Goal: Task Accomplishment & Management: Complete application form

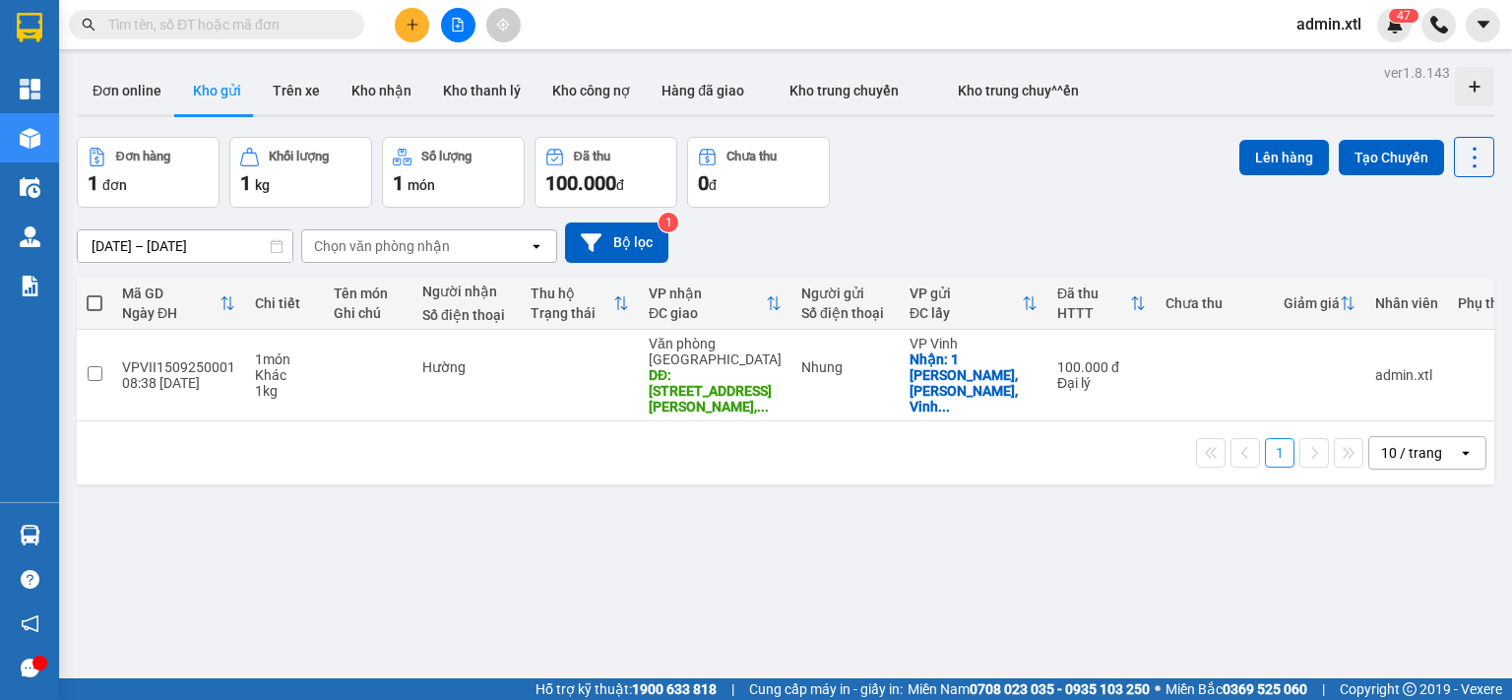
click at [1002, 194] on div "Đơn hàng 1 đơn Khối lượng 1 kg Số lượng 1 món Đã thu 100.000 đ Chưa thu 0 đ Lên…" at bounding box center [785, 172] width 1417 height 71
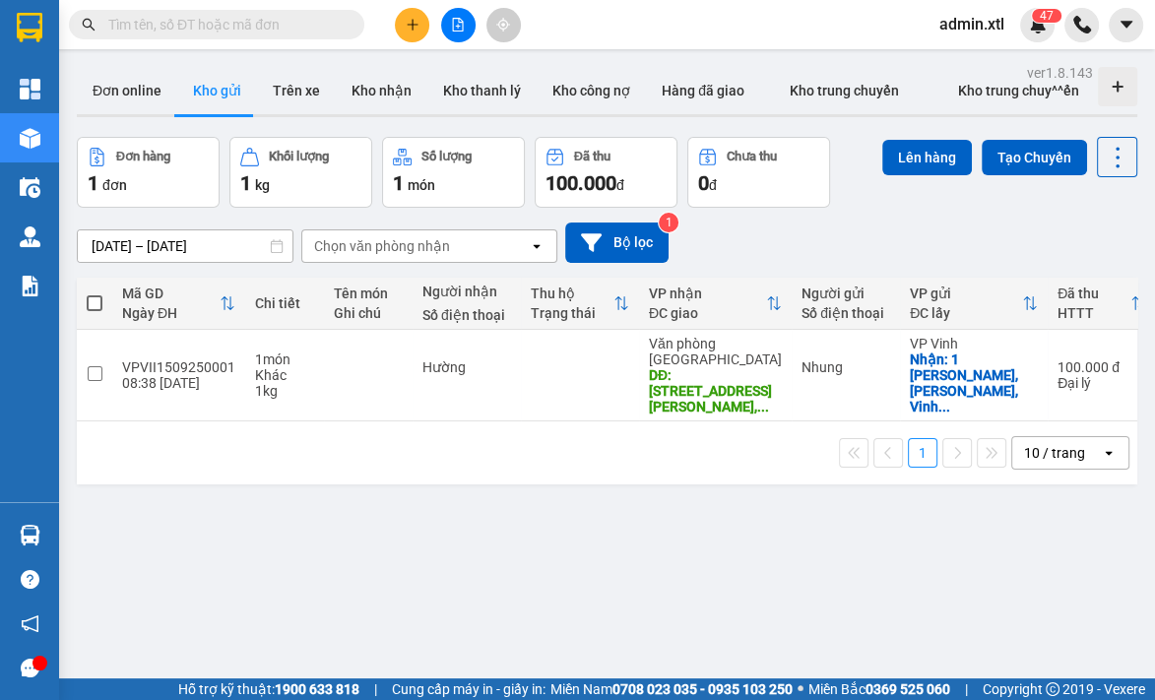
click at [974, 215] on div "[DATE] – [DATE] Press the down arrow key to interact with the calendar and sele…" at bounding box center [607, 243] width 1060 height 70
click at [938, 184] on div "Lên hàng Tạo Chuyến" at bounding box center [1009, 172] width 255 height 71
click at [413, 28] on icon "plus" at bounding box center [413, 25] width 14 height 14
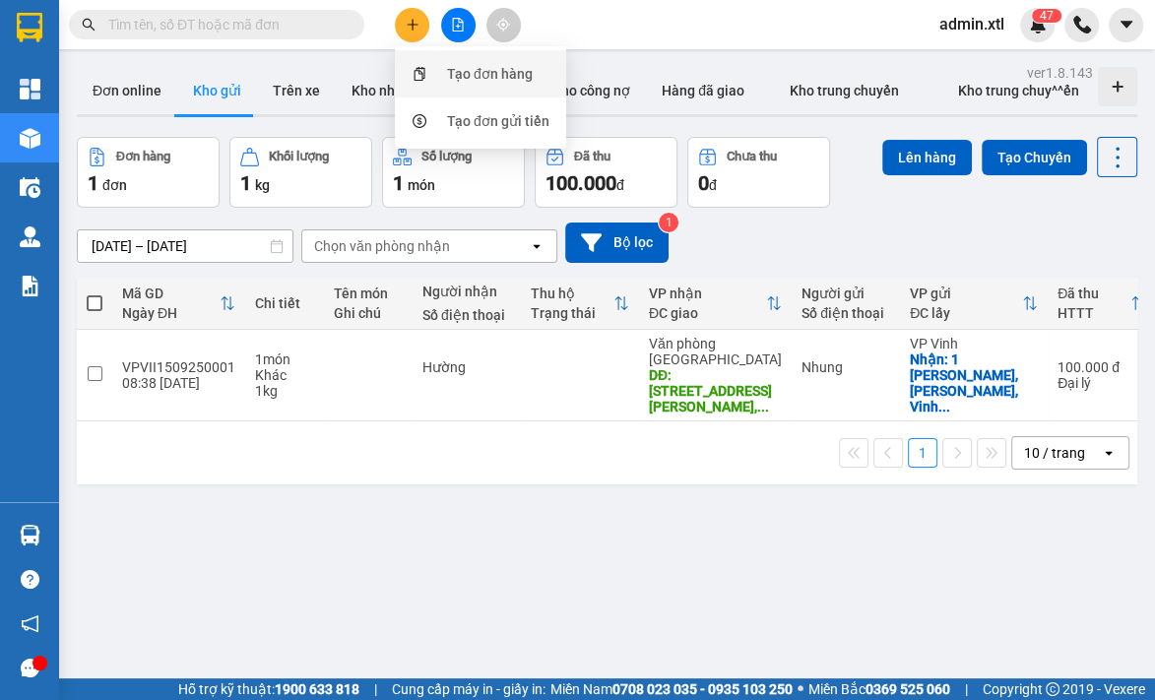
click at [478, 64] on div "Tạo đơn hàng" at bounding box center [490, 74] width 86 height 22
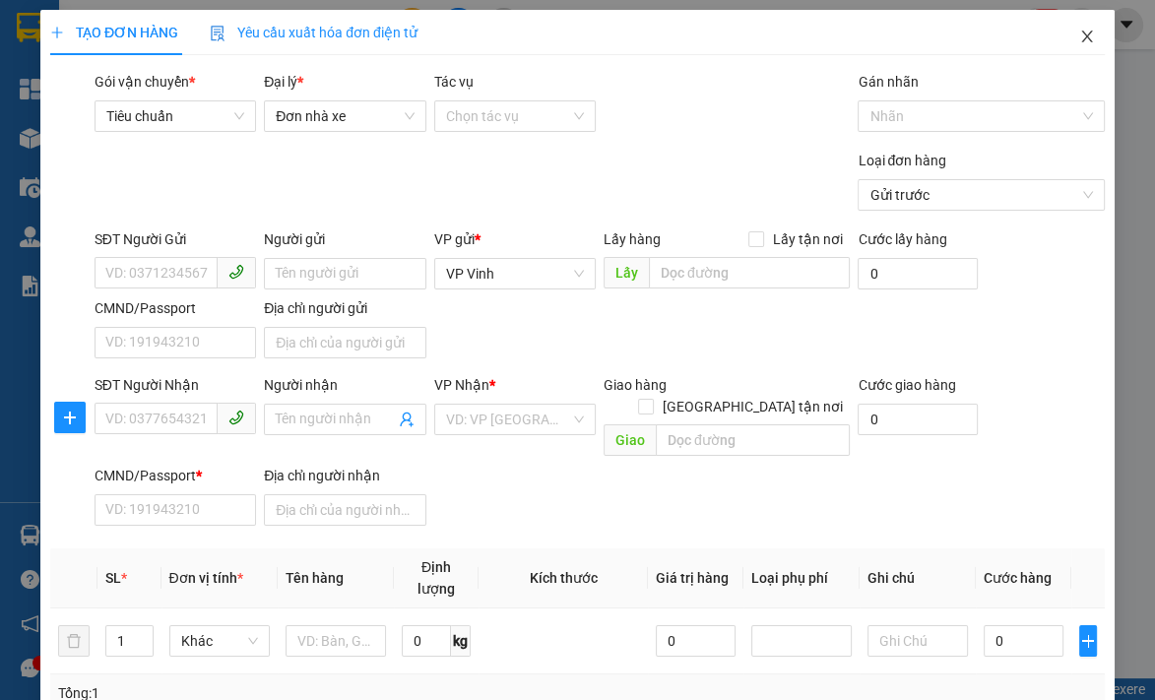
drag, startPoint x: 1058, startPoint y: 35, endPoint x: 943, endPoint y: 20, distance: 116.2
click at [1059, 35] on span "Close" at bounding box center [1086, 37] width 55 height 55
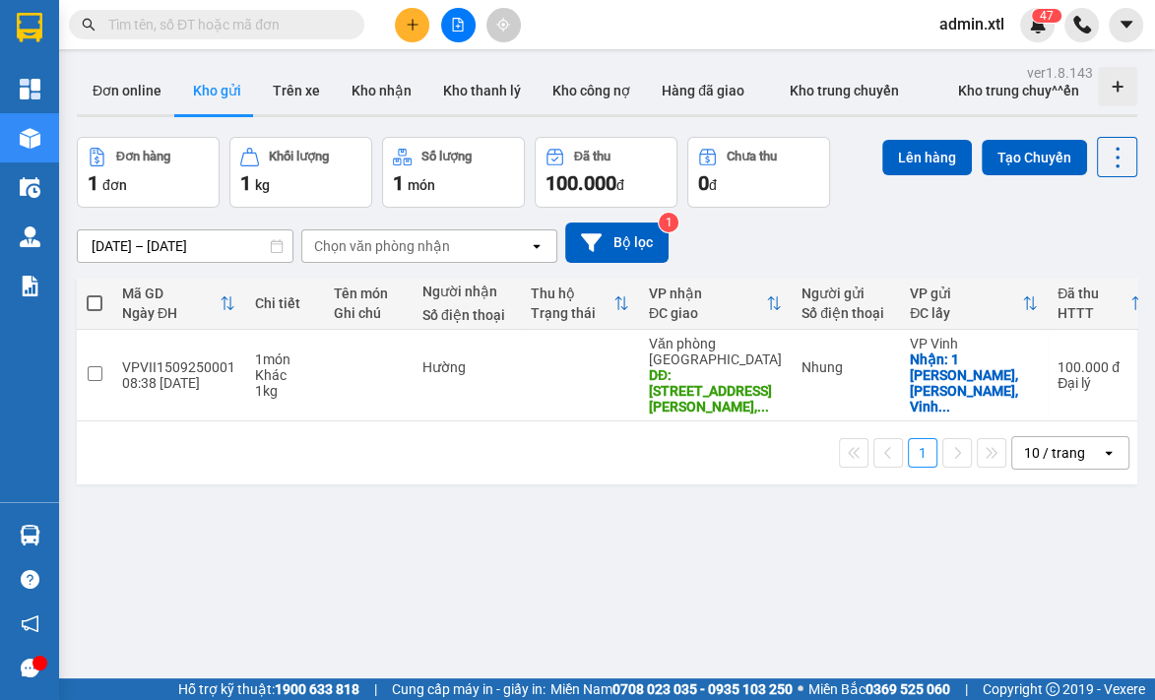
click at [971, 26] on span "admin.xtl" at bounding box center [971, 24] width 96 height 25
click at [974, 22] on span "admin.xtl" at bounding box center [971, 24] width 96 height 25
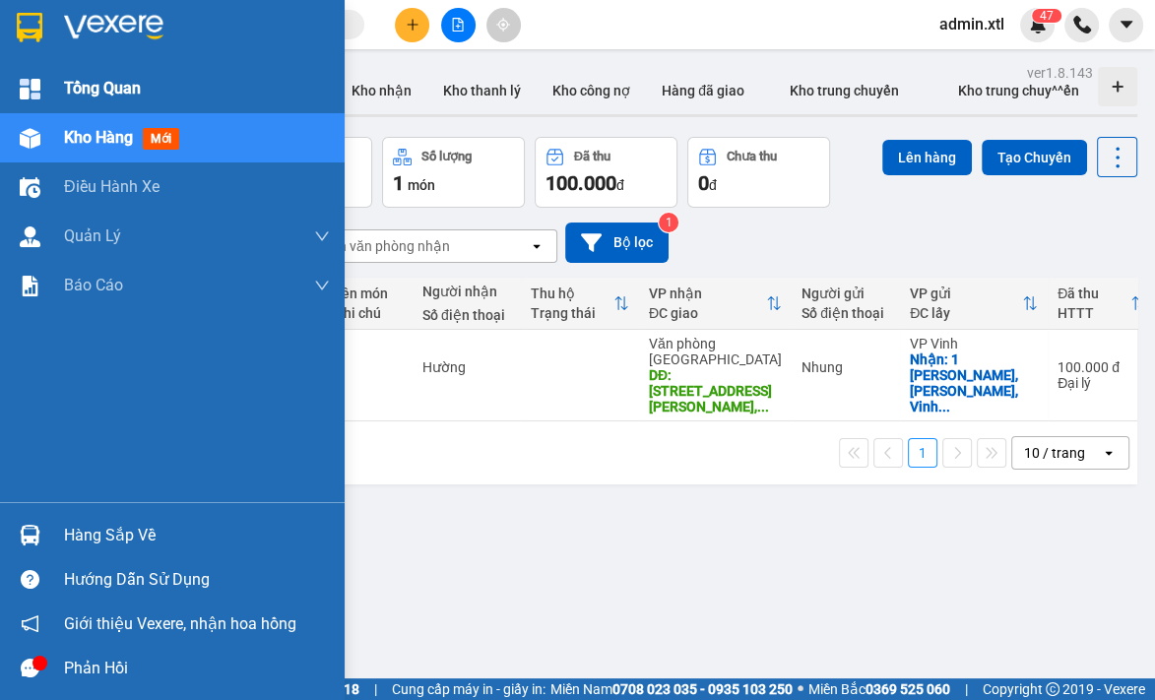
click at [49, 94] on div "Tổng Quan" at bounding box center [172, 88] width 345 height 49
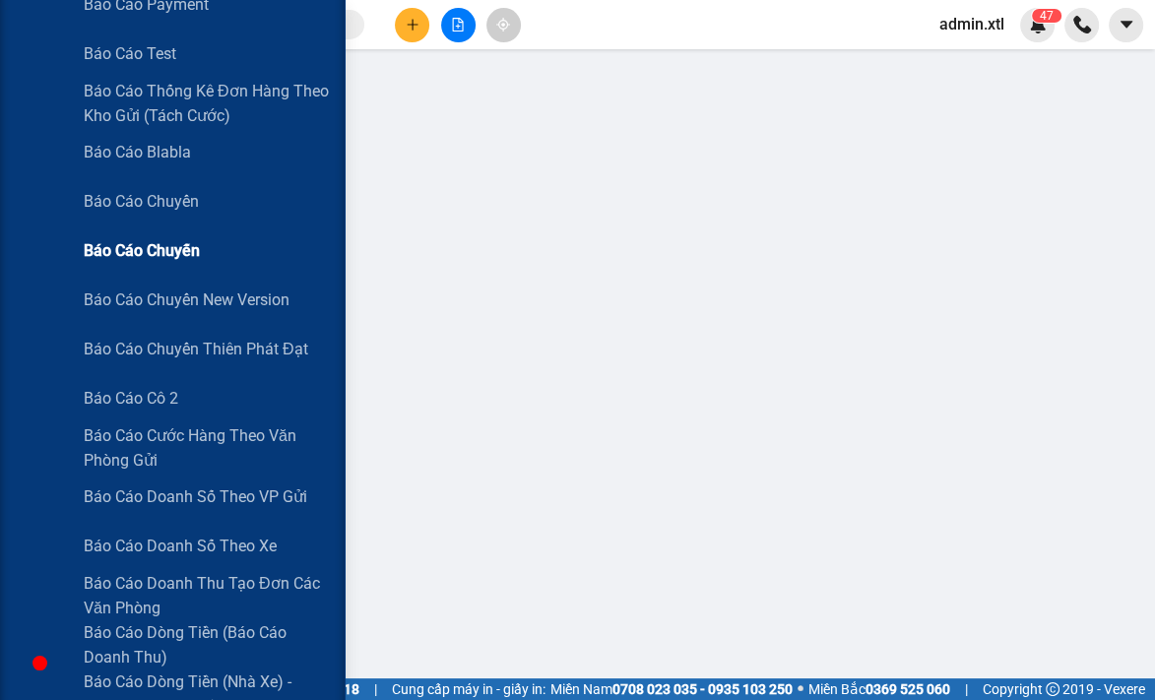
scroll to position [1738, 0]
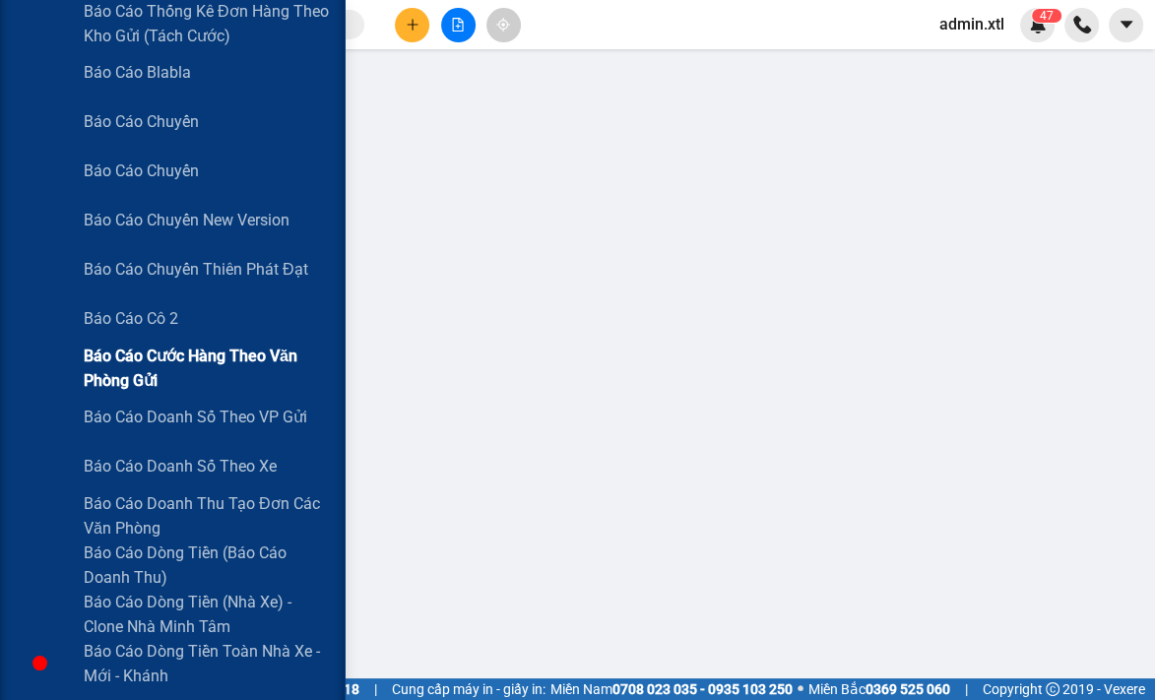
click at [171, 386] on span "Báo cáo cước hàng theo văn phòng gửi" at bounding box center [207, 368] width 246 height 49
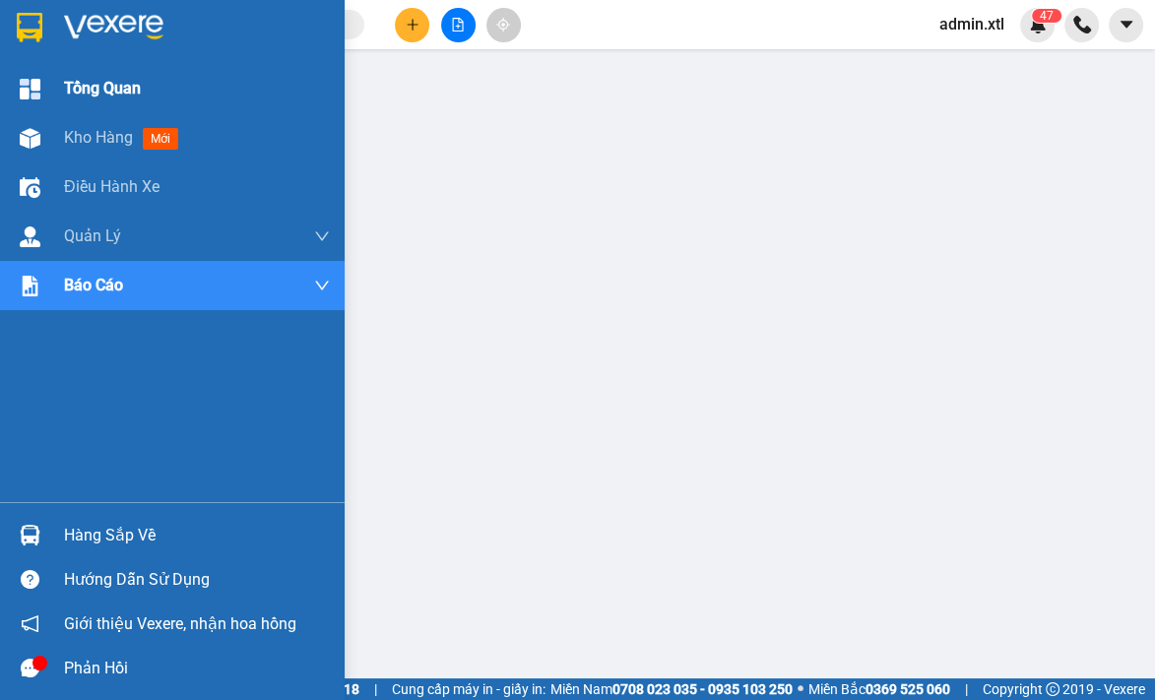
click at [40, 90] on div at bounding box center [30, 89] width 34 height 34
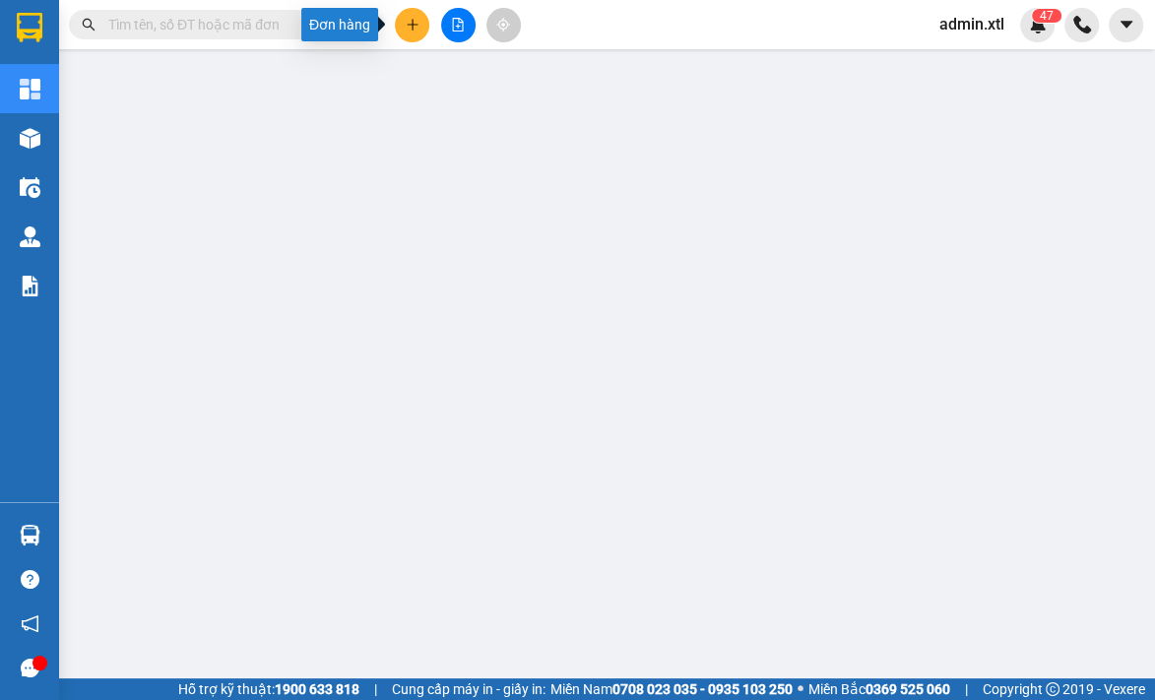
click at [415, 31] on button at bounding box center [412, 25] width 34 height 34
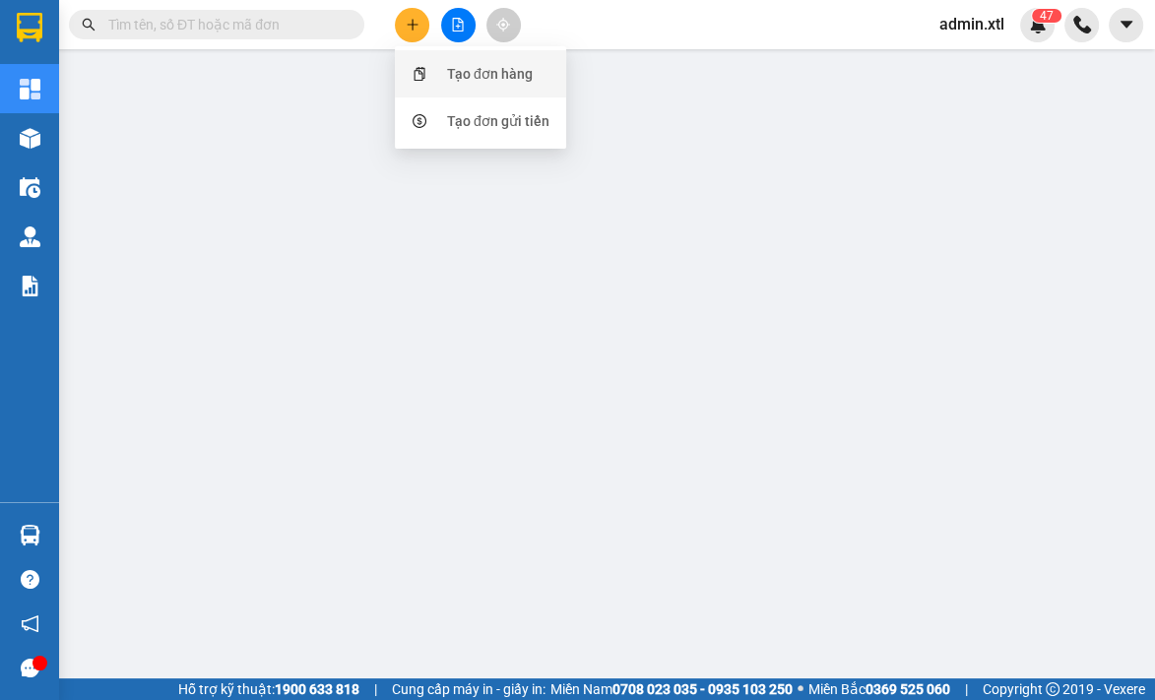
click at [484, 78] on div "Tạo đơn hàng" at bounding box center [490, 74] width 86 height 22
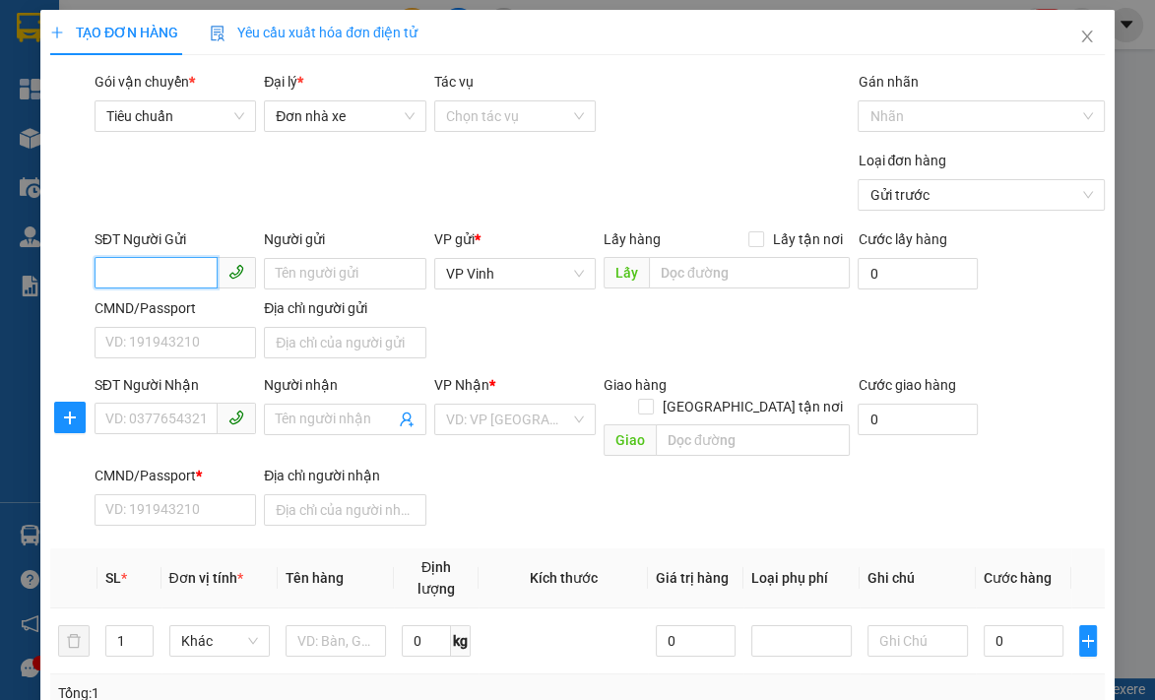
scroll to position [108, 0]
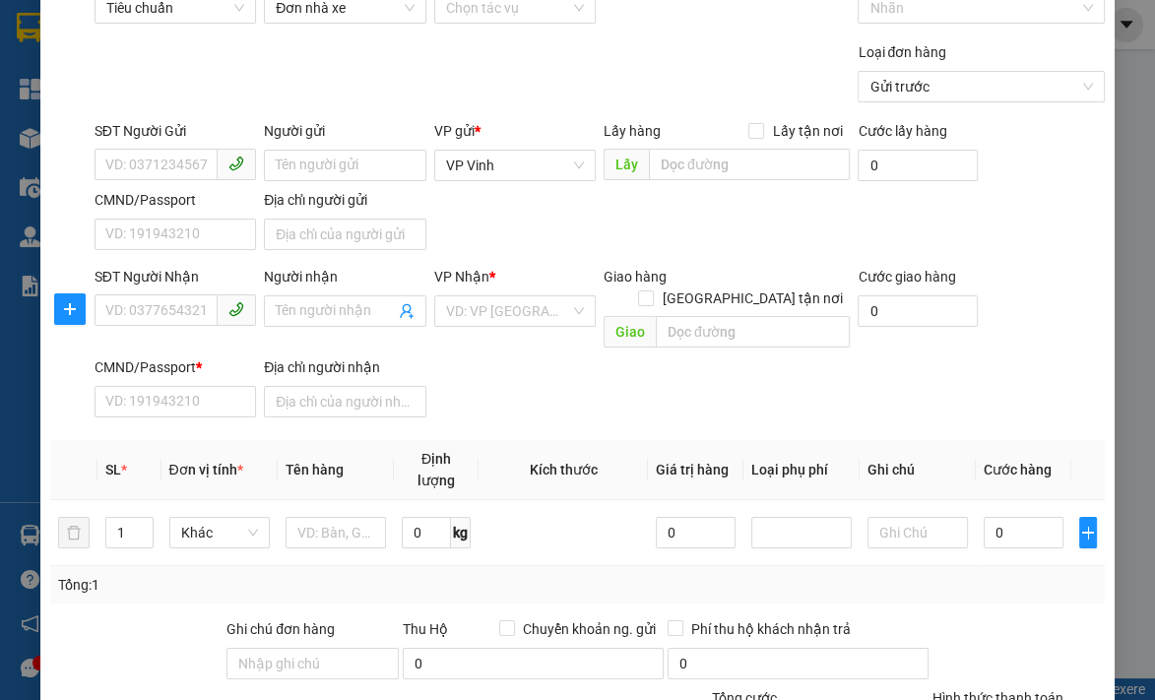
click at [654, 350] on div "SĐT Người Nhận VD: 0377654321 Người nhận Tên người nhận VP Nhận * VD: VP [GEOGR…" at bounding box center [600, 345] width 1018 height 159
click at [129, 386] on input "CMND/Passport *" at bounding box center [174, 401] width 161 height 31
click at [396, 386] on input "Địa chỉ người nhận" at bounding box center [344, 401] width 161 height 31
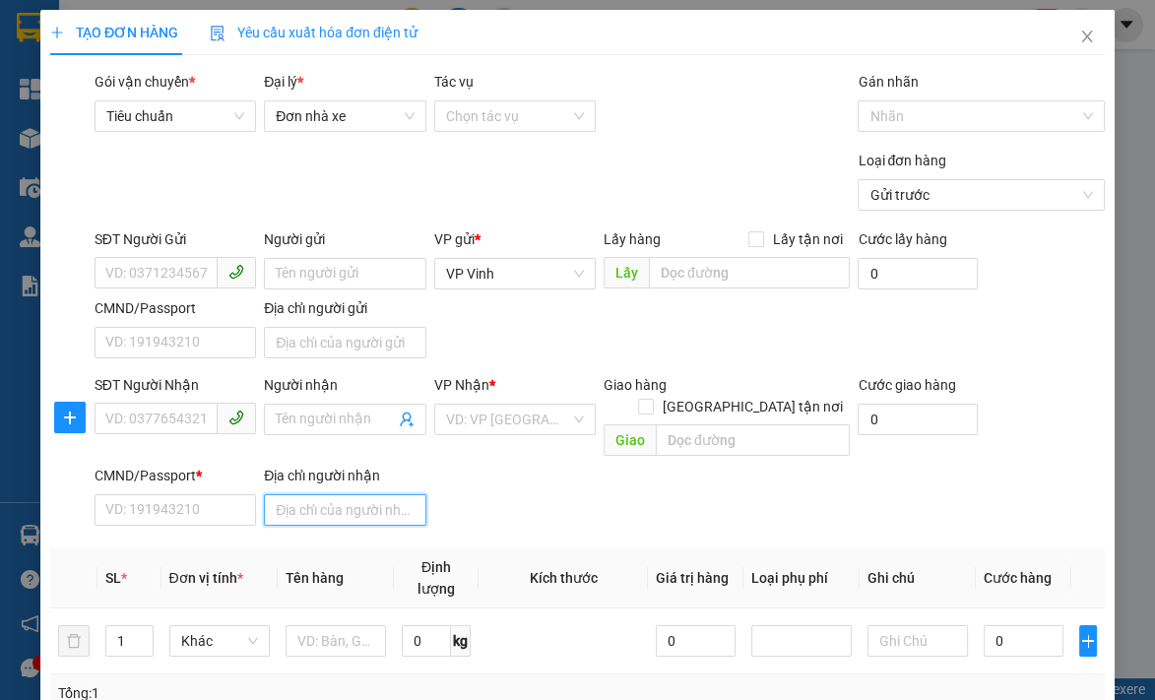
scroll to position [0, 0]
click at [181, 112] on span "Tiêu chuẩn" at bounding box center [175, 116] width 138 height 30
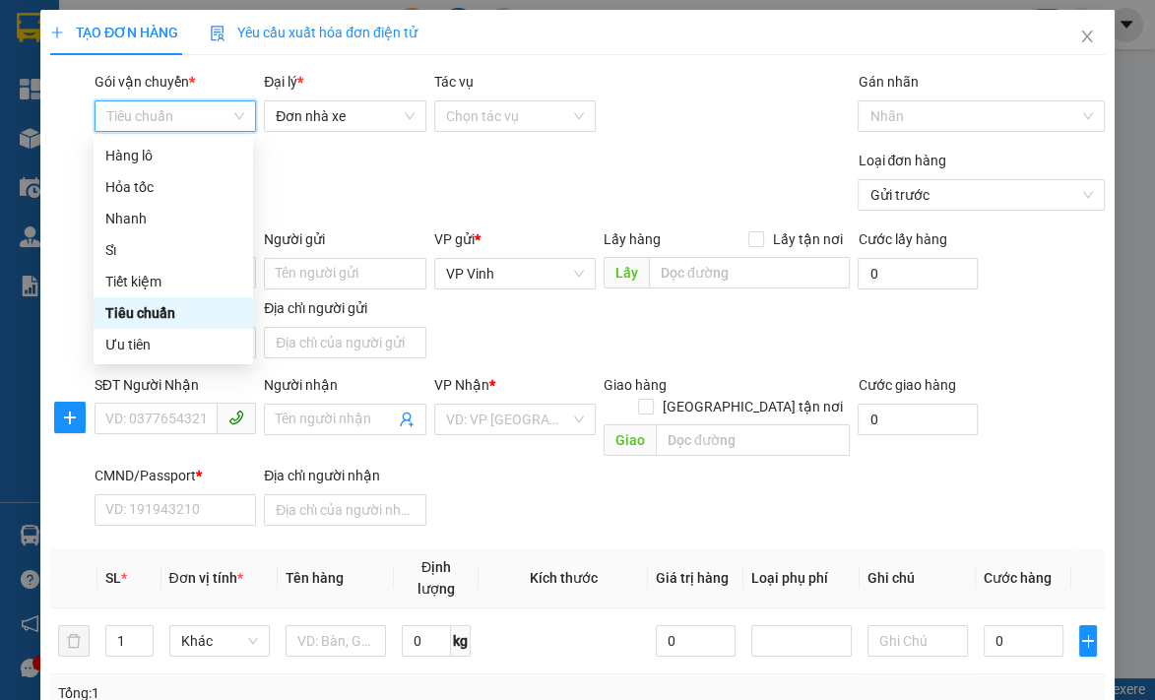
click at [184, 112] on span "Tiêu chuẩn" at bounding box center [175, 116] width 138 height 30
click at [378, 114] on span "Đơn nhà xe" at bounding box center [345, 116] width 138 height 30
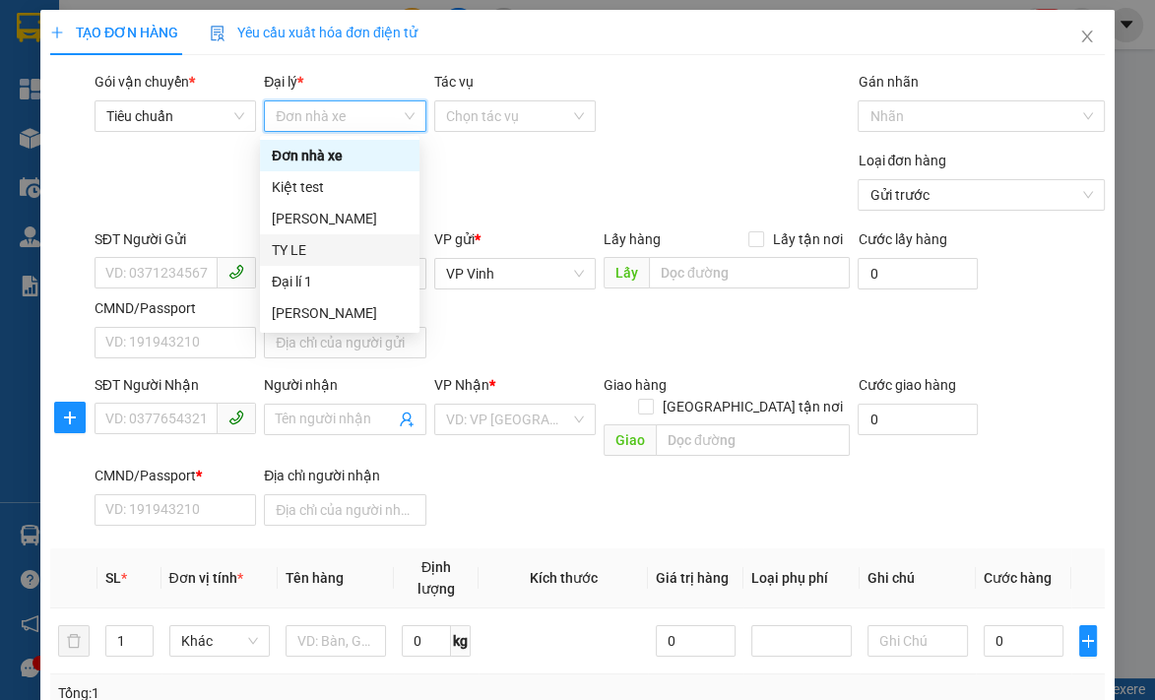
click at [334, 246] on div "TY LE" at bounding box center [340, 250] width 136 height 22
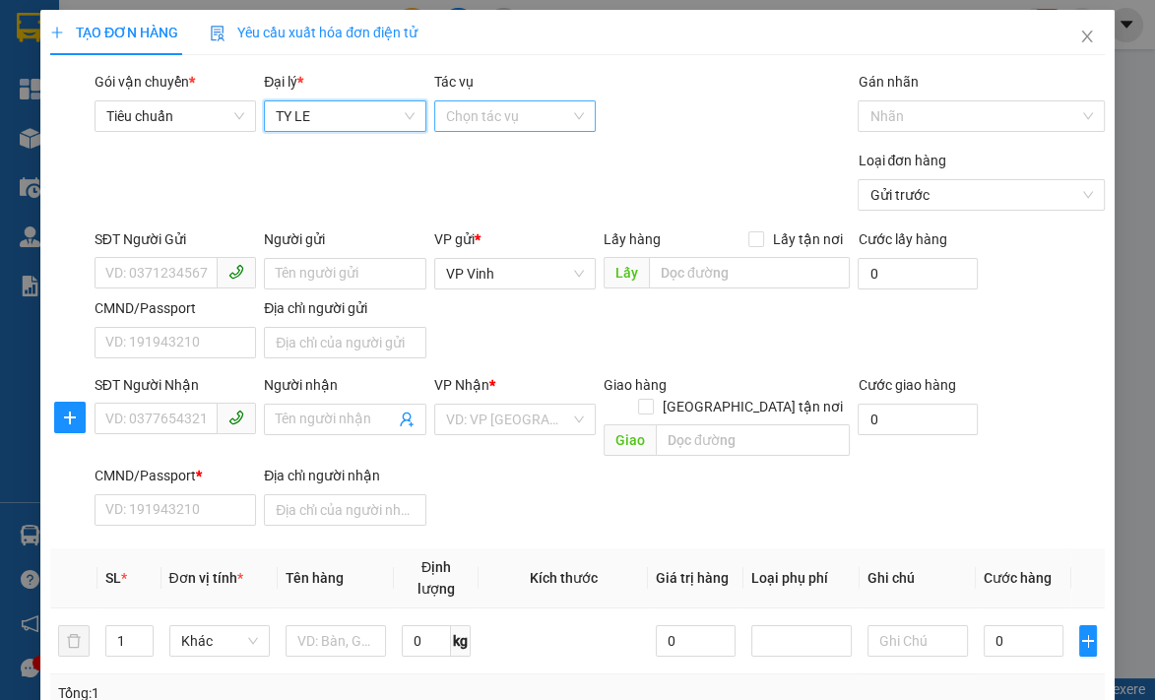
drag, startPoint x: 477, startPoint y: 150, endPoint x: 487, endPoint y: 116, distance: 34.9
click at [478, 148] on form "Transit Pickup Surcharge Ids Transit Deliver Surcharge Ids Transit Deliver Surc…" at bounding box center [577, 145] width 1054 height 148
click at [489, 114] on input "Tác vụ" at bounding box center [508, 116] width 124 height 30
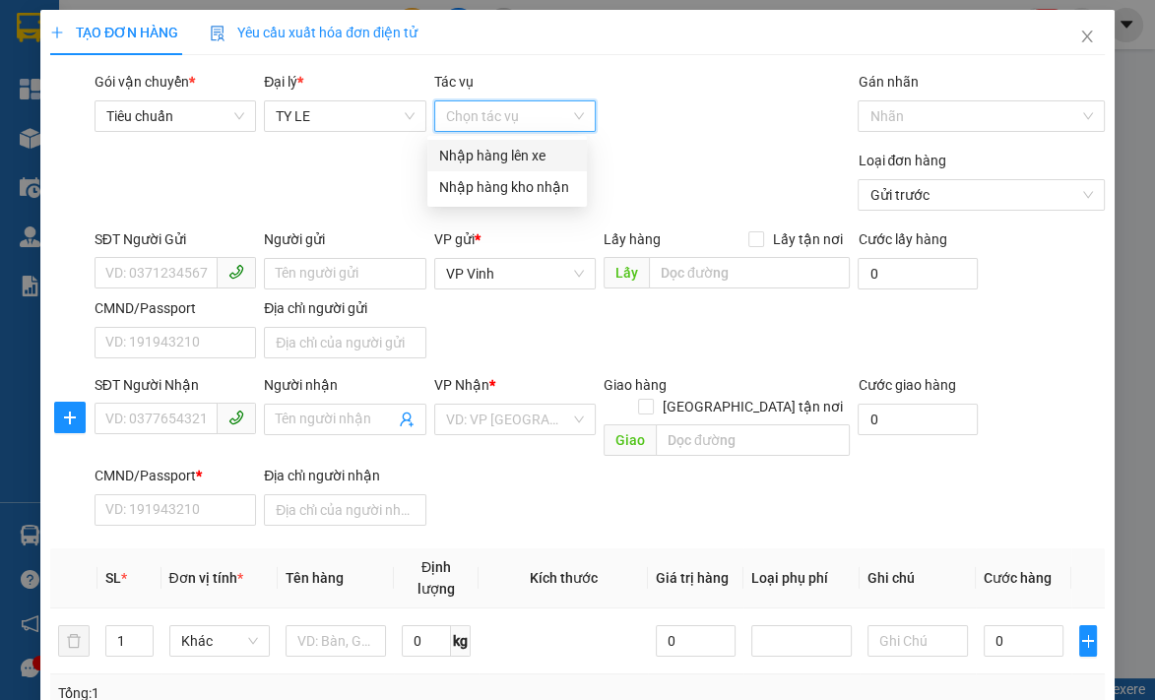
click at [514, 163] on div "Nhập hàng lên xe" at bounding box center [507, 156] width 136 height 22
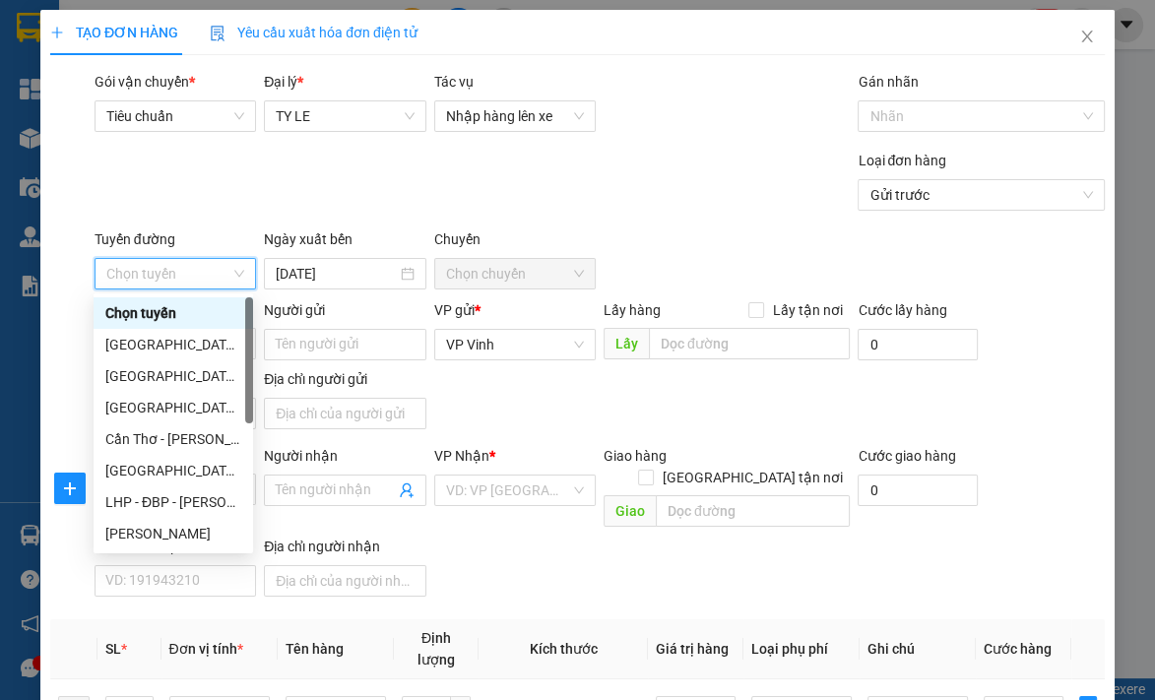
drag, startPoint x: 576, startPoint y: 191, endPoint x: 467, endPoint y: 192, distance: 109.3
click at [576, 192] on div "Loại đơn hàng Gửi trước" at bounding box center [600, 184] width 1018 height 69
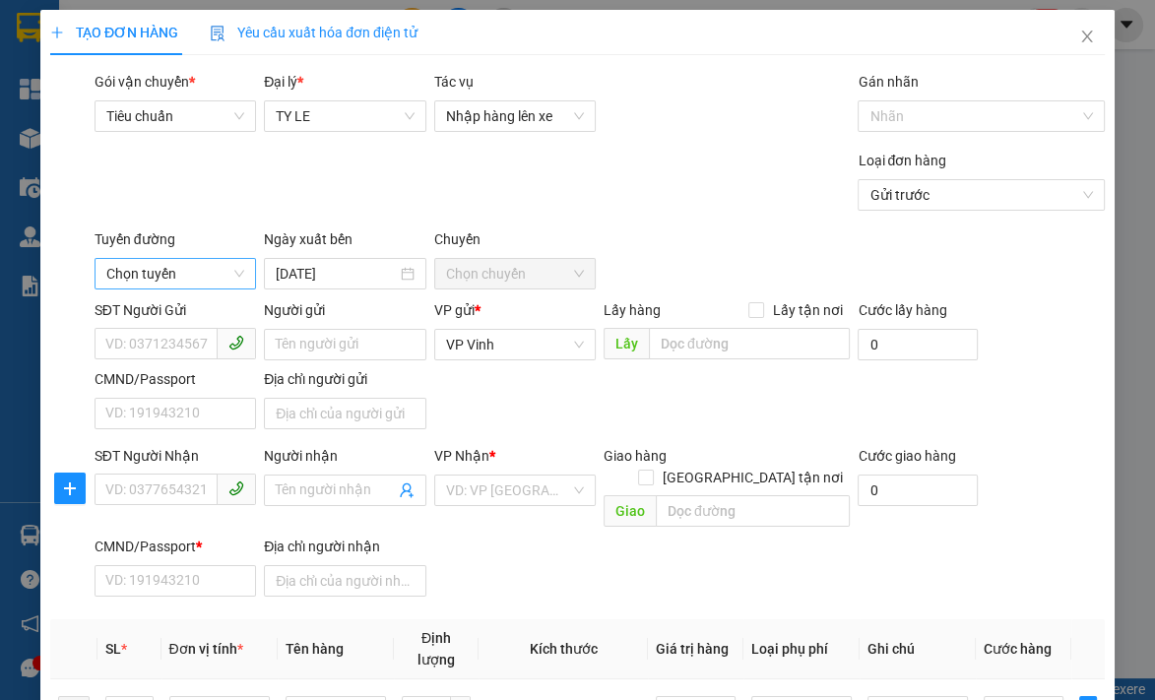
click at [157, 269] on span "Chọn tuyến" at bounding box center [175, 274] width 138 height 30
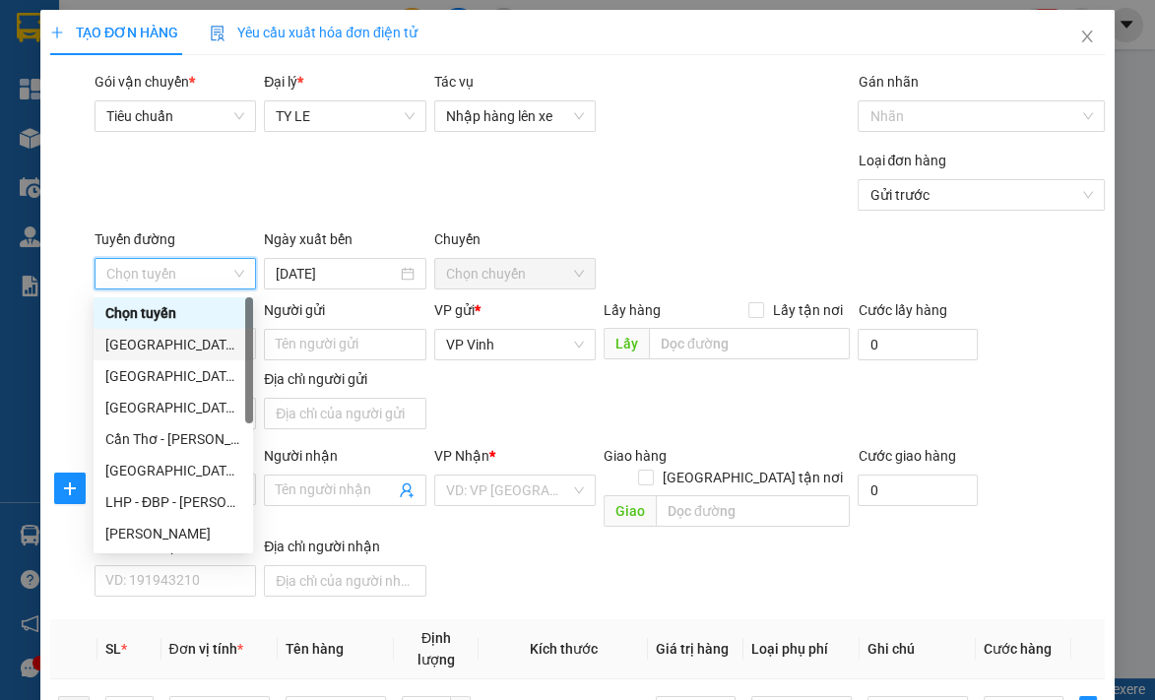
click at [144, 348] on div "[GEOGRAPHIC_DATA] - [GEOGRAPHIC_DATA]" at bounding box center [173, 345] width 136 height 22
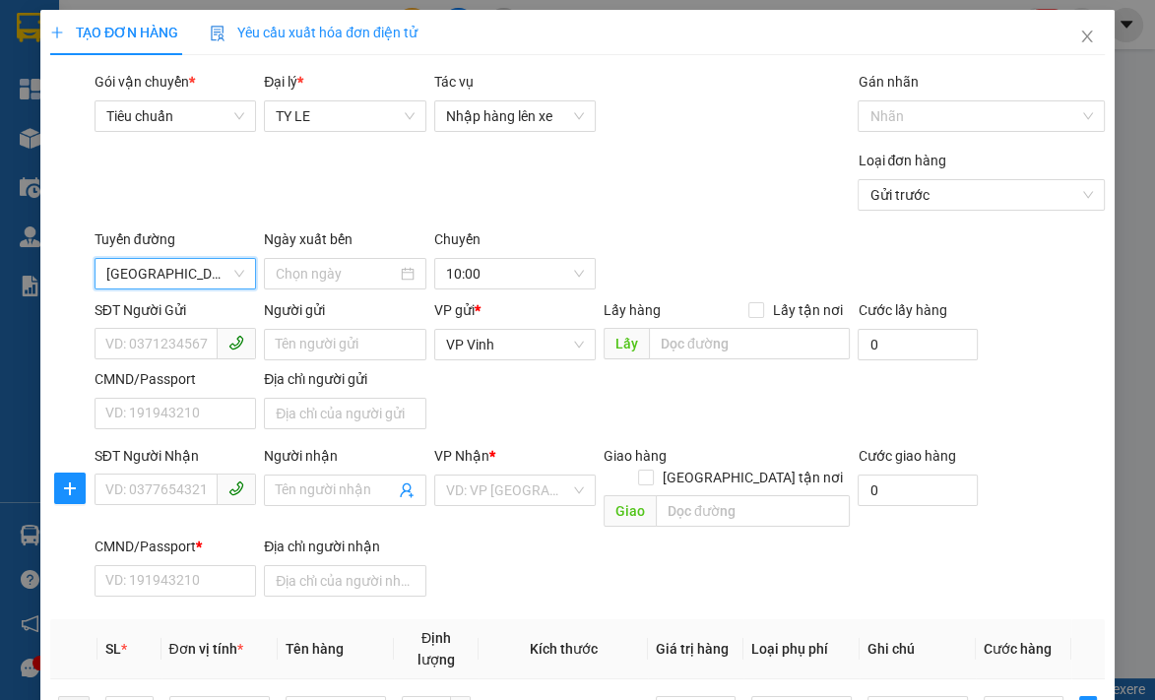
type input "[DATE]"
click at [659, 191] on div "Loại đơn hàng Gửi trước" at bounding box center [600, 184] width 1018 height 69
click at [576, 277] on div "10:00" at bounding box center [514, 273] width 161 height 31
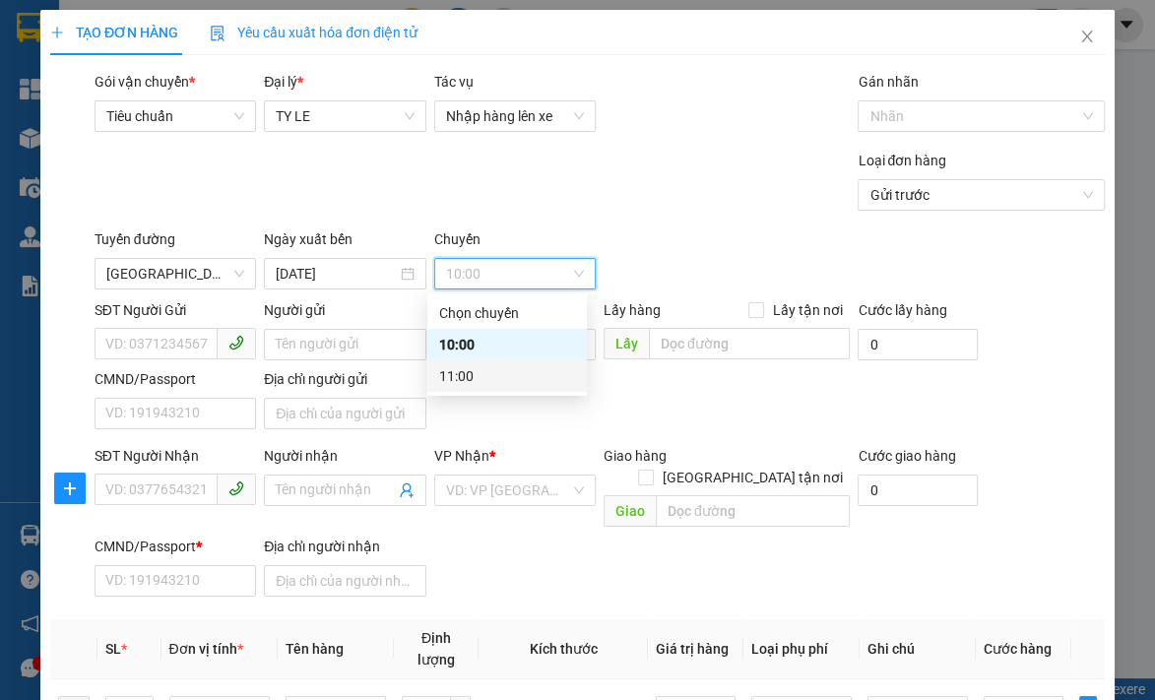
click at [523, 376] on div "11:00" at bounding box center [507, 376] width 136 height 22
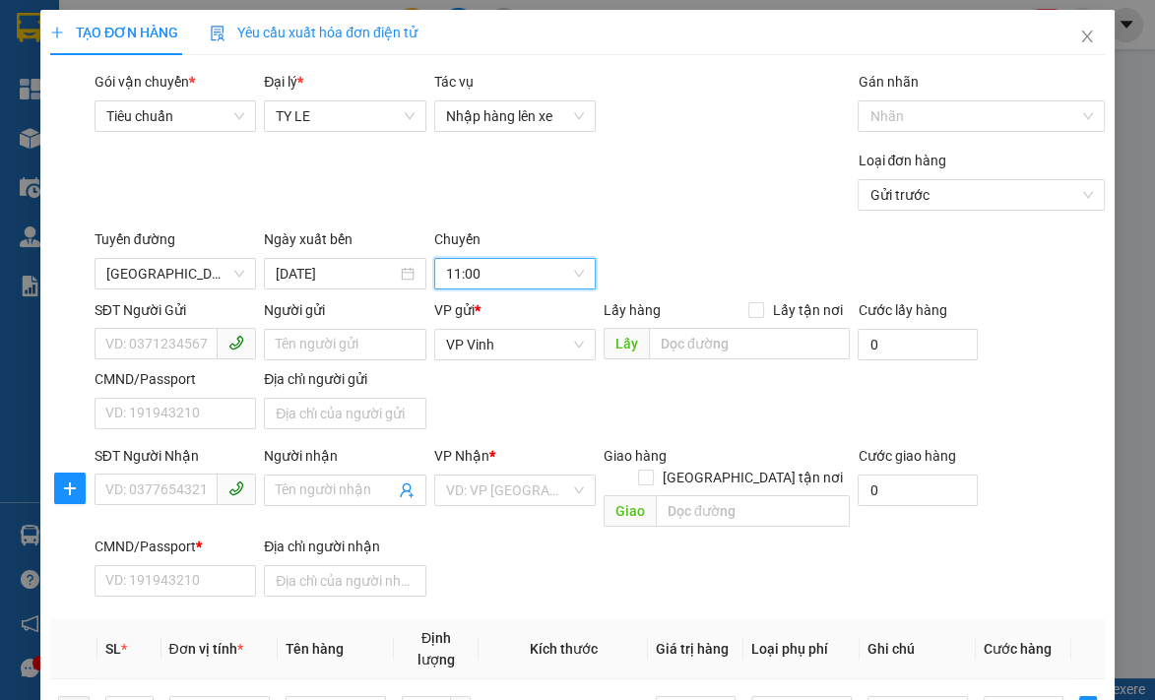
click at [589, 220] on div "Transit Pickup Surcharge Ids Transit Deliver Surcharge Ids Transit Deliver Surc…" at bounding box center [577, 616] width 1054 height 1090
click at [215, 274] on span "[GEOGRAPHIC_DATA] - [GEOGRAPHIC_DATA]" at bounding box center [175, 274] width 138 height 30
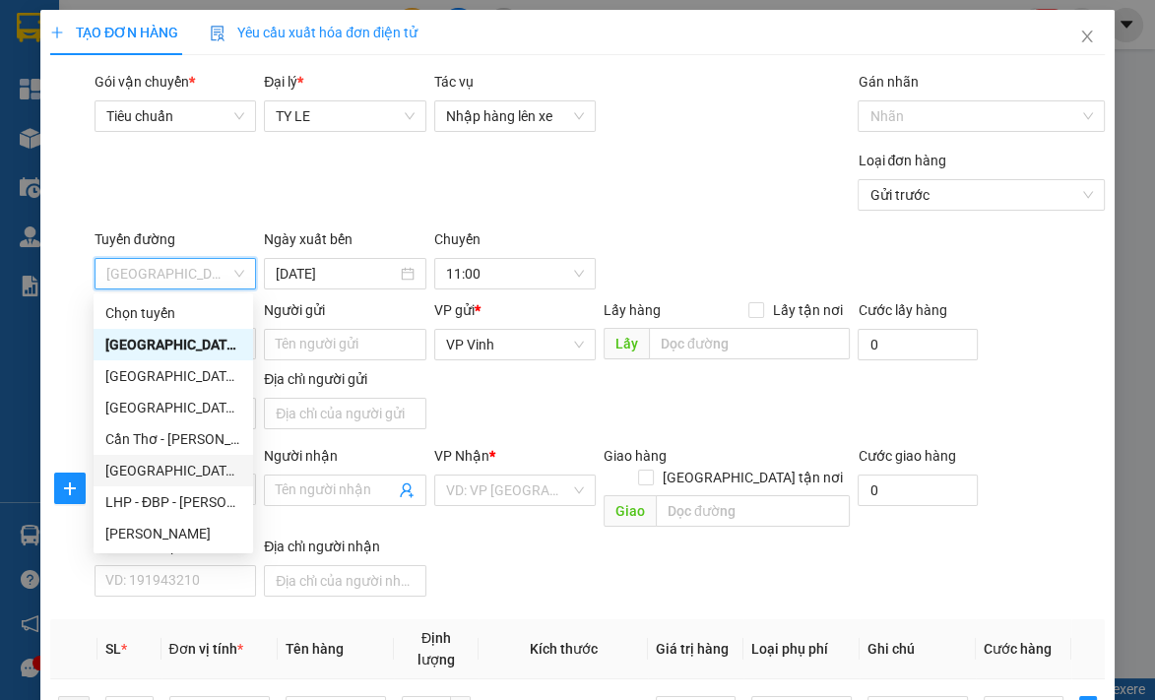
click at [183, 468] on div "[GEOGRAPHIC_DATA] - [GEOGRAPHIC_DATA]" at bounding box center [173, 471] width 136 height 22
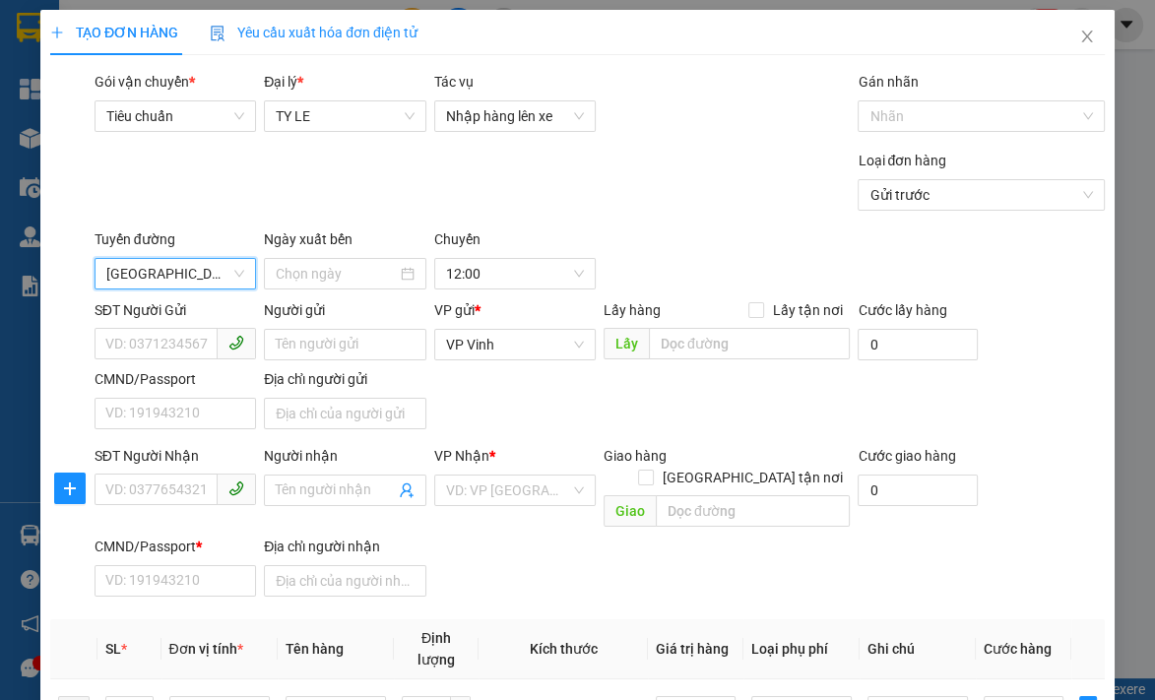
type input "[DATE]"
click at [538, 285] on span "12:00" at bounding box center [515, 274] width 138 height 30
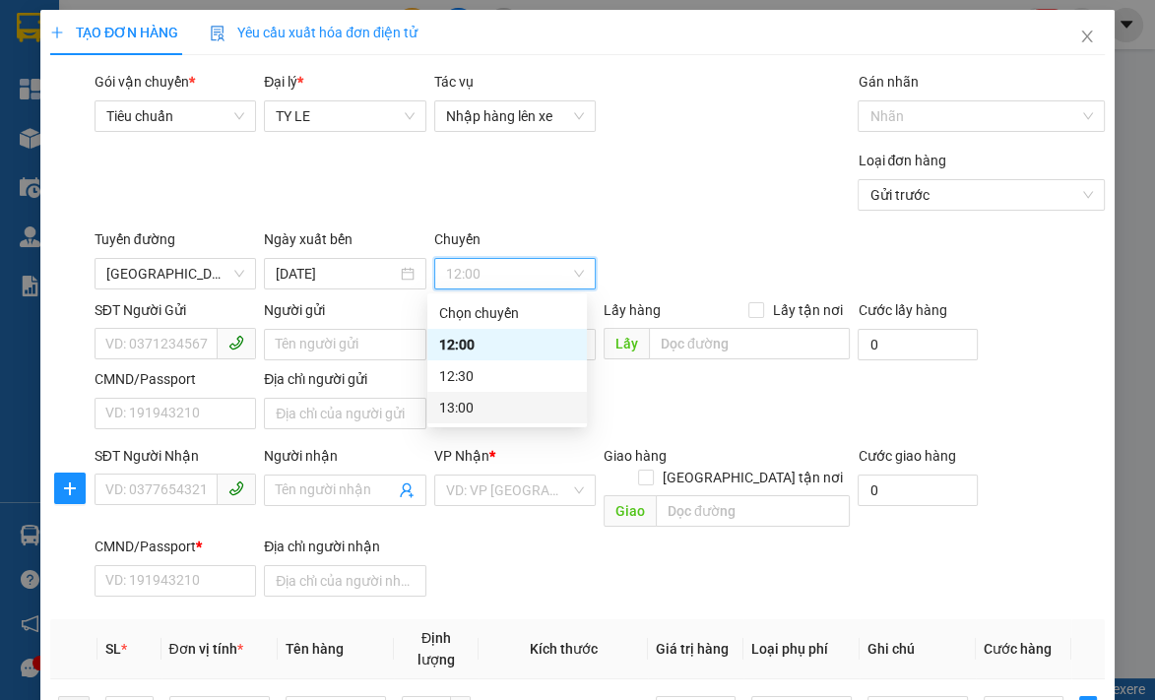
click at [493, 406] on div "13:00" at bounding box center [507, 408] width 136 height 22
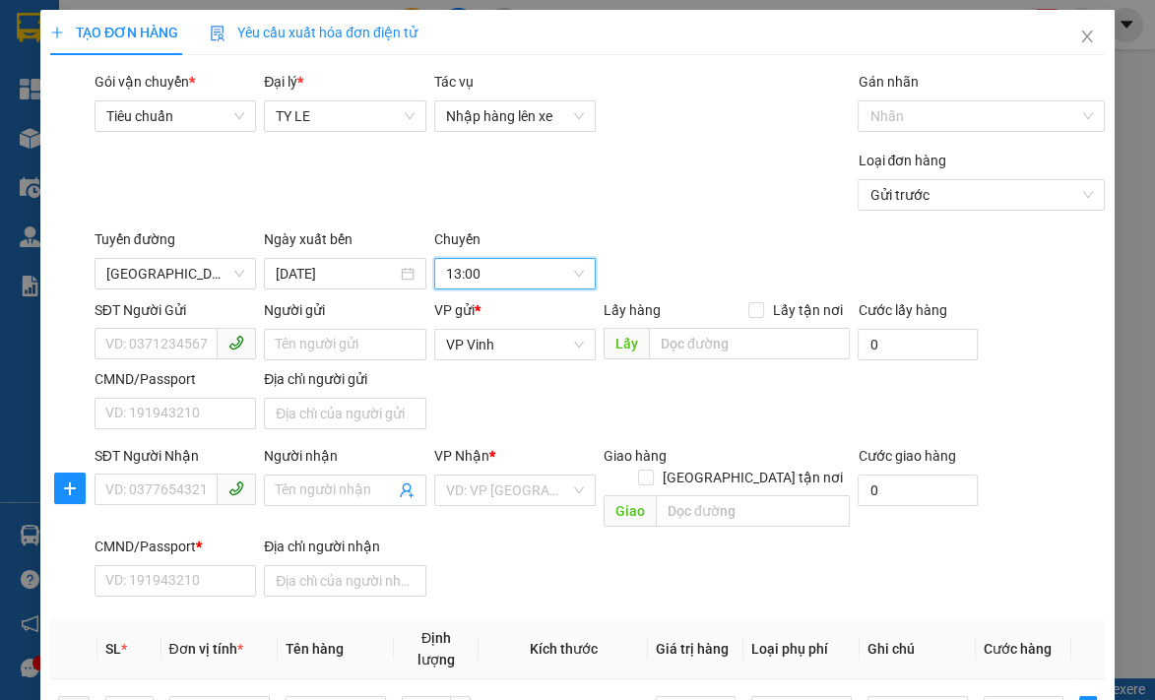
click at [567, 219] on div "Transit Pickup Surcharge Ids Transit Deliver Surcharge Ids Transit Deliver Surc…" at bounding box center [577, 616] width 1054 height 1090
click at [167, 345] on input "SĐT Người Gửi" at bounding box center [155, 343] width 123 height 31
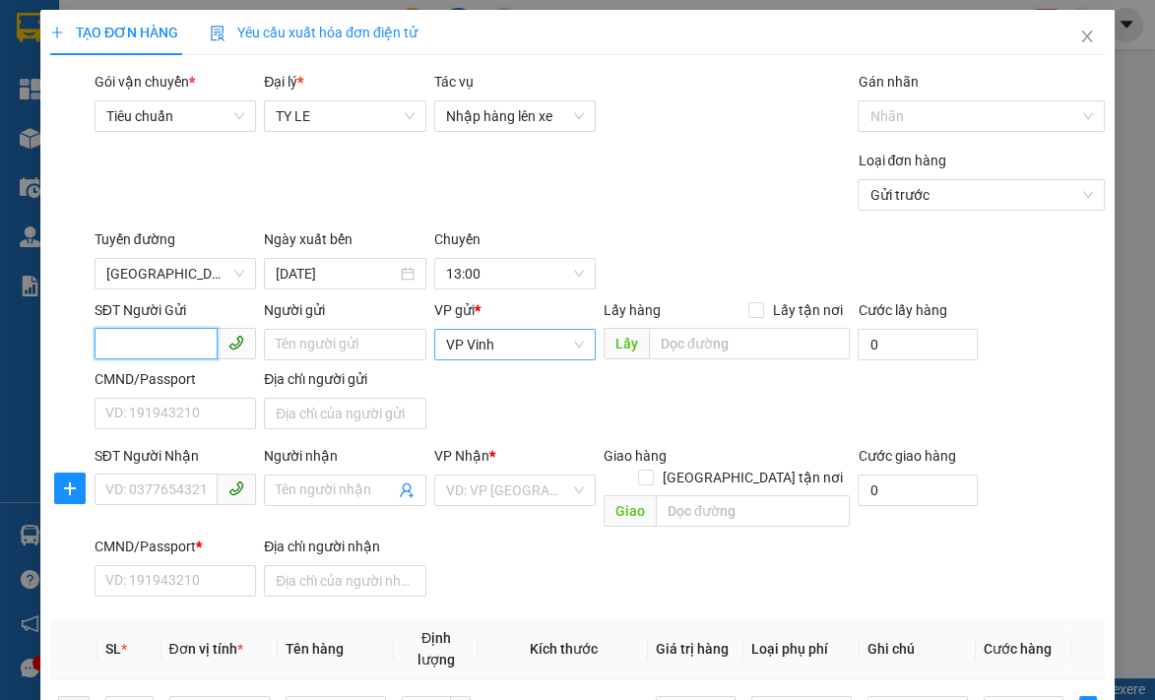
click at [521, 351] on span "VP Vinh" at bounding box center [515, 345] width 138 height 30
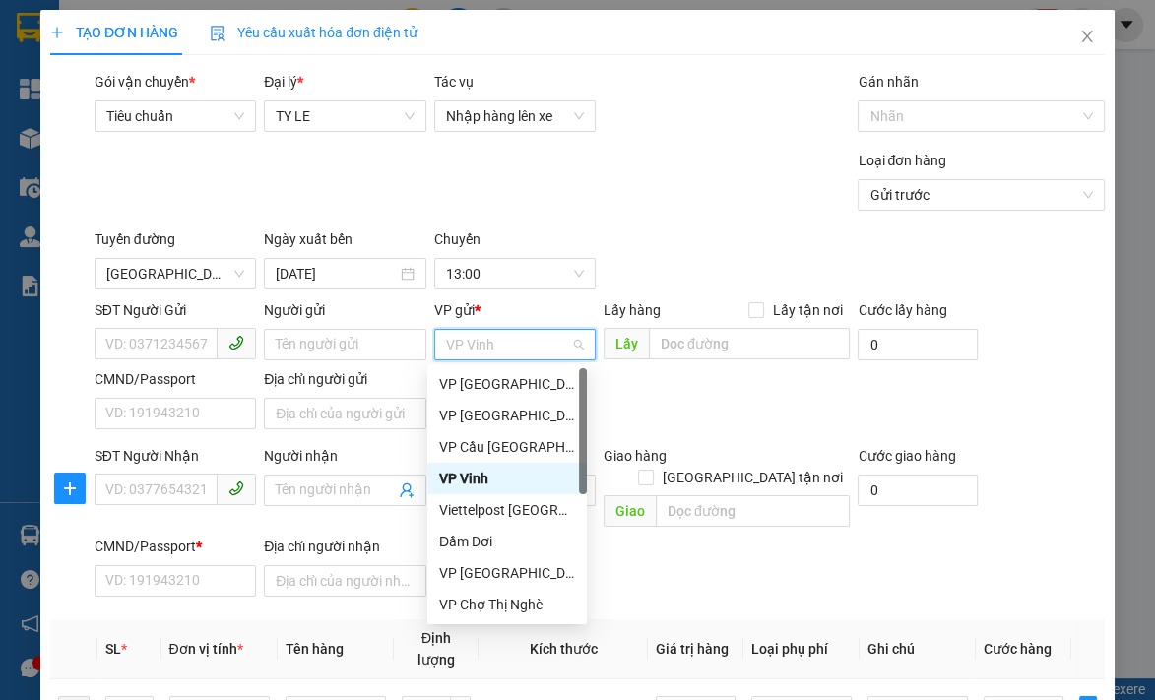
click at [536, 352] on span "VP Vinh" at bounding box center [515, 345] width 138 height 30
click at [706, 248] on div "[GEOGRAPHIC_DATA] - [GEOGRAPHIC_DATA] Ngày xuất bến [DATE] [GEOGRAPHIC_DATA] 13…" at bounding box center [600, 258] width 1018 height 61
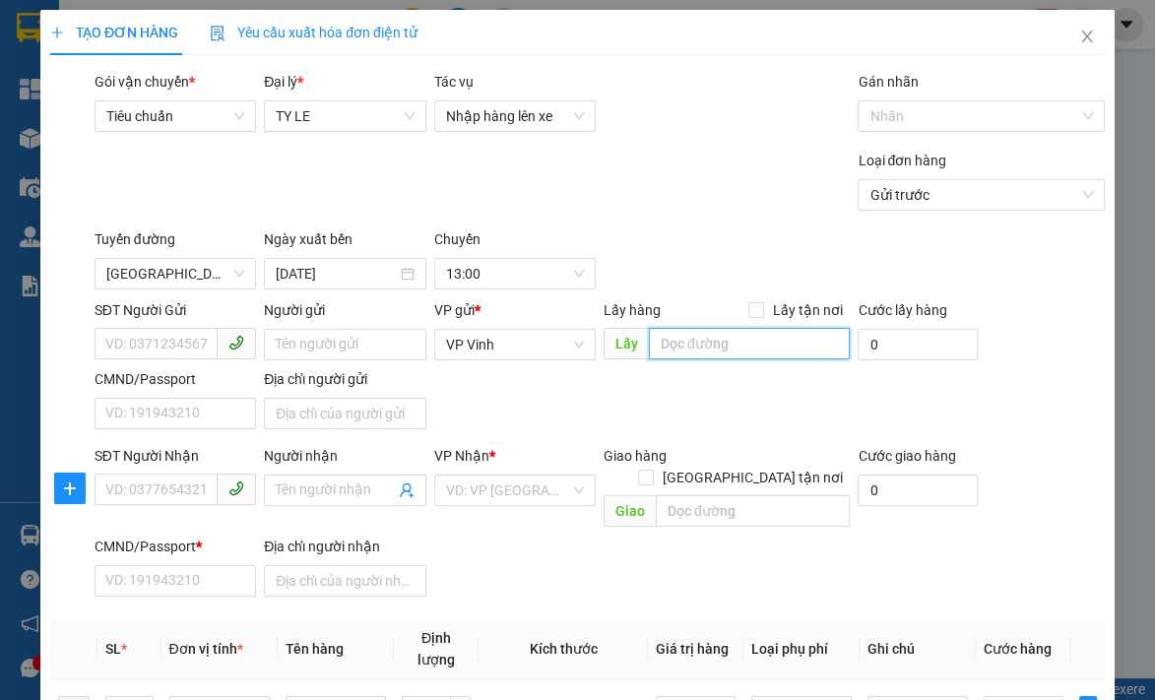
click at [706, 343] on input "search" at bounding box center [750, 343] width 202 height 31
click at [706, 341] on input "search" at bounding box center [750, 343] width 202 height 31
click at [688, 268] on div "[GEOGRAPHIC_DATA] - [GEOGRAPHIC_DATA] Ngày xuất bến [DATE] [GEOGRAPHIC_DATA] 13…" at bounding box center [600, 258] width 1018 height 61
click at [157, 344] on input "SĐT Người Gửi" at bounding box center [155, 343] width 123 height 31
click at [172, 351] on input "SĐT Người Gửi" at bounding box center [155, 343] width 123 height 31
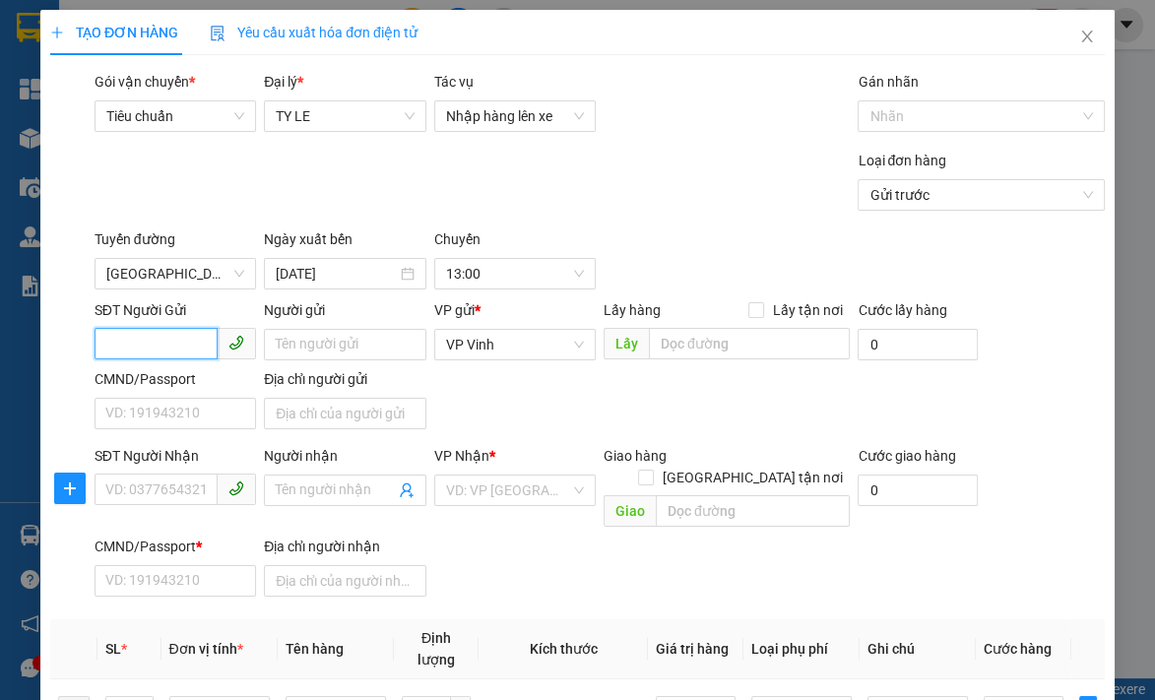
click at [172, 351] on input "SĐT Người Gửi" at bounding box center [155, 343] width 123 height 31
type input "0911111111"
type input "Nam test 1"
type input "123456789000000"
type input "0969977112"
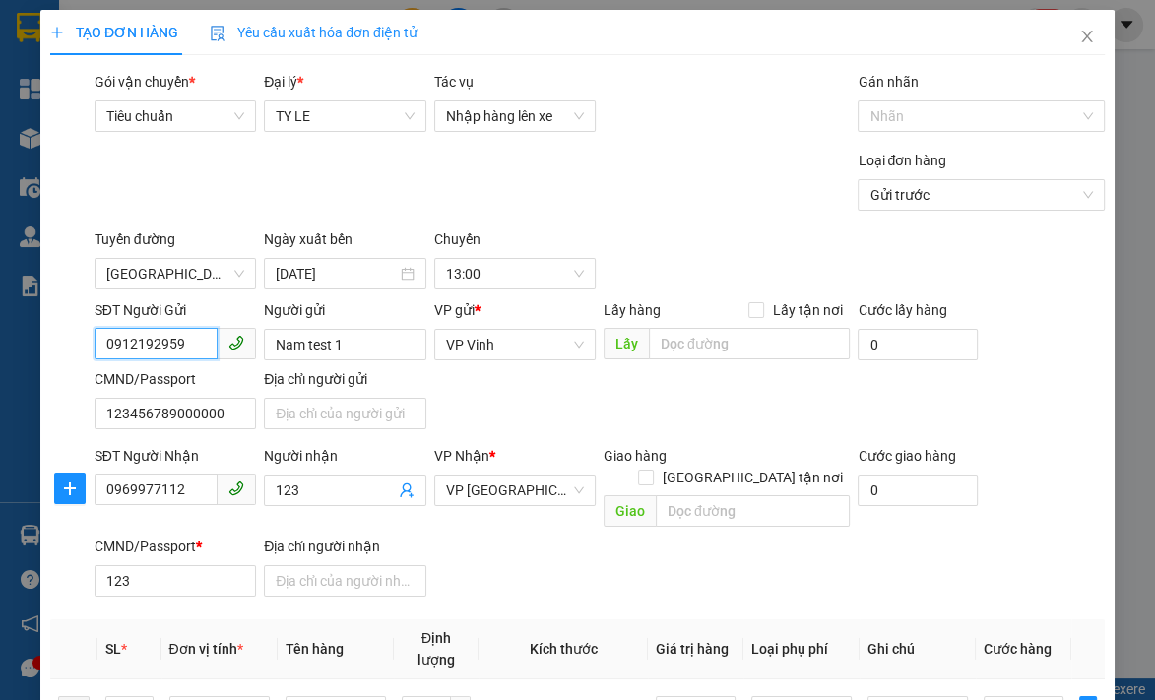
type input "123"
type input "999.000"
type input "0911111111"
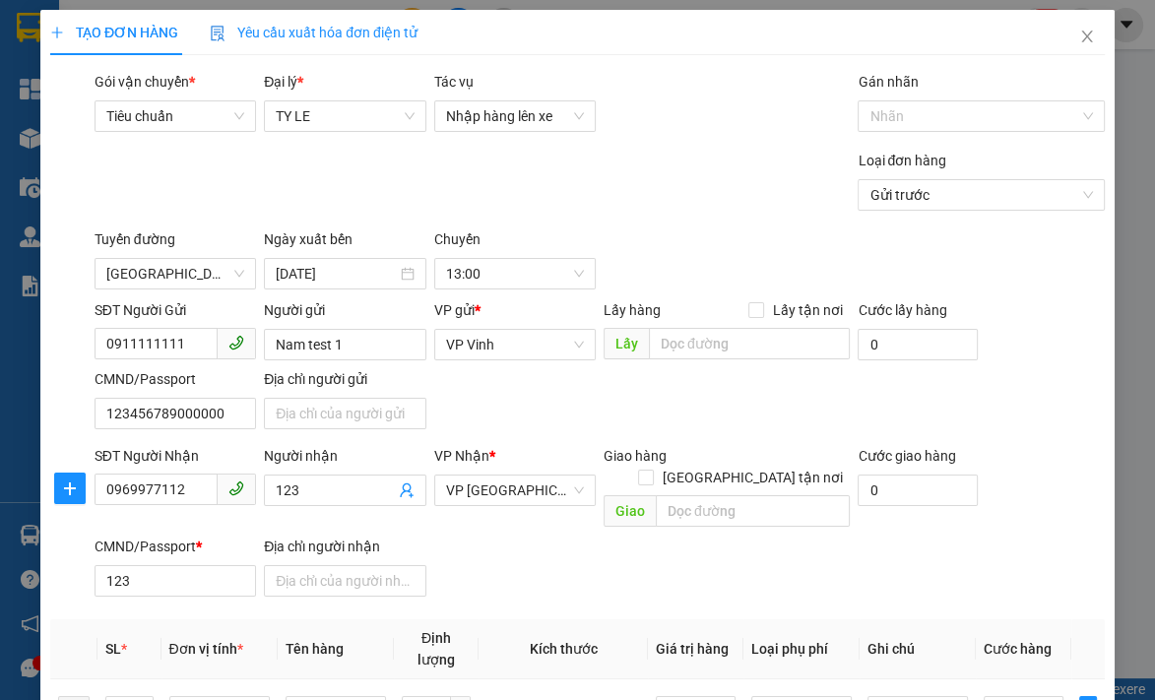
click at [526, 399] on div "SĐT Người Gửi 0911111111 0911111111 Người gửi Nam test 1 VP gửi * VP Vinh Lấy h…" at bounding box center [600, 368] width 1018 height 138
click at [368, 343] on input "Nam test 1" at bounding box center [344, 344] width 161 height 31
click at [158, 345] on input "0911111111" at bounding box center [155, 343] width 123 height 31
click at [198, 419] on input "123456789000000" at bounding box center [174, 413] width 161 height 31
click at [167, 346] on input "0911111111" at bounding box center [155, 343] width 123 height 31
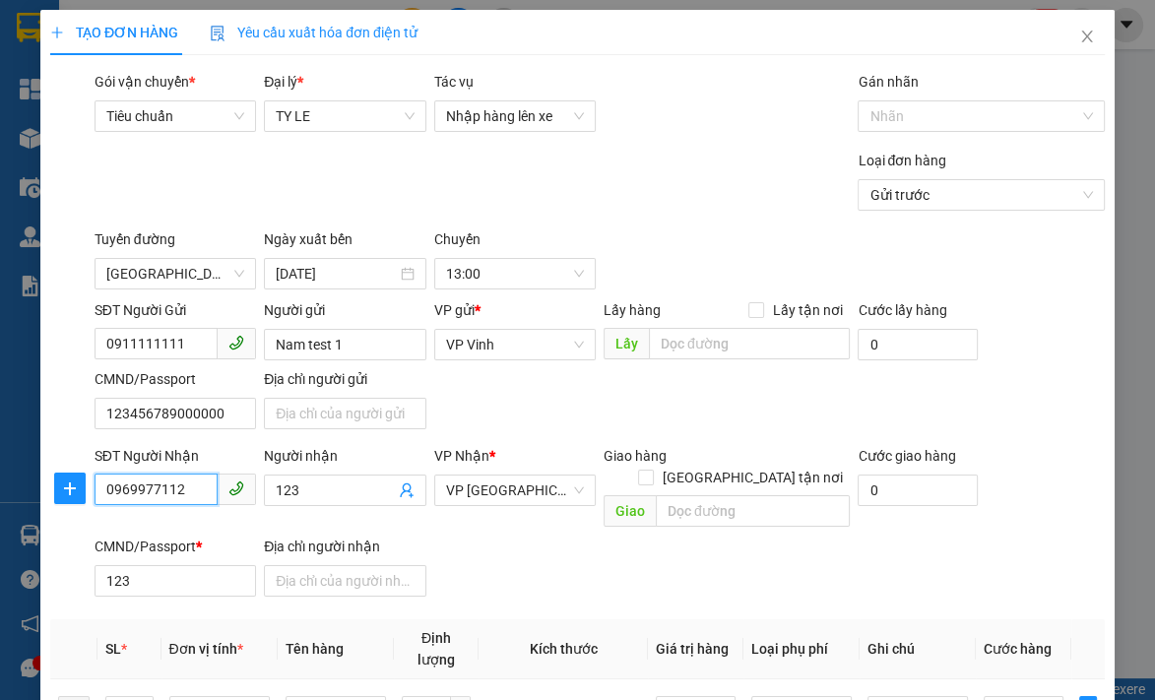
click at [171, 483] on input "0969977112" at bounding box center [155, 488] width 123 height 31
click at [166, 350] on input "0911111111" at bounding box center [155, 343] width 123 height 31
click at [156, 484] on input "0969977112" at bounding box center [155, 488] width 123 height 31
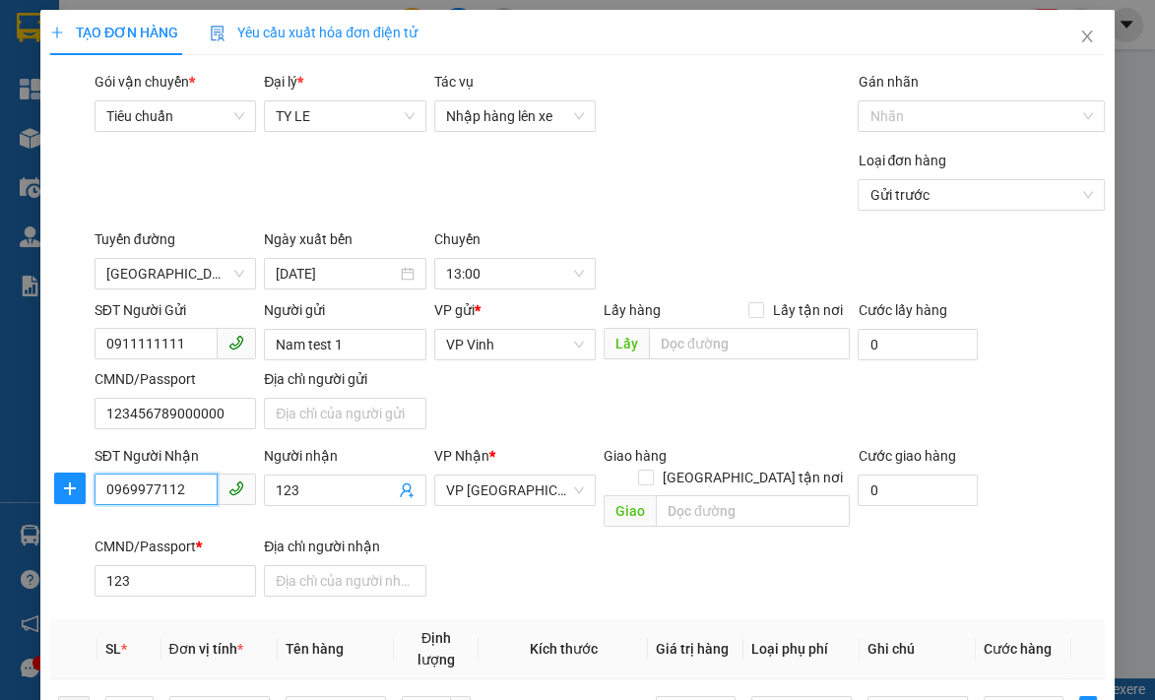
click at [155, 483] on input "0969977112" at bounding box center [155, 488] width 123 height 31
paste input "11111111"
type input "0911111111"
click at [182, 565] on input "123" at bounding box center [174, 580] width 161 height 31
click at [625, 374] on div "SĐT Người Gửi 0911111111 Người gửi Nam test 1 VP gửi * VP Vinh Lấy hàng Lấy tận…" at bounding box center [600, 368] width 1018 height 138
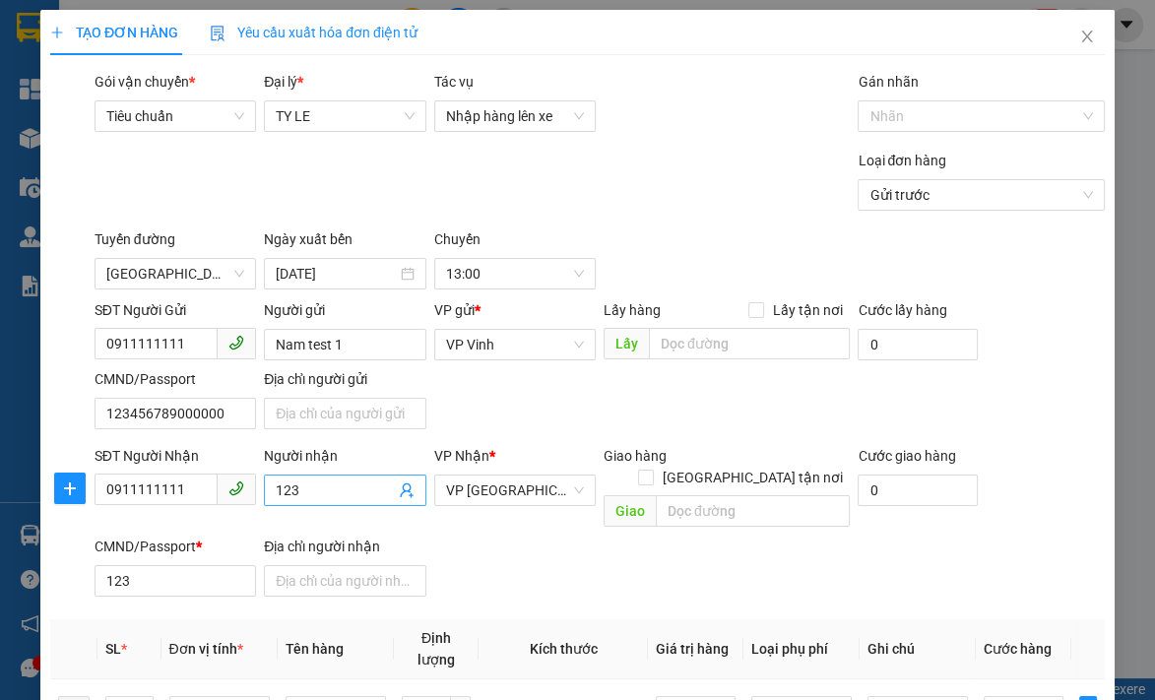
click at [379, 482] on input "123" at bounding box center [335, 490] width 118 height 22
click at [171, 565] on input "123" at bounding box center [174, 580] width 161 height 31
click at [210, 493] on input "0911111111" at bounding box center [155, 488] width 123 height 31
click at [194, 346] on input "0911111111" at bounding box center [155, 343] width 123 height 31
click at [195, 344] on input "0911111111" at bounding box center [155, 343] width 123 height 31
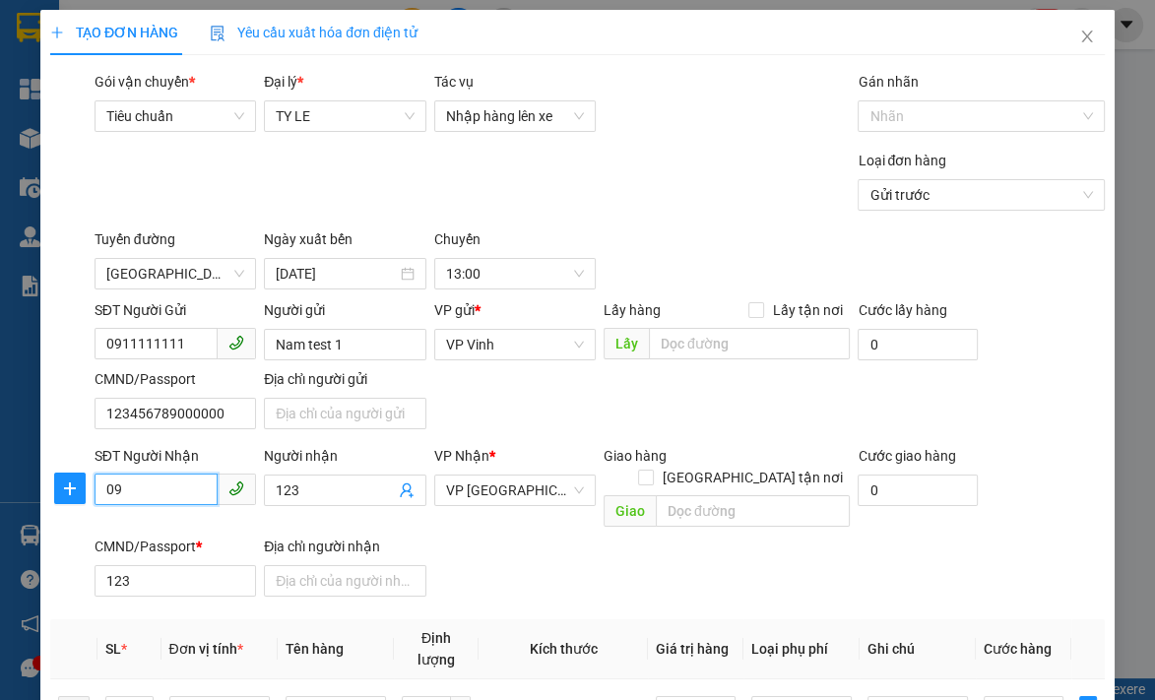
drag, startPoint x: 168, startPoint y: 498, endPoint x: 175, endPoint y: 487, distance: 12.8
click at [169, 497] on input "09" at bounding box center [155, 488] width 123 height 31
type input "0912192959"
click at [354, 494] on input "123" at bounding box center [335, 490] width 118 height 22
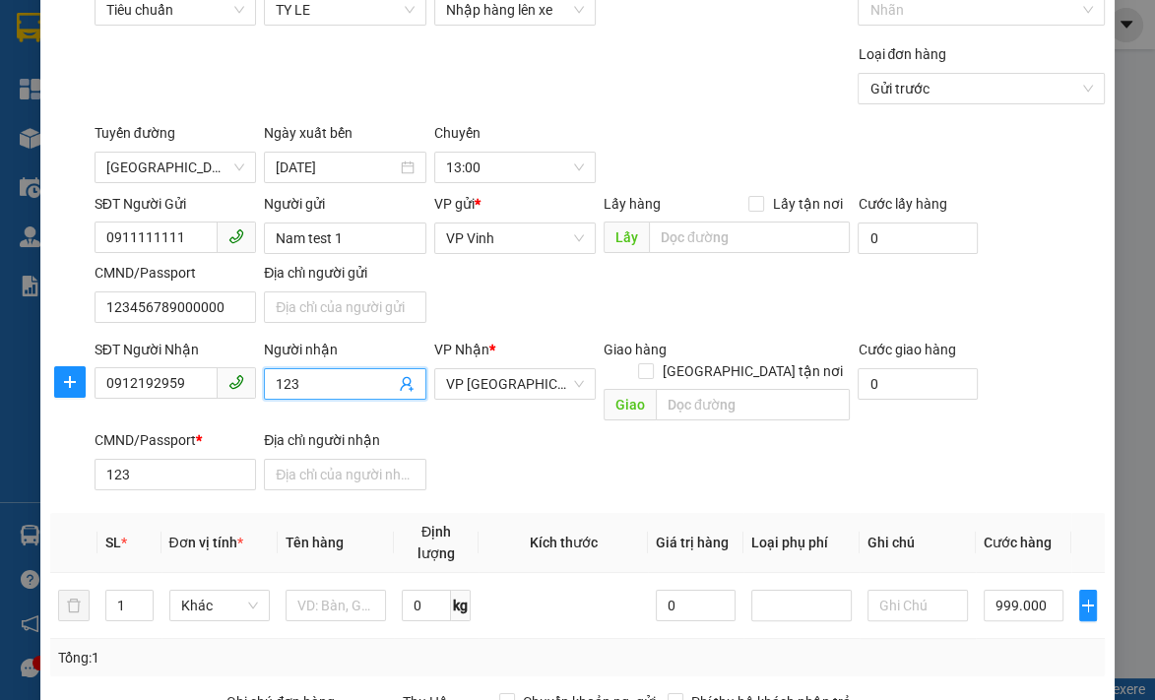
scroll to position [108, 0]
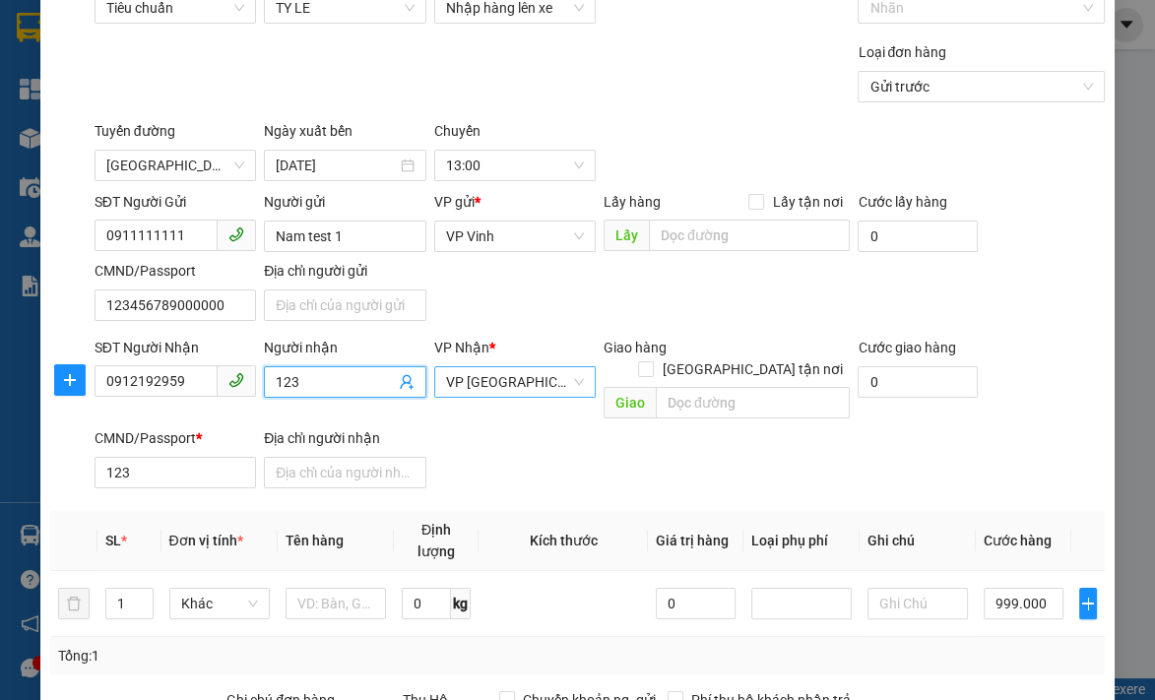
click at [580, 386] on div "VP [GEOGRAPHIC_DATA]" at bounding box center [514, 381] width 161 height 31
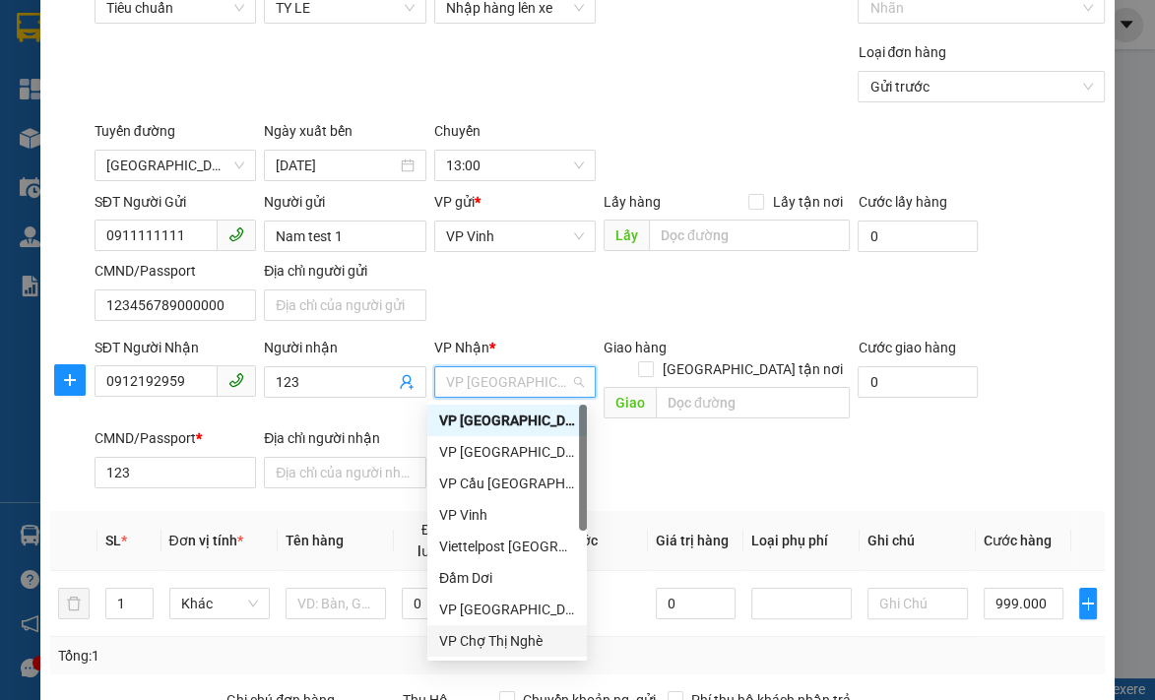
click at [523, 639] on div "VP Chợ Thị Nghè" at bounding box center [507, 641] width 136 height 22
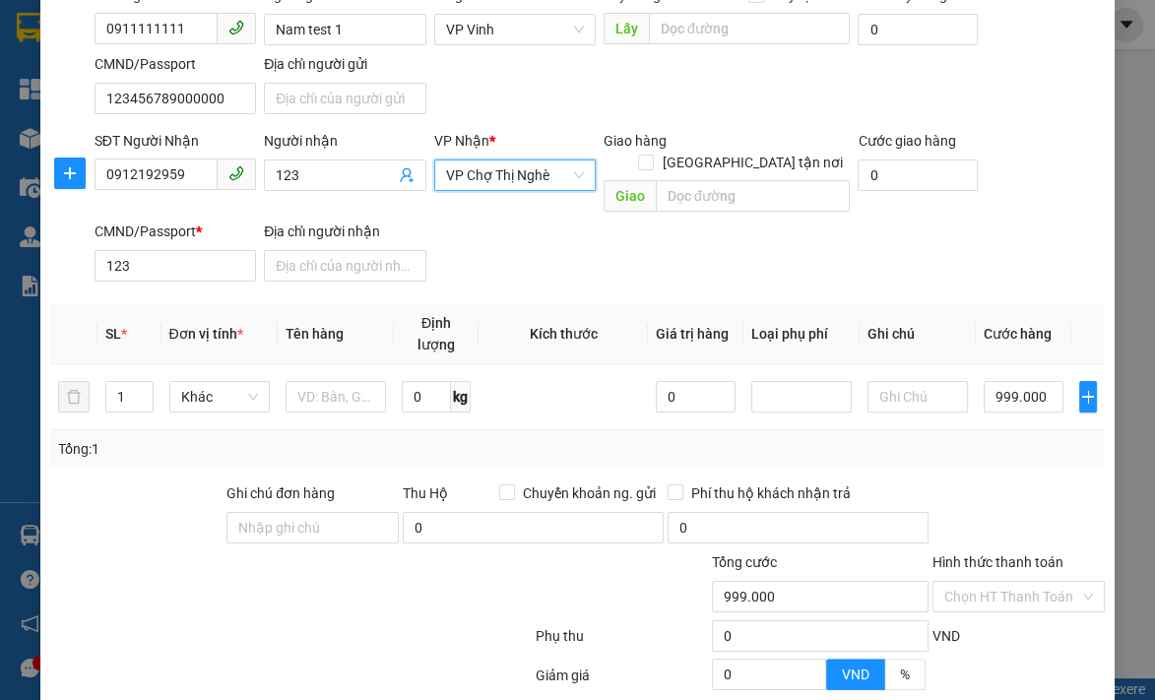
scroll to position [326, 0]
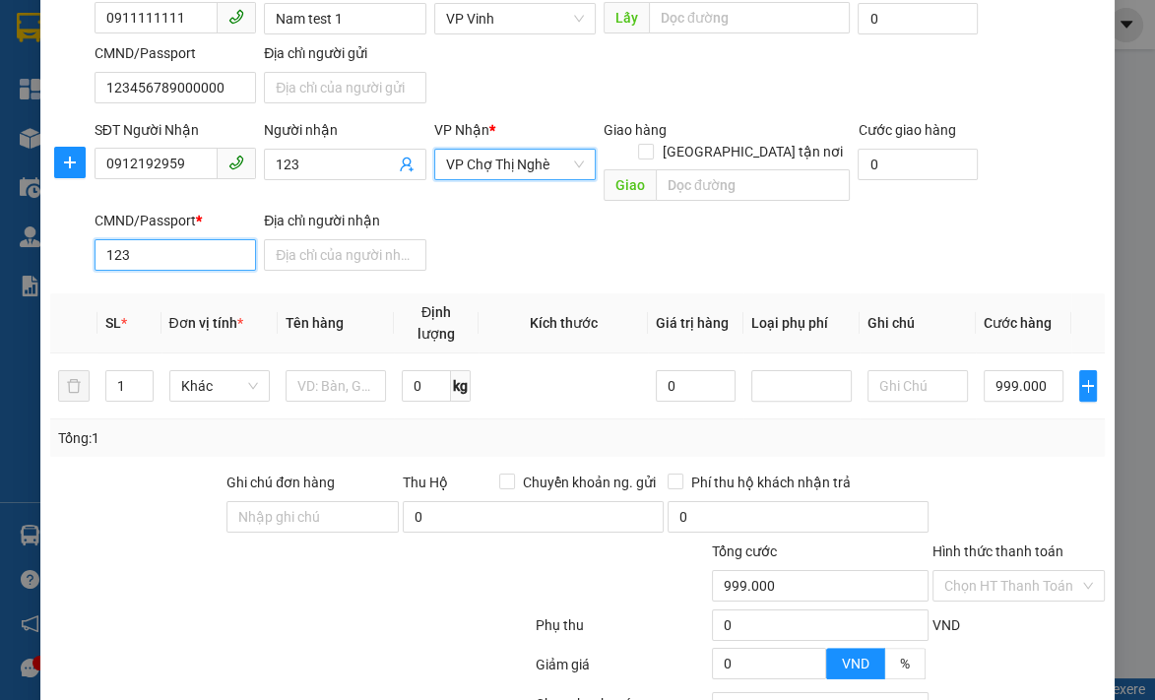
click at [162, 239] on input "123" at bounding box center [174, 254] width 161 height 31
click at [165, 239] on input "123" at bounding box center [174, 254] width 161 height 31
type input "1234578999"
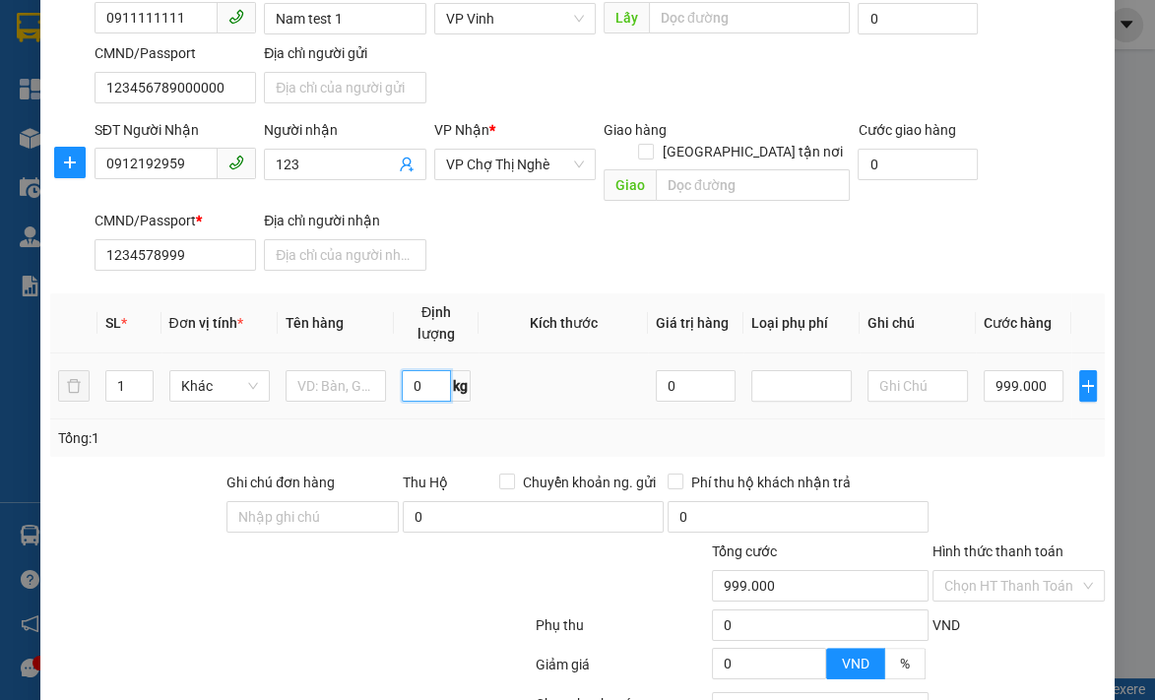
click at [421, 370] on input "0" at bounding box center [426, 385] width 49 height 31
click at [1014, 370] on input "999.000" at bounding box center [1023, 385] width 80 height 31
click at [992, 370] on input "999.000" at bounding box center [1023, 385] width 80 height 31
click at [998, 370] on input "999.000" at bounding box center [1023, 385] width 80 height 31
type input "99.000"
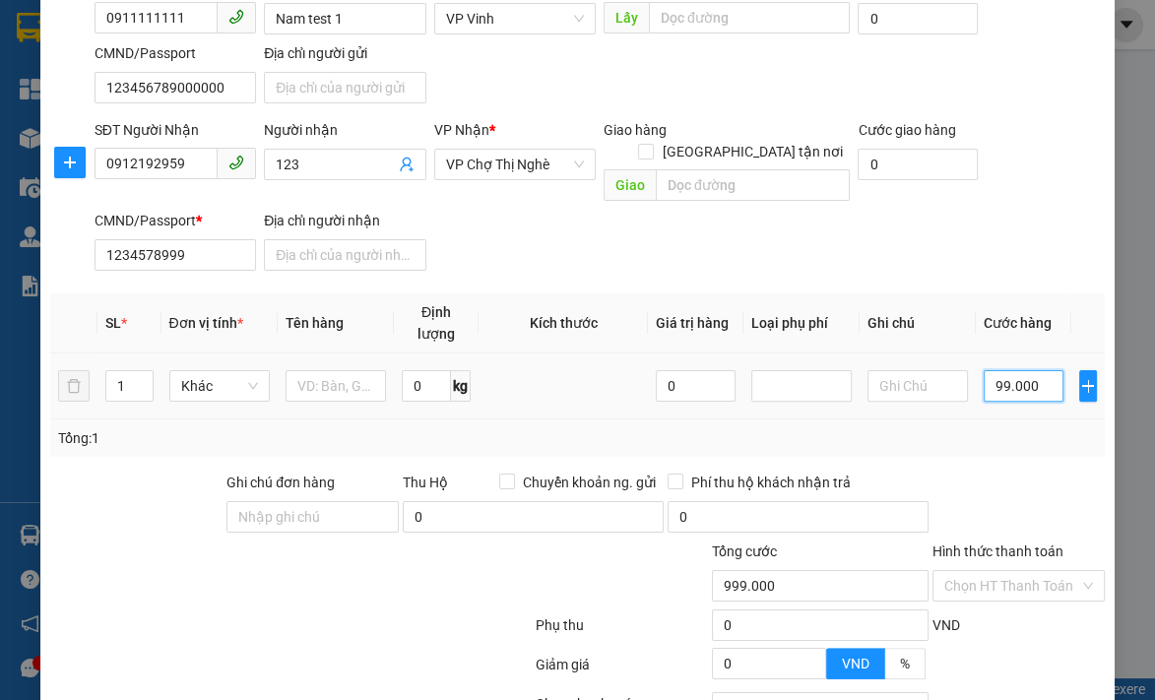
type input "99.000"
type input "9.000"
type input "59.000"
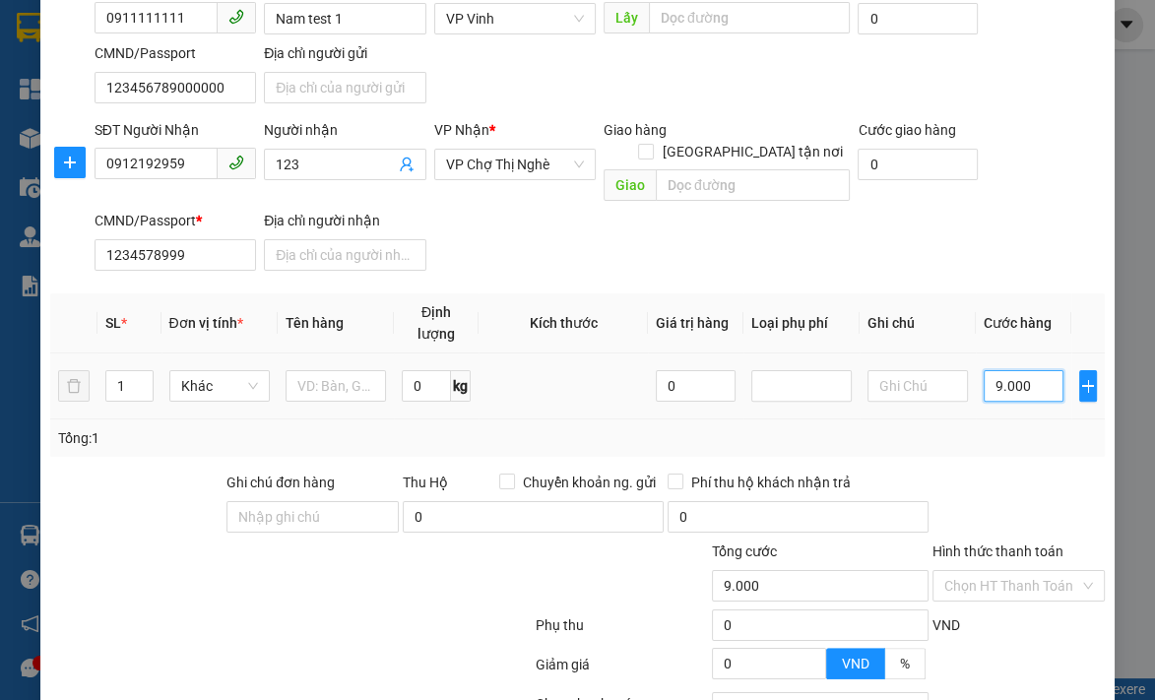
type input "59.000"
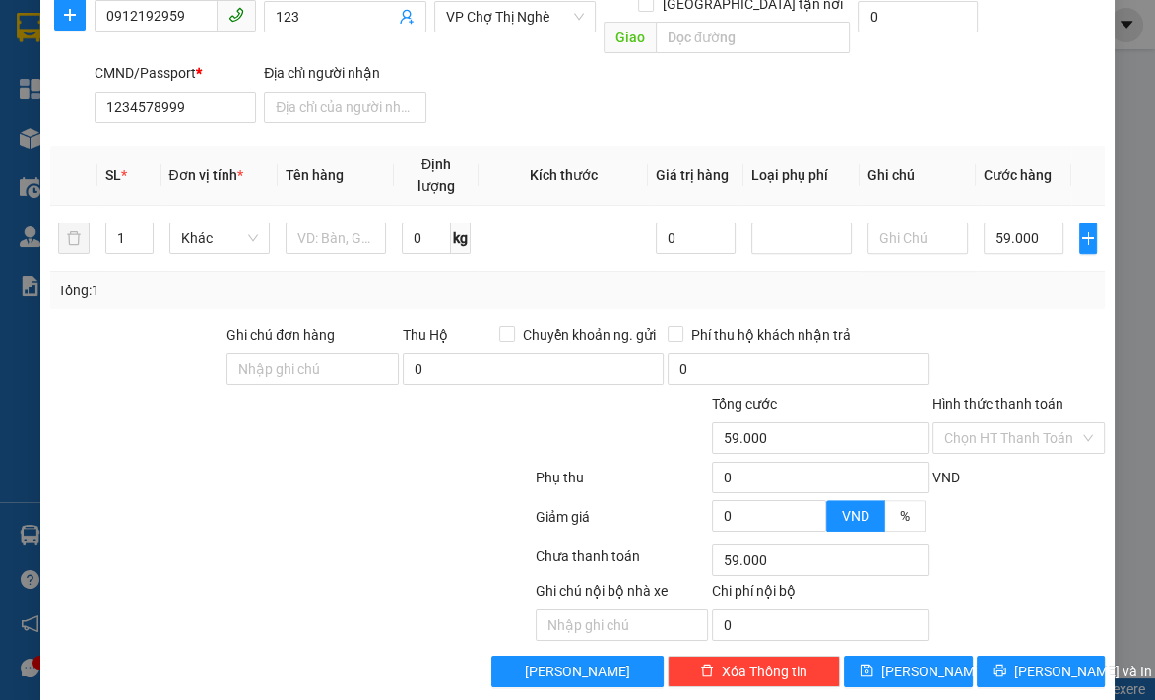
click at [1022, 540] on div "Chọn HT Thanh Toán" at bounding box center [1018, 559] width 176 height 39
click at [994, 223] on input "59.000" at bounding box center [1023, 237] width 80 height 31
click at [679, 222] on input "0" at bounding box center [696, 237] width 80 height 31
click at [691, 263] on div "SL * Đơn vị tính * Tên hàng Định lượng Kích thước Giá trị hàng Loại phụ phí Ghi…" at bounding box center [577, 209] width 1054 height 126
type input "8.000"
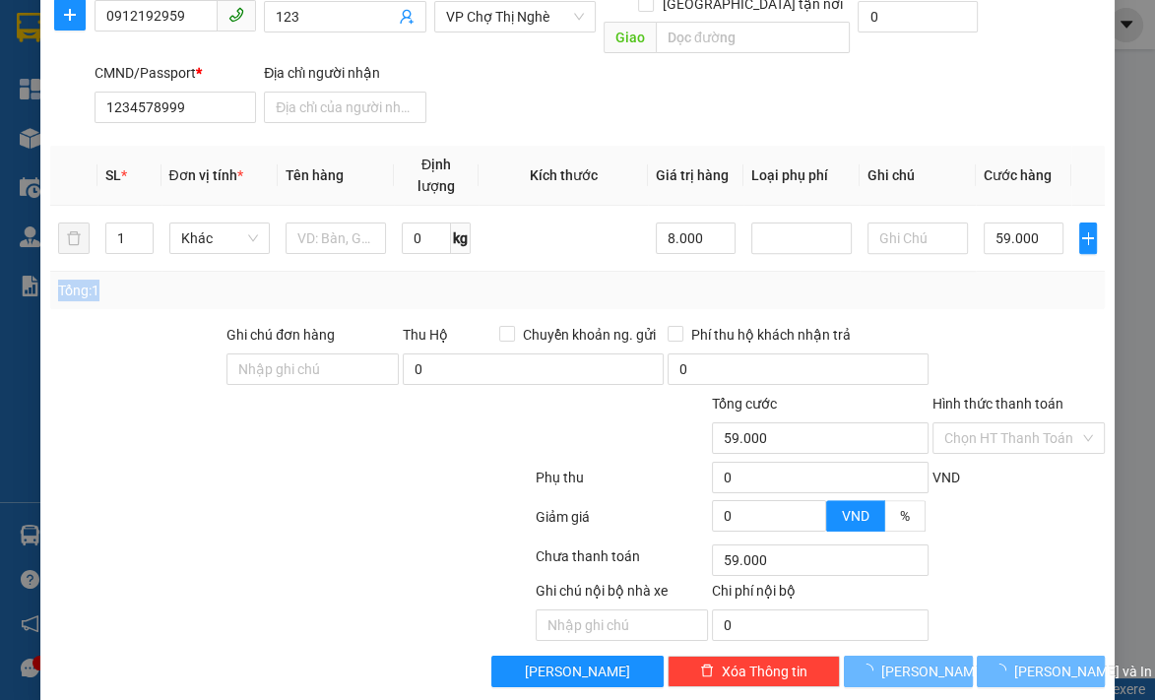
click at [838, 324] on span "Phí thu hộ khách nhận trả" at bounding box center [770, 335] width 175 height 22
click at [681, 326] on input "Phí thu hộ khách nhận trả" at bounding box center [674, 333] width 14 height 14
checkbox input "true"
type input "0"
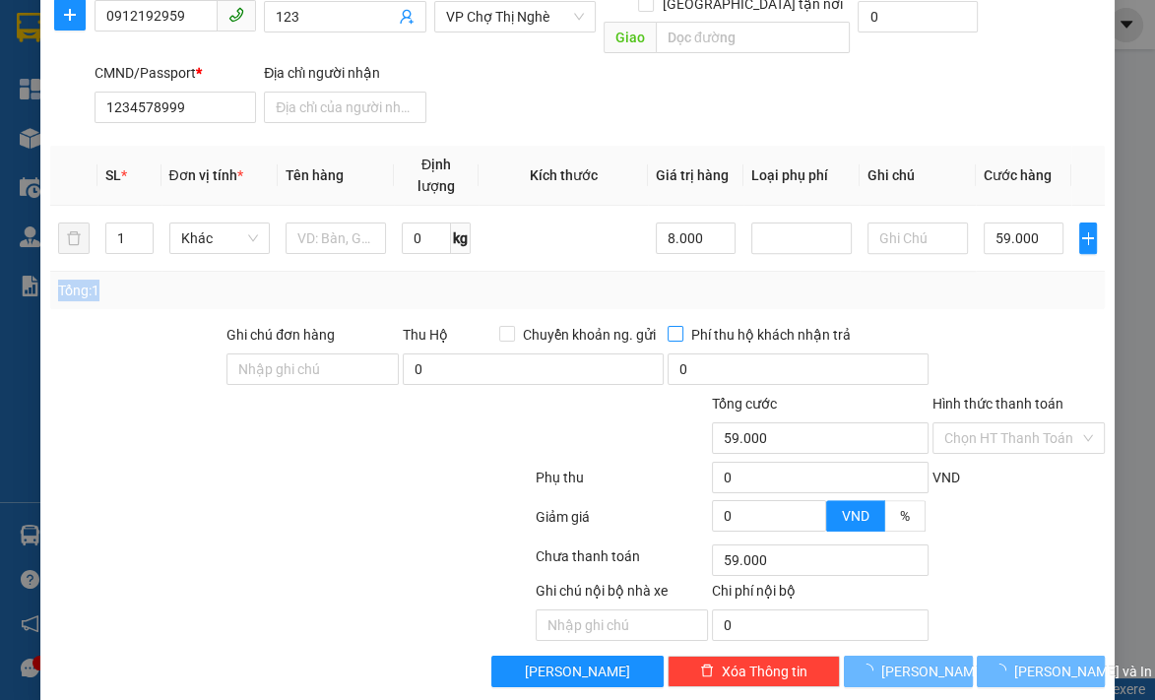
type input "0"
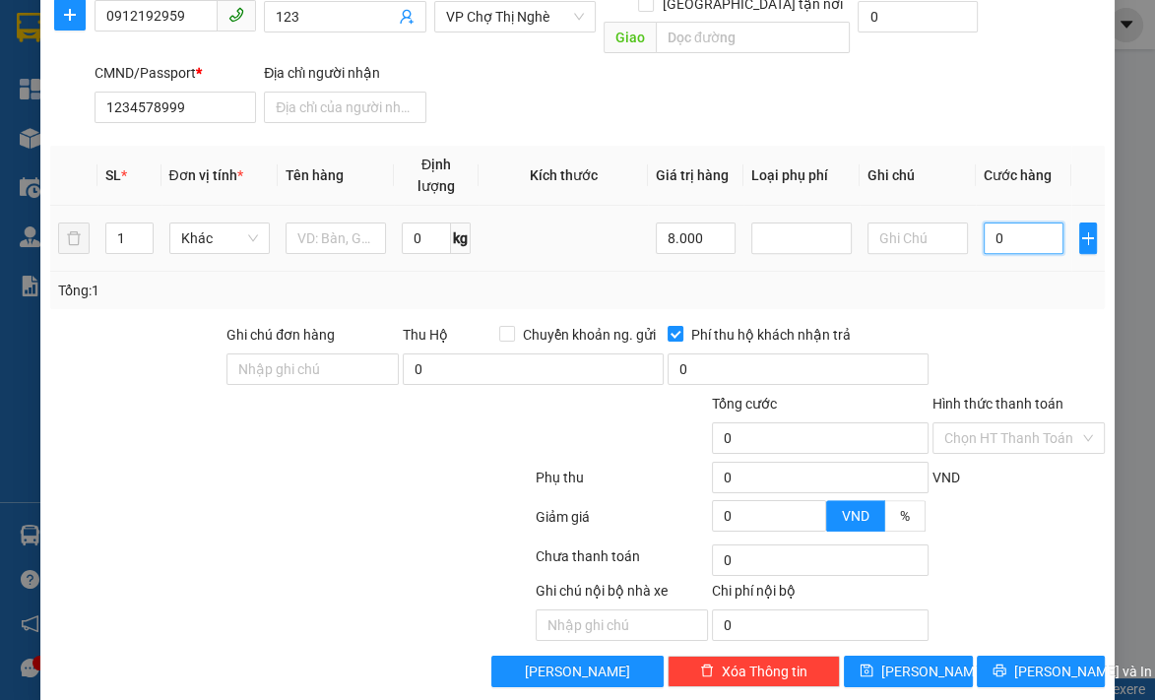
click at [997, 222] on input "0" at bounding box center [1023, 237] width 80 height 31
drag, startPoint x: 687, startPoint y: 215, endPoint x: 560, endPoint y: 206, distance: 127.3
click at [560, 206] on tr "1 Khác 0 kg 8.000 0" at bounding box center [577, 239] width 1054 height 66
click at [999, 222] on input "0" at bounding box center [1023, 237] width 80 height 31
type input "8.000.000"
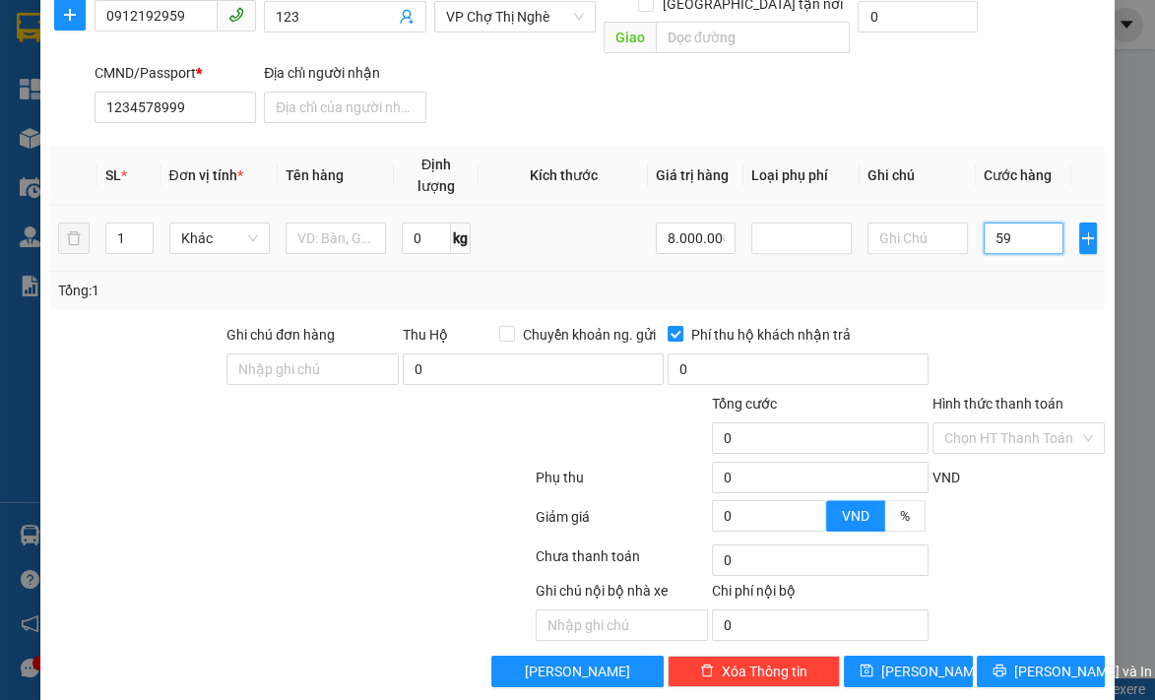
type input "599"
type input "5.990"
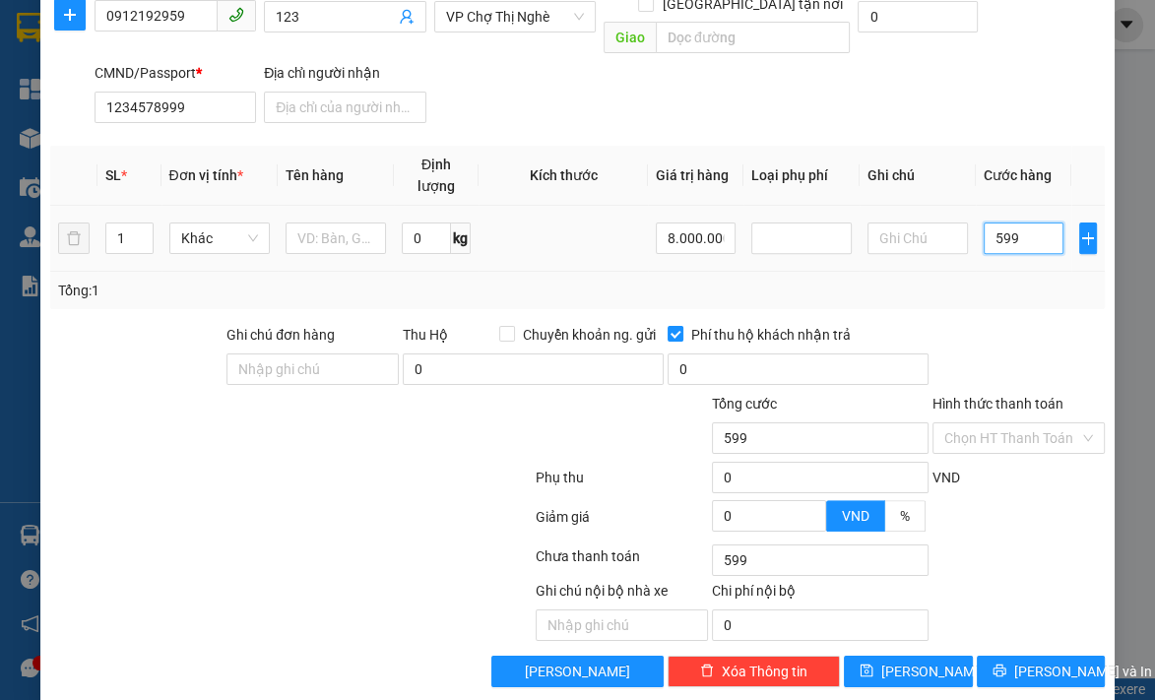
type input "5.990"
type input "59.900"
type input "599.000"
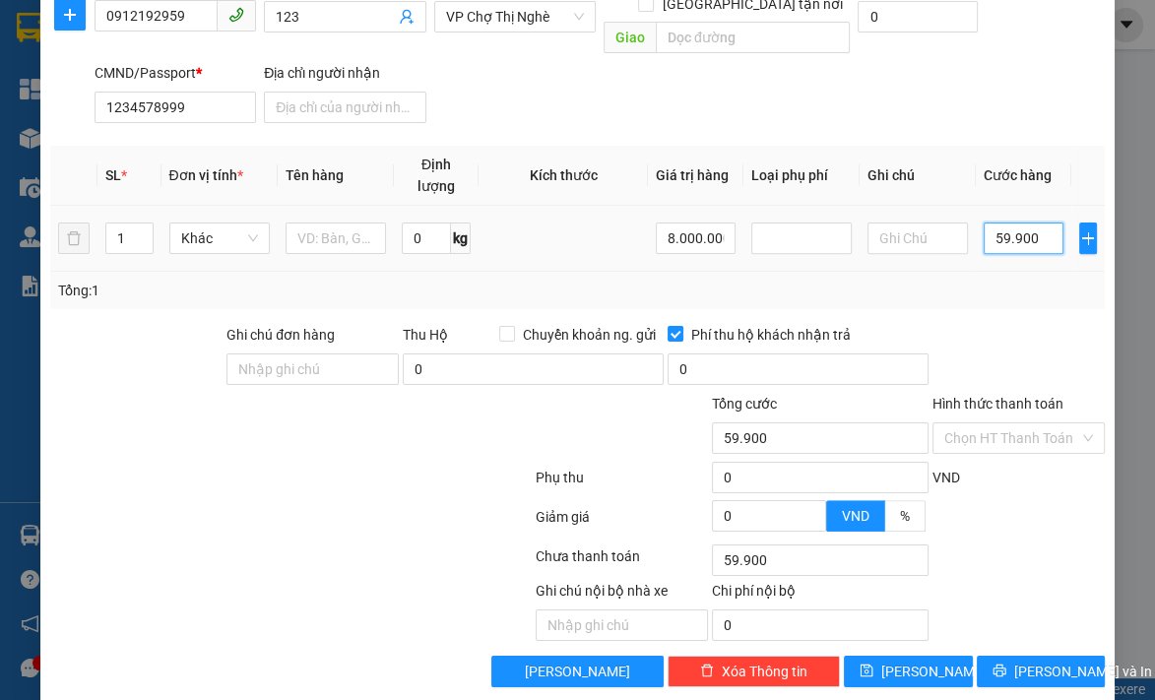
type input "599.000"
click at [796, 226] on div at bounding box center [801, 238] width 91 height 24
type input "599.000"
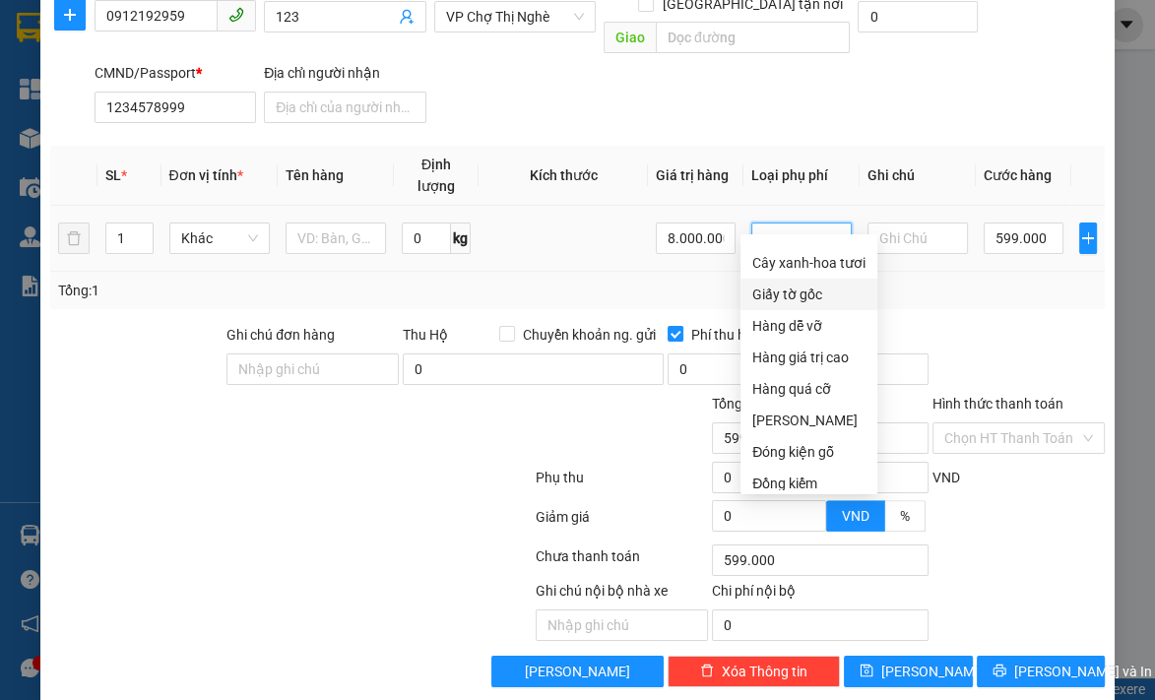
scroll to position [31, 0]
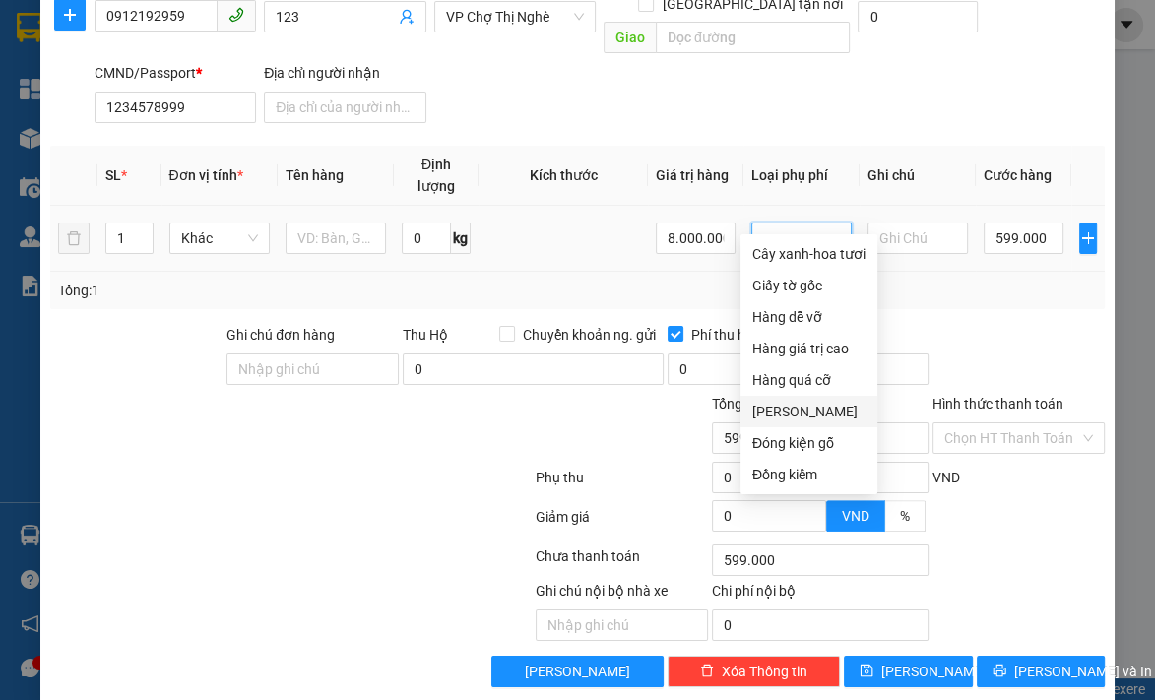
click at [795, 408] on div "[PERSON_NAME]" at bounding box center [808, 412] width 113 height 22
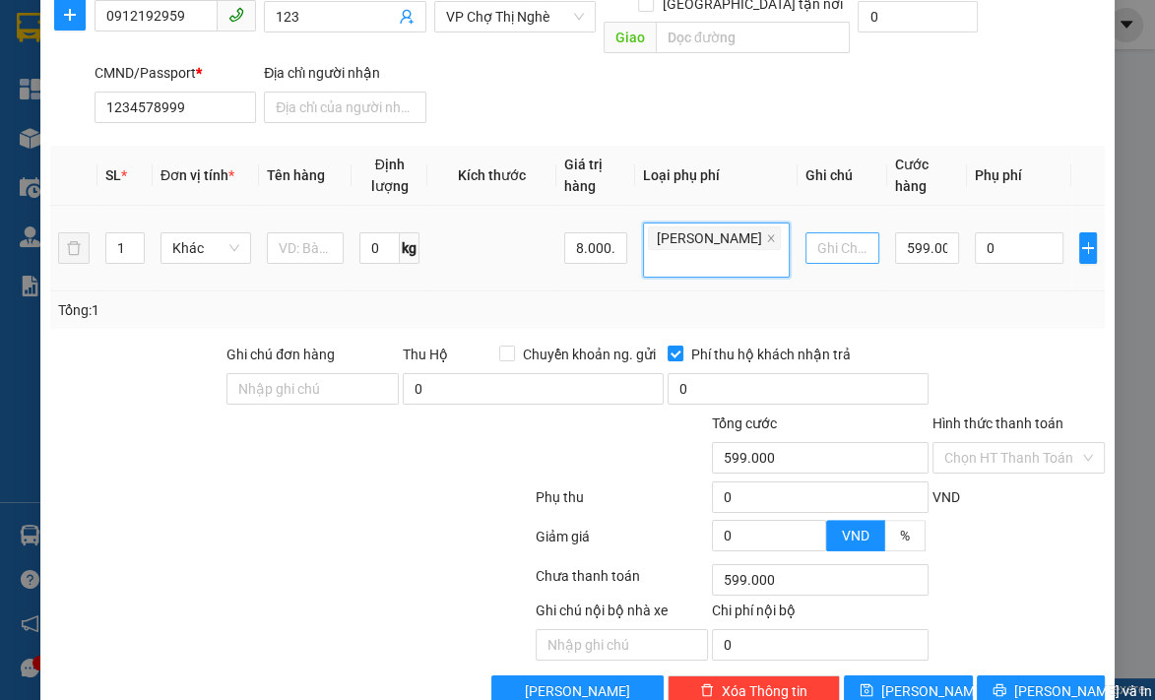
type input "0"
click at [984, 232] on input "0" at bounding box center [1019, 247] width 89 height 31
type input "1"
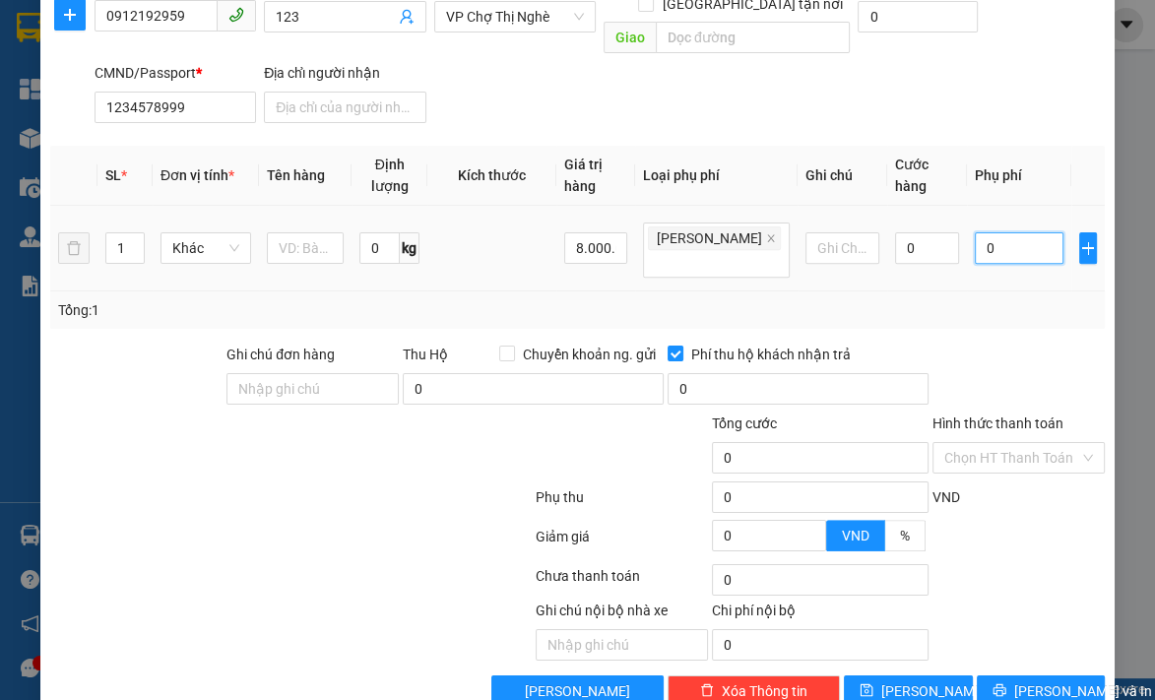
type input "1"
type input "10"
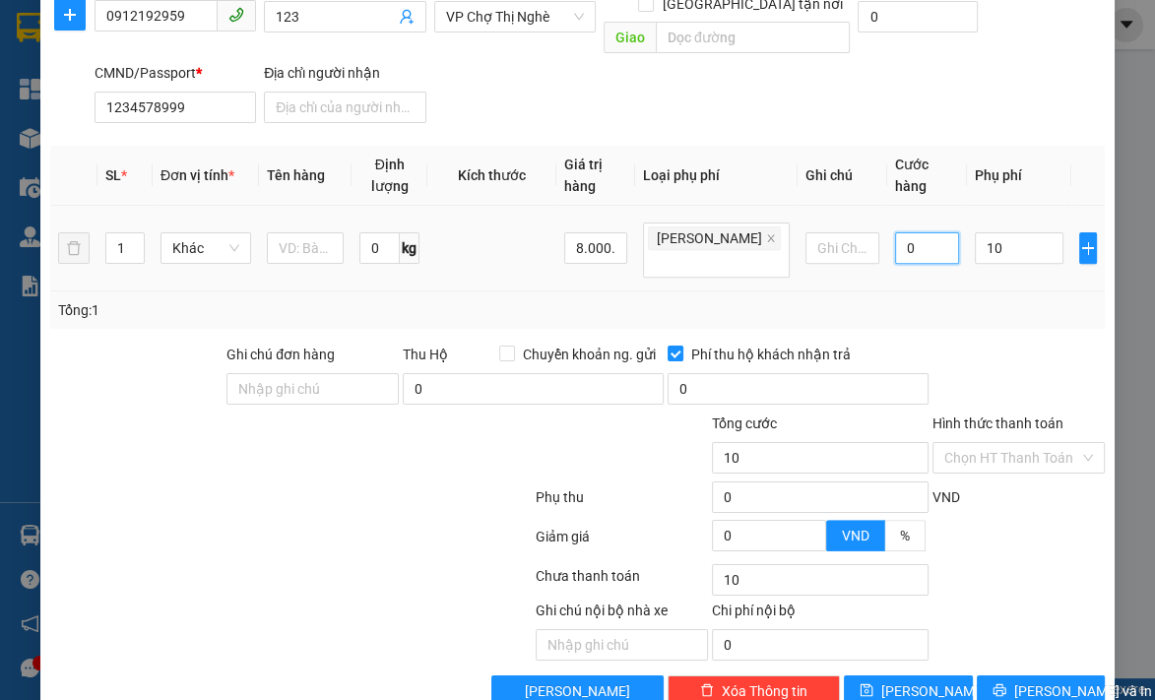
click at [911, 232] on input "0" at bounding box center [927, 247] width 64 height 31
type input "10.000"
type input "10.002"
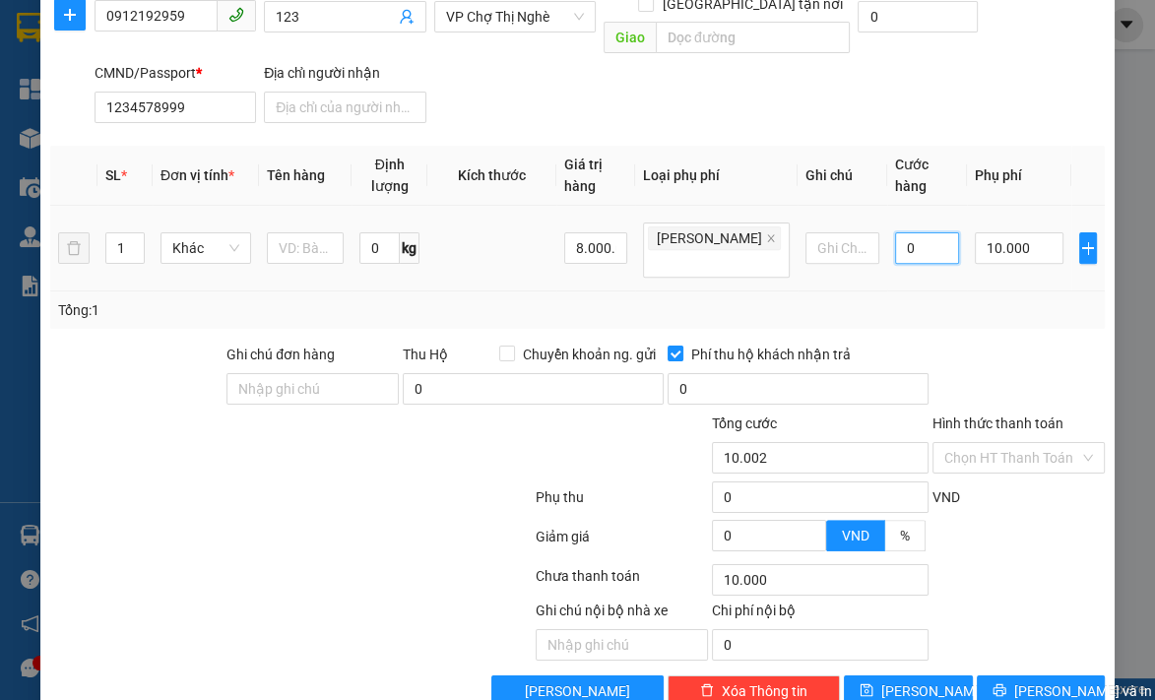
type input "10.002"
type input "20"
type input "10.020"
type input "200"
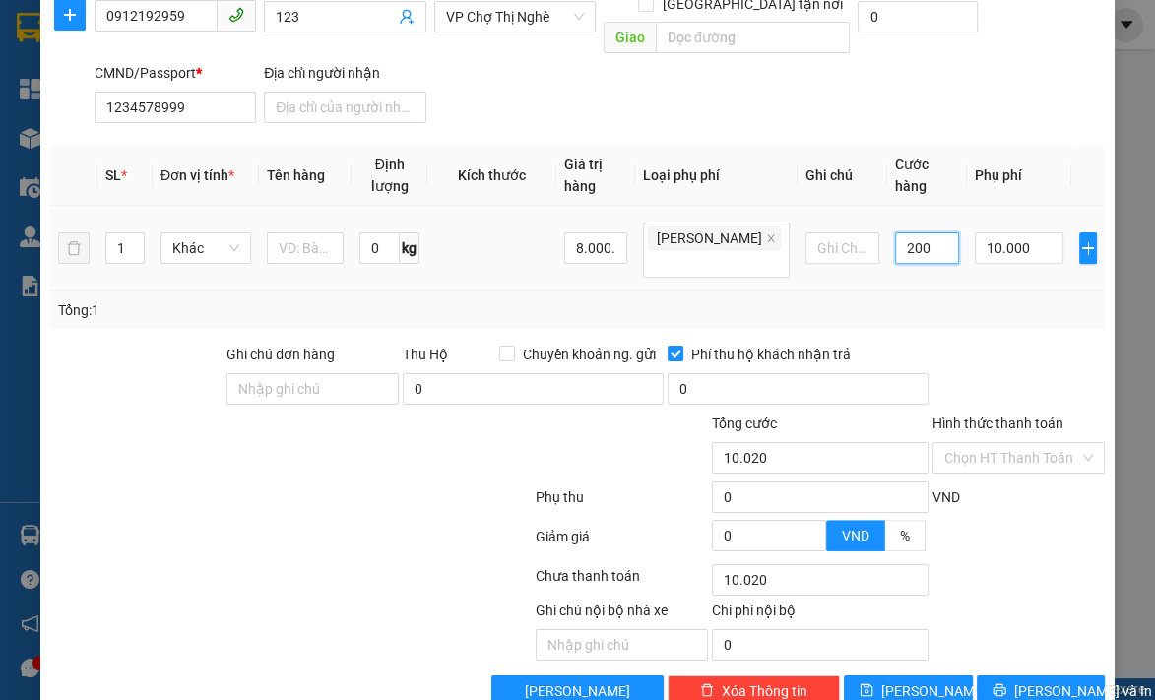
type input "10.200"
type input "2.000"
type input "12.000"
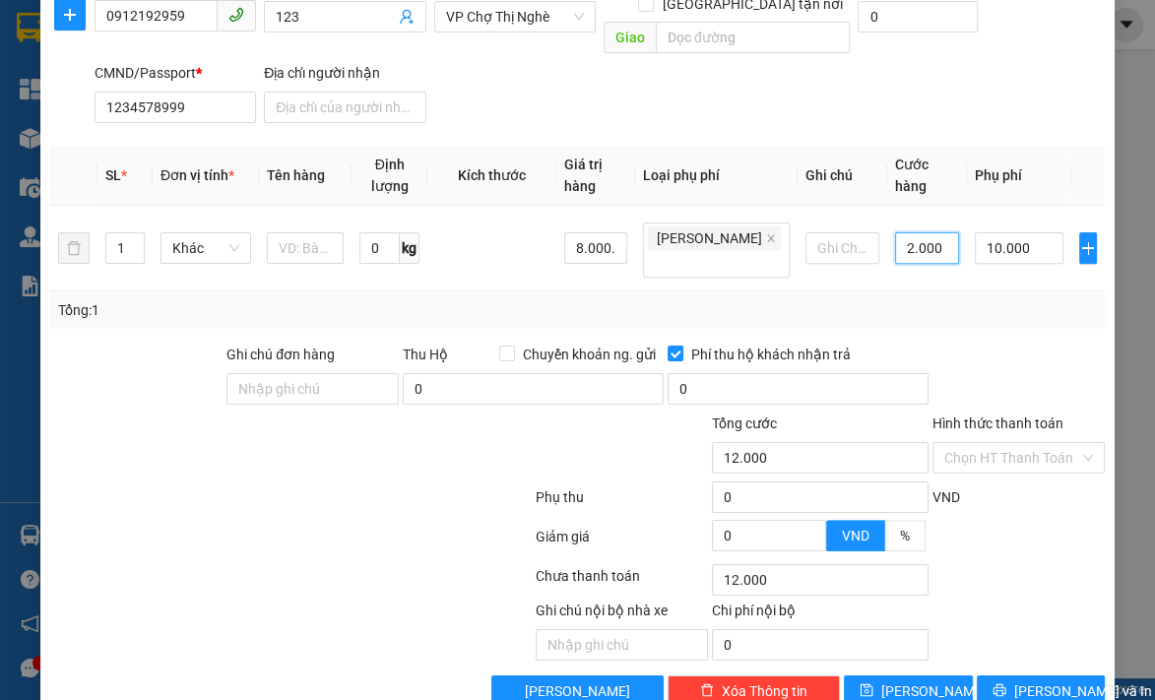
type input "2.000"
type input "2.010.000"
type input "2.000.000"
click at [992, 560] on div "Chọn HT Thanh Toán" at bounding box center [1018, 579] width 176 height 39
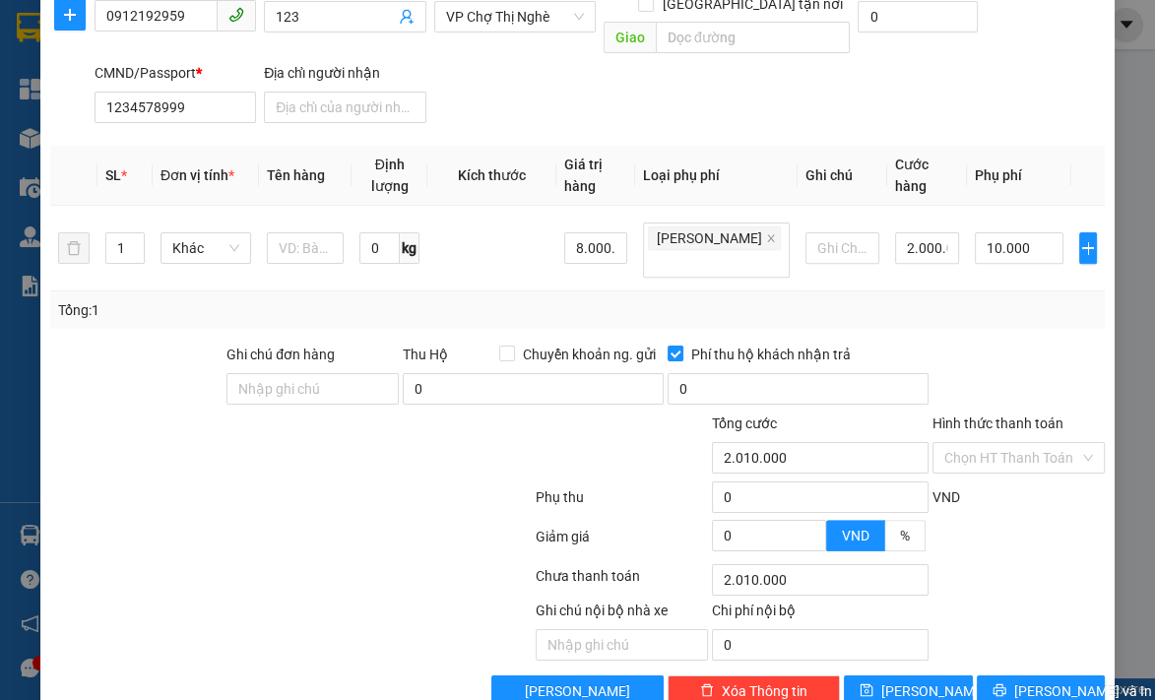
click at [993, 560] on div "Chọn HT Thanh Toán" at bounding box center [1018, 579] width 176 height 39
click at [837, 299] on div "Tổng: 1" at bounding box center [577, 310] width 1039 height 22
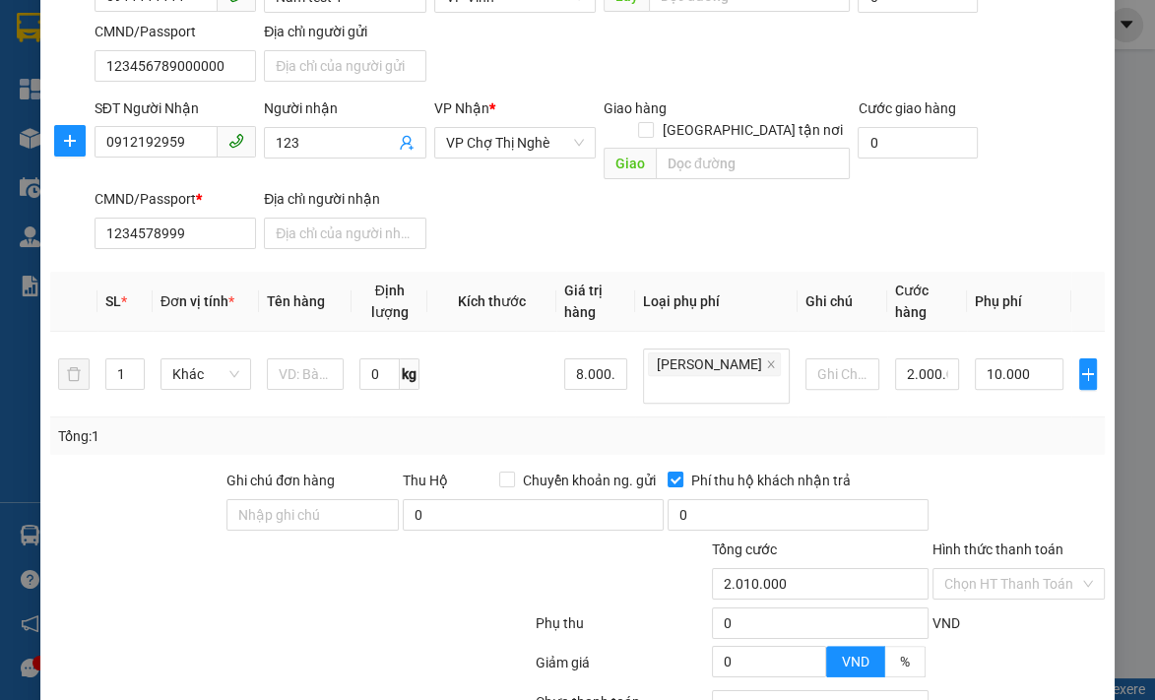
scroll to position [39, 0]
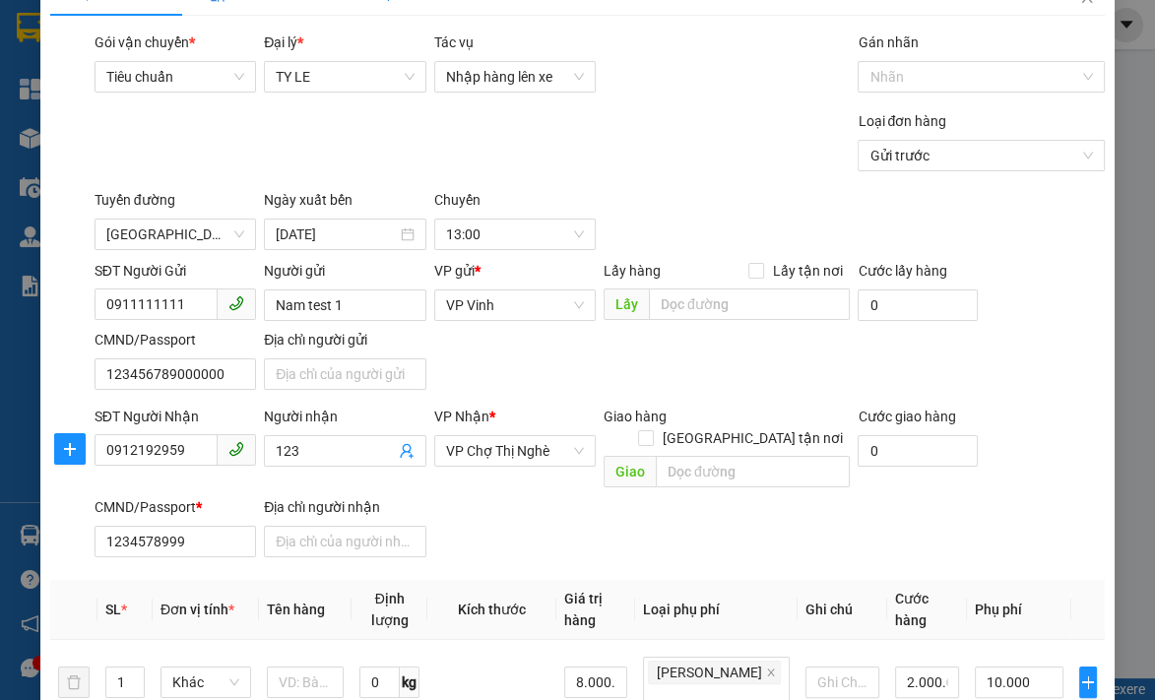
click at [719, 144] on div "Loại đơn hàng Gửi trước" at bounding box center [600, 144] width 1018 height 69
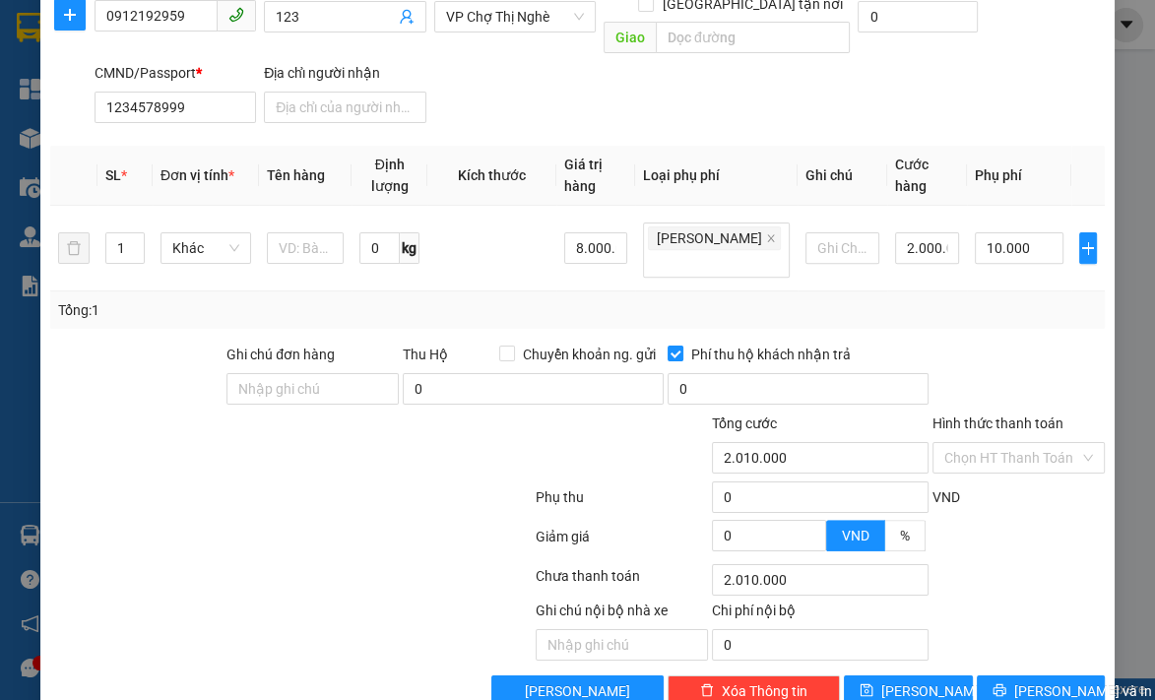
scroll to position [0, 0]
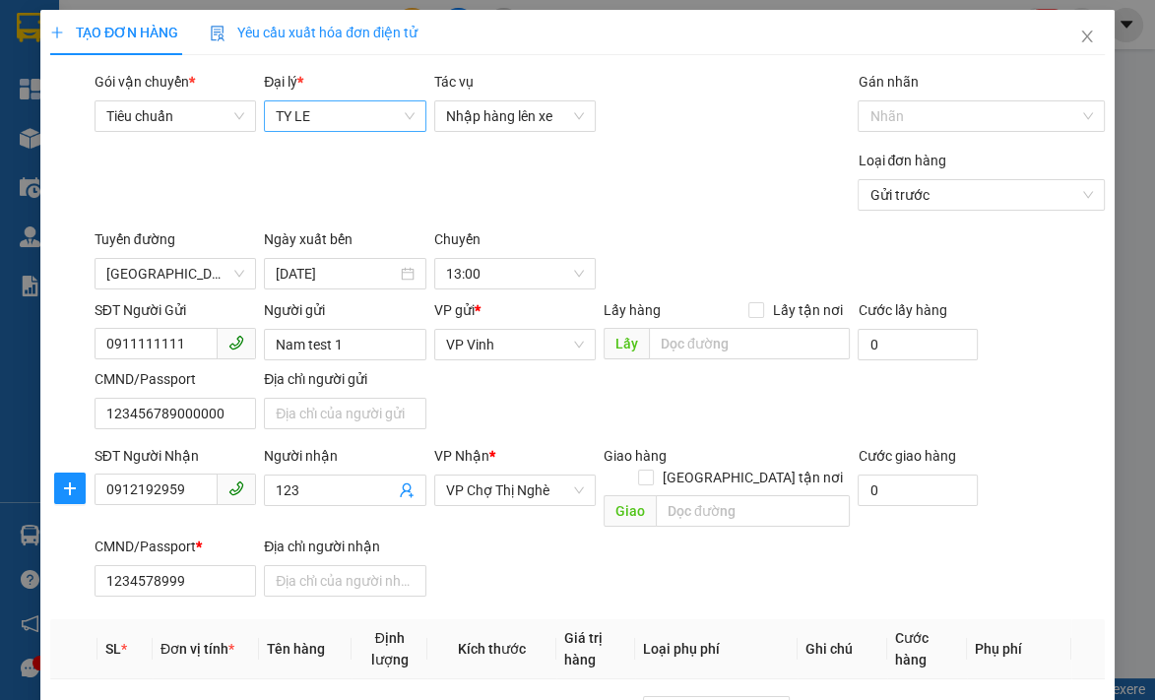
click at [376, 101] on span "TY LE" at bounding box center [345, 116] width 138 height 30
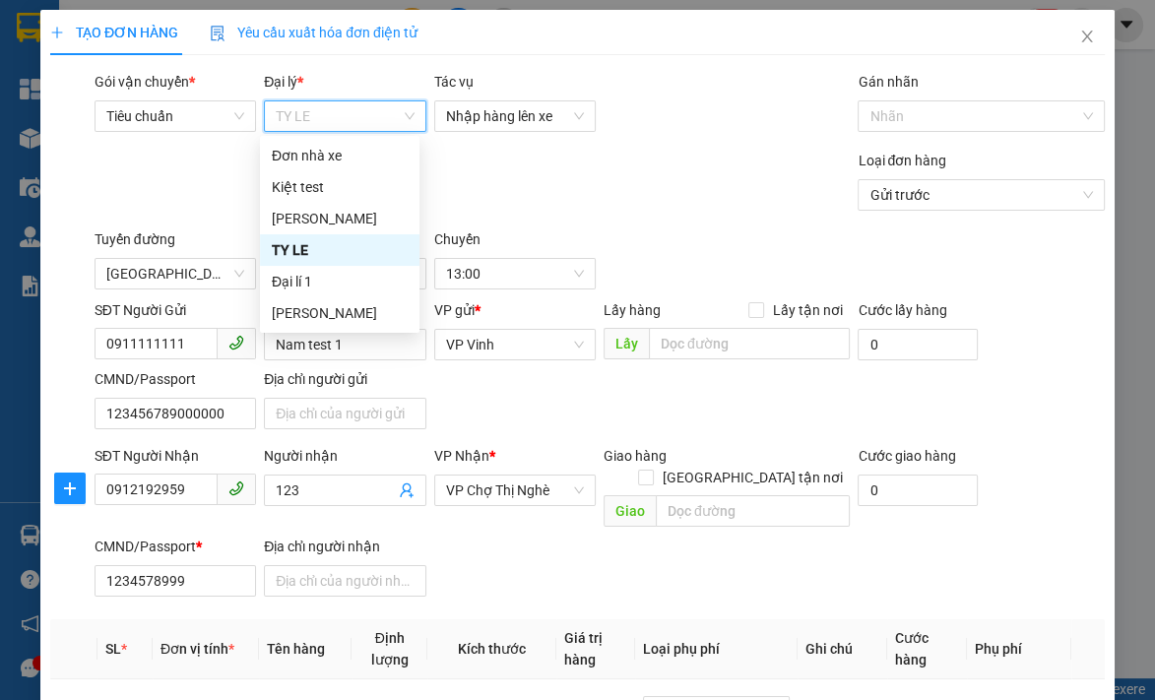
click at [284, 251] on div "TY LE" at bounding box center [340, 250] width 136 height 22
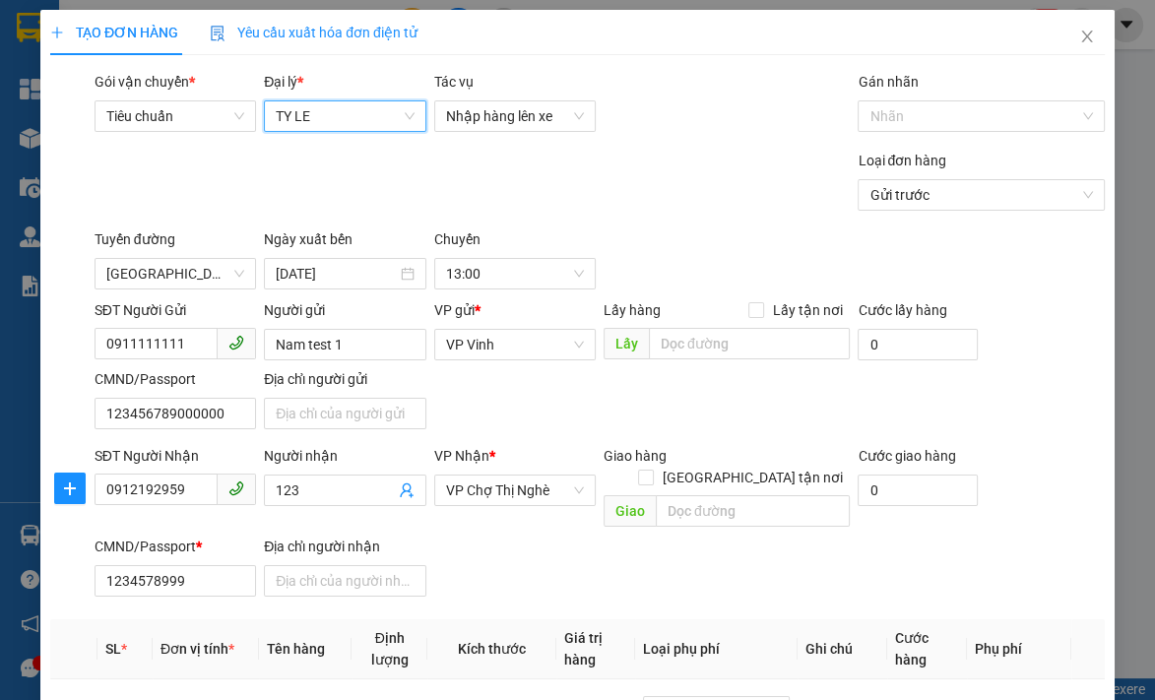
click at [354, 71] on div "Đại lý *" at bounding box center [344, 86] width 161 height 30
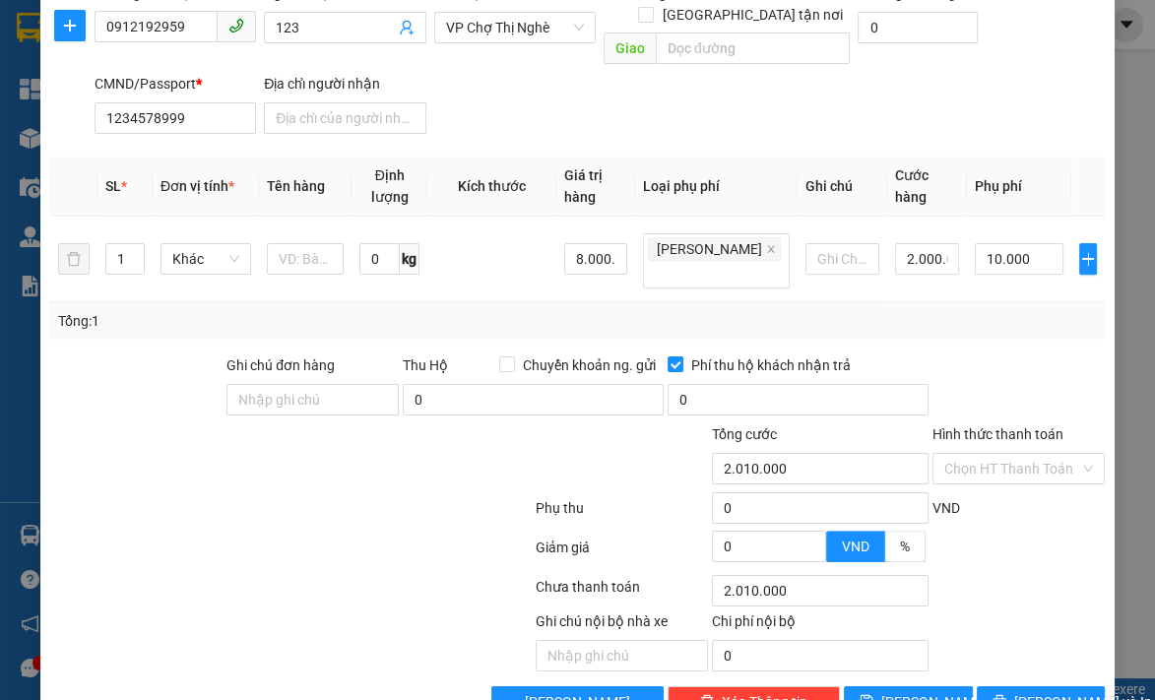
scroll to position [473, 0]
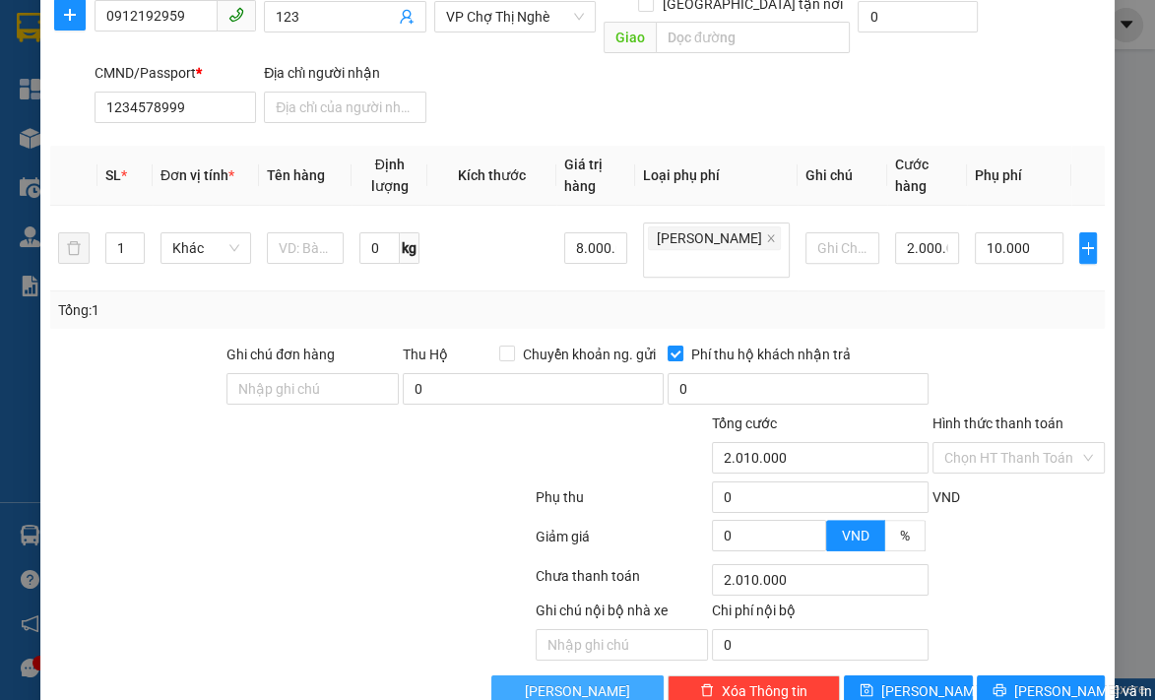
click at [573, 680] on span "[PERSON_NAME]" at bounding box center [577, 691] width 105 height 22
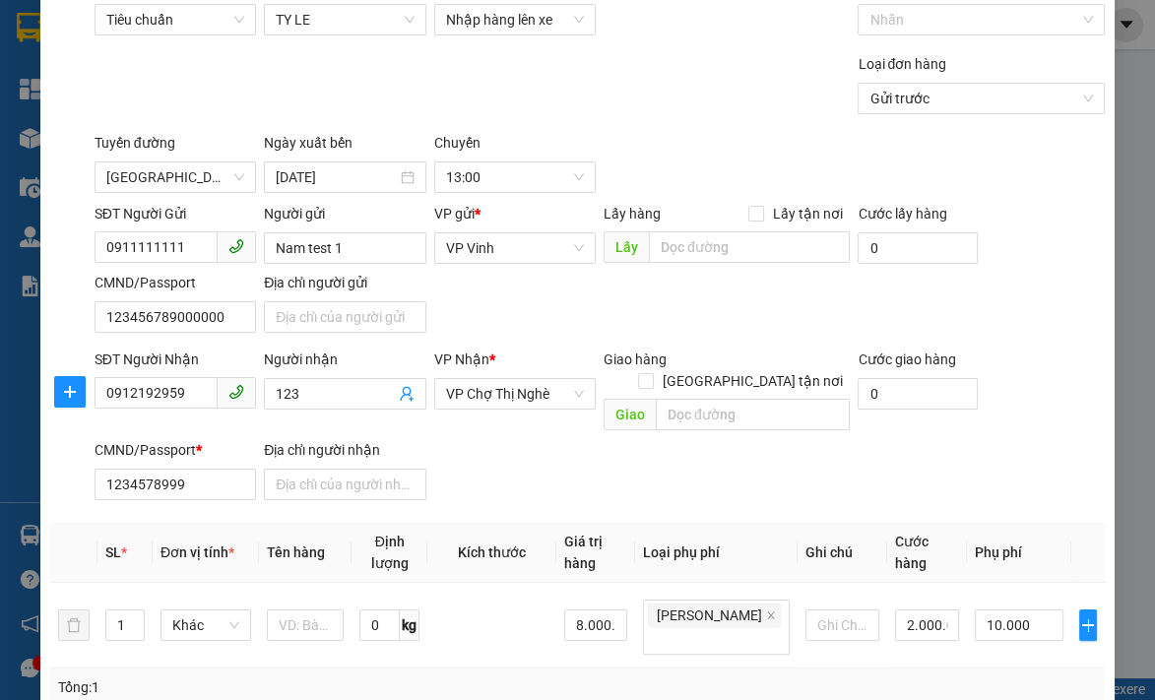
scroll to position [0, 0]
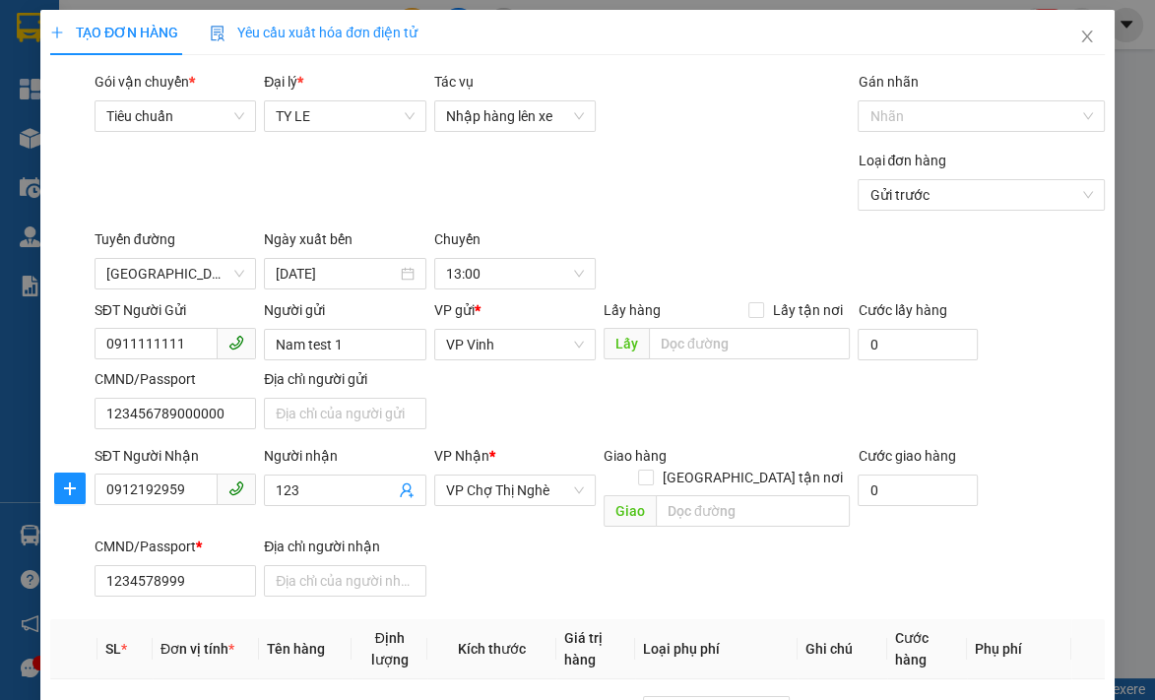
click at [367, 43] on div "Yêu cầu xuất hóa đơn điện tử" at bounding box center [314, 32] width 208 height 45
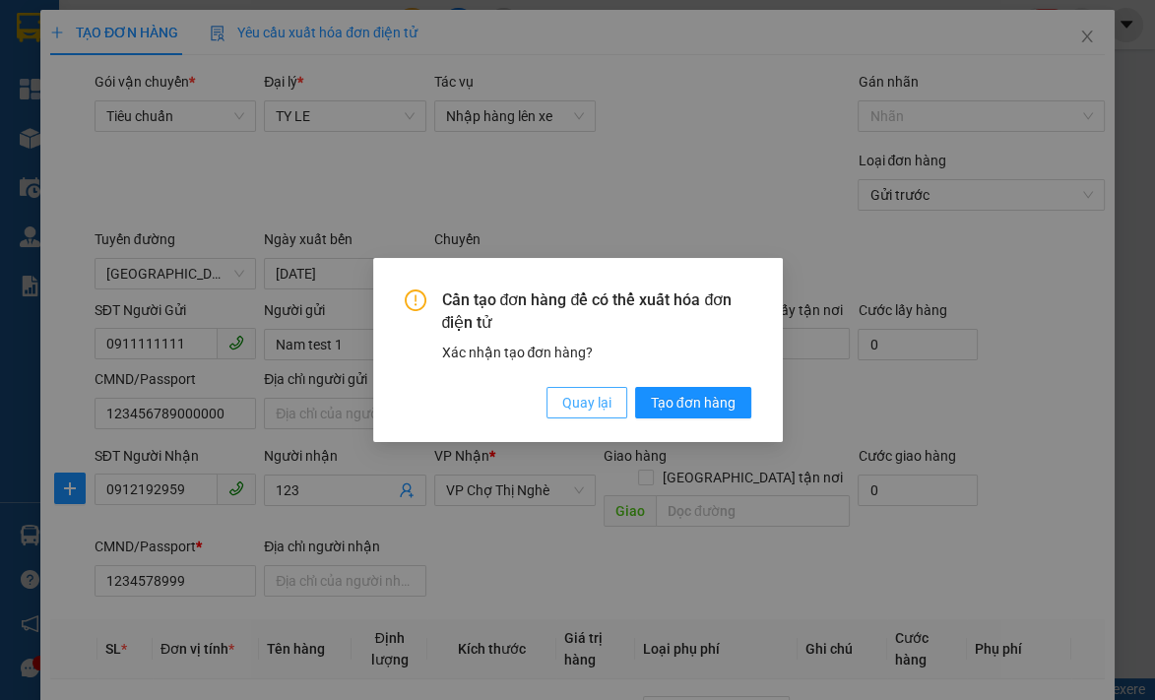
click at [595, 404] on span "Quay lại" at bounding box center [586, 403] width 49 height 22
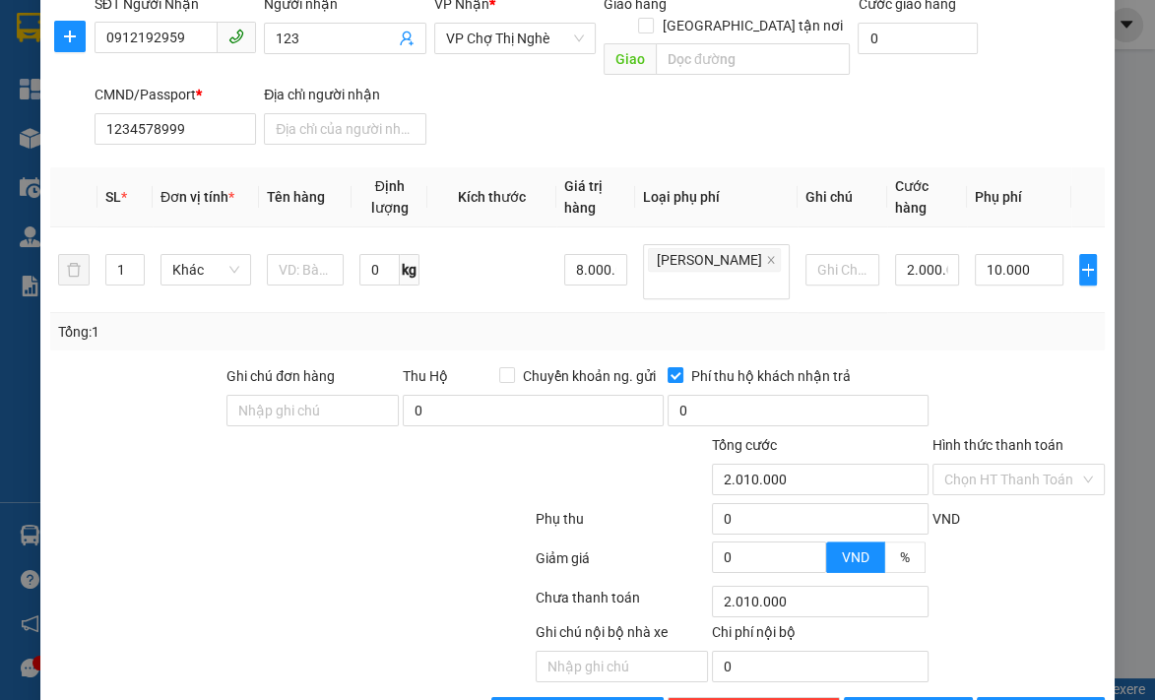
scroll to position [473, 0]
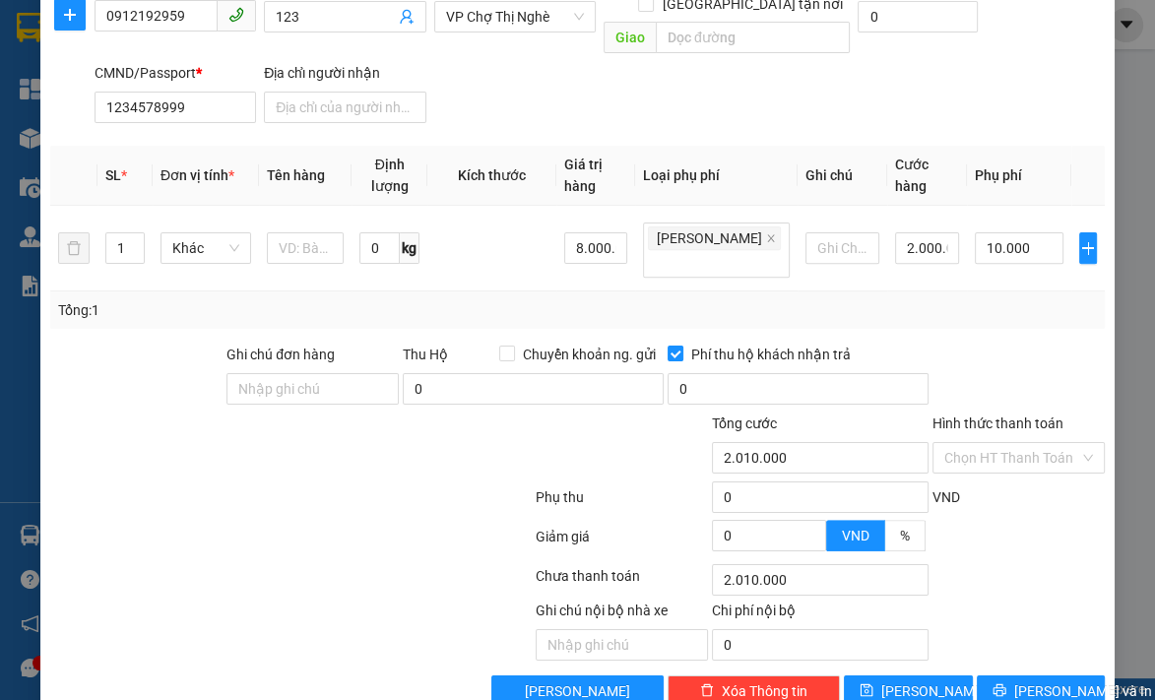
click at [1030, 560] on div "Chọn HT Thanh Toán" at bounding box center [1018, 579] width 176 height 39
click at [986, 560] on div "Chọn HT Thanh Toán" at bounding box center [1018, 579] width 176 height 39
click at [1124, 124] on div "TẠO ĐƠN HÀNG Yêu cầu xuất hóa đơn điện tử Transit Pickup Surcharge Ids Transit …" at bounding box center [577, 350] width 1155 height 700
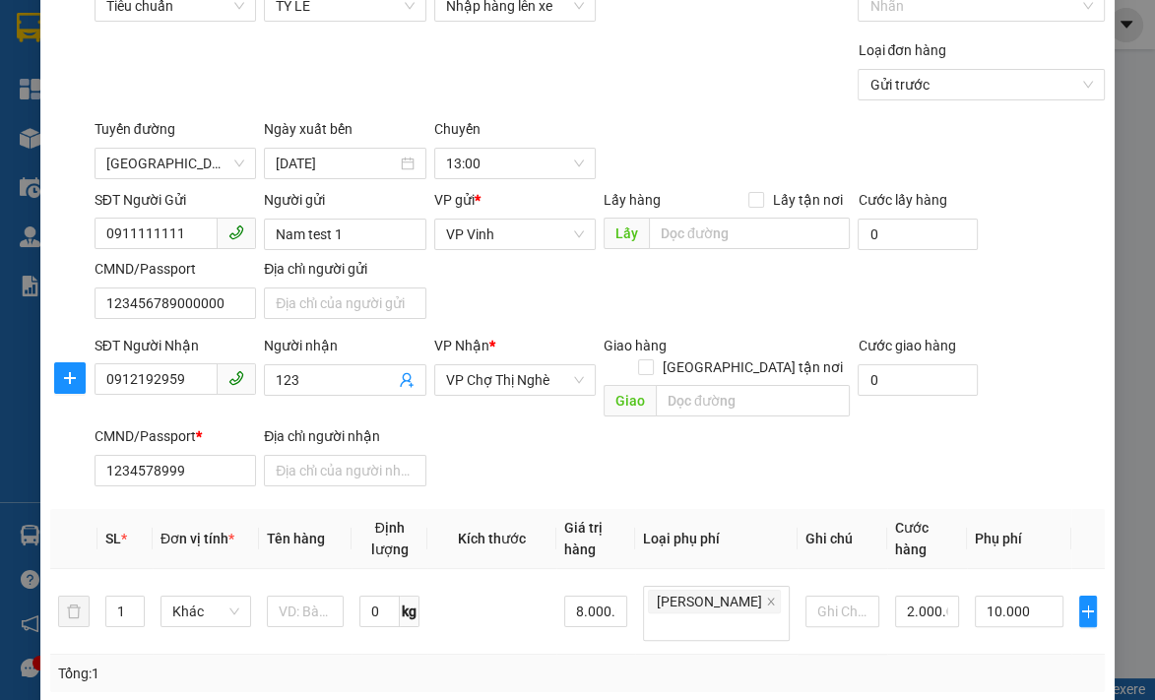
scroll to position [0, 0]
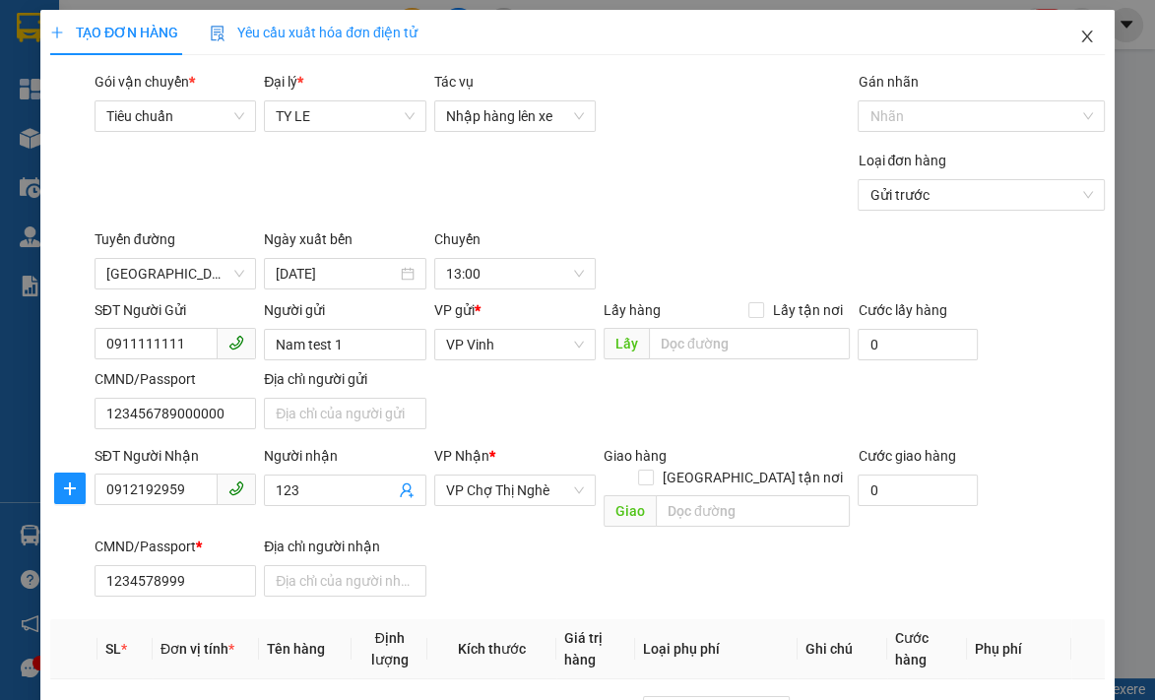
click at [1073, 30] on span "Close" at bounding box center [1086, 37] width 55 height 55
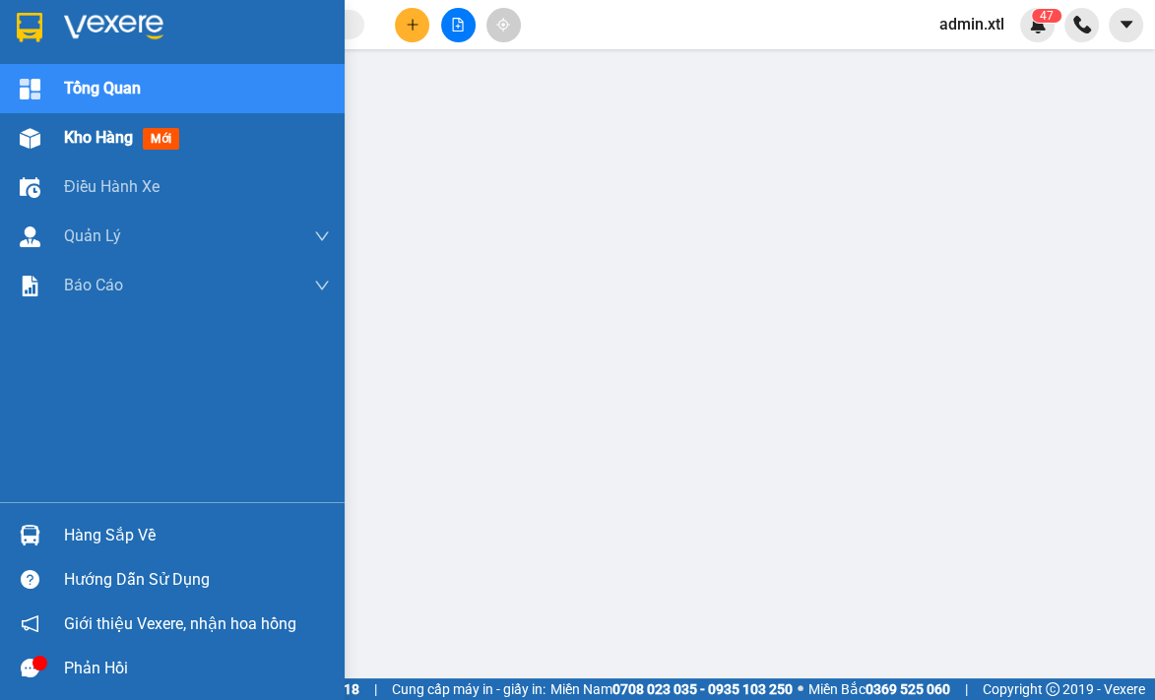
click at [37, 137] on img at bounding box center [30, 138] width 21 height 21
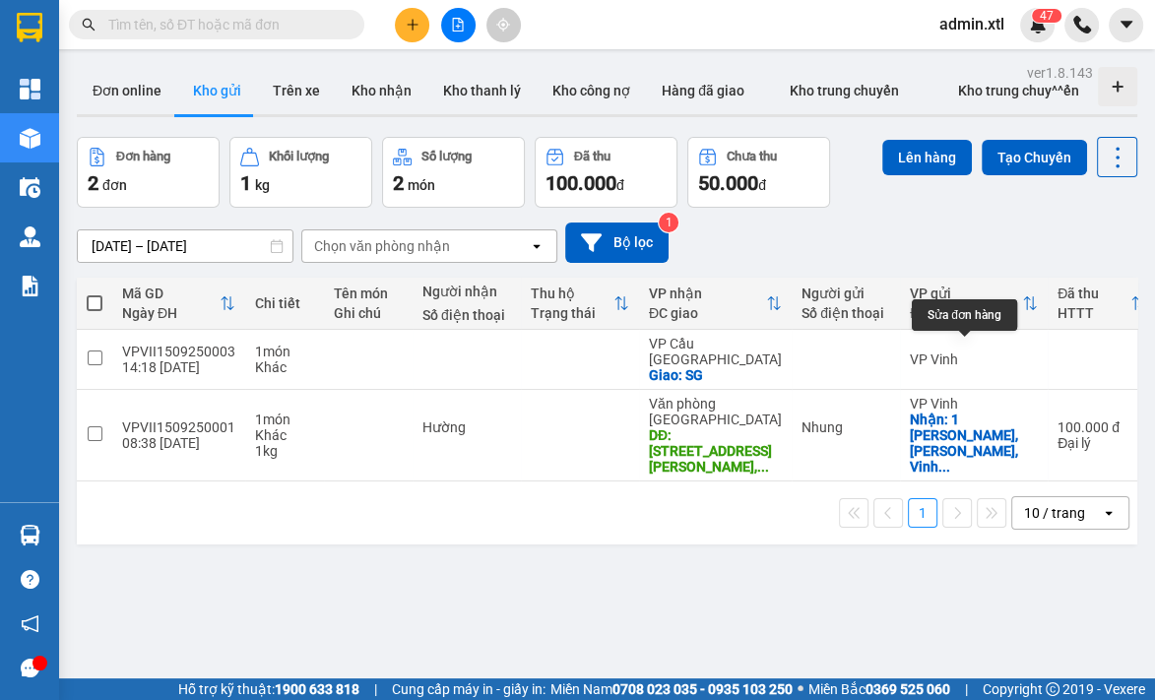
click at [933, 204] on div "Lên hàng Tạo Chuyến" at bounding box center [1009, 172] width 255 height 71
click at [935, 219] on div "[DATE] – [DATE] Press the down arrow key to interact with the calendar and sele…" at bounding box center [607, 243] width 1060 height 70
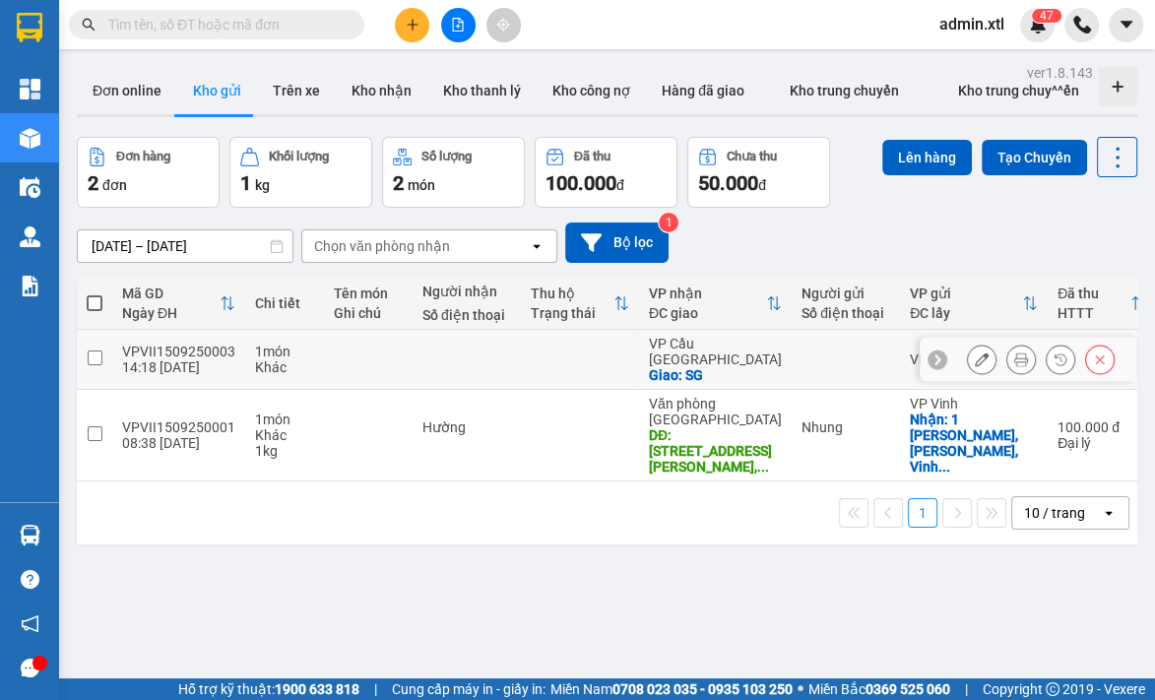
click at [99, 350] on input "checkbox" at bounding box center [95, 357] width 15 height 15
checkbox input "true"
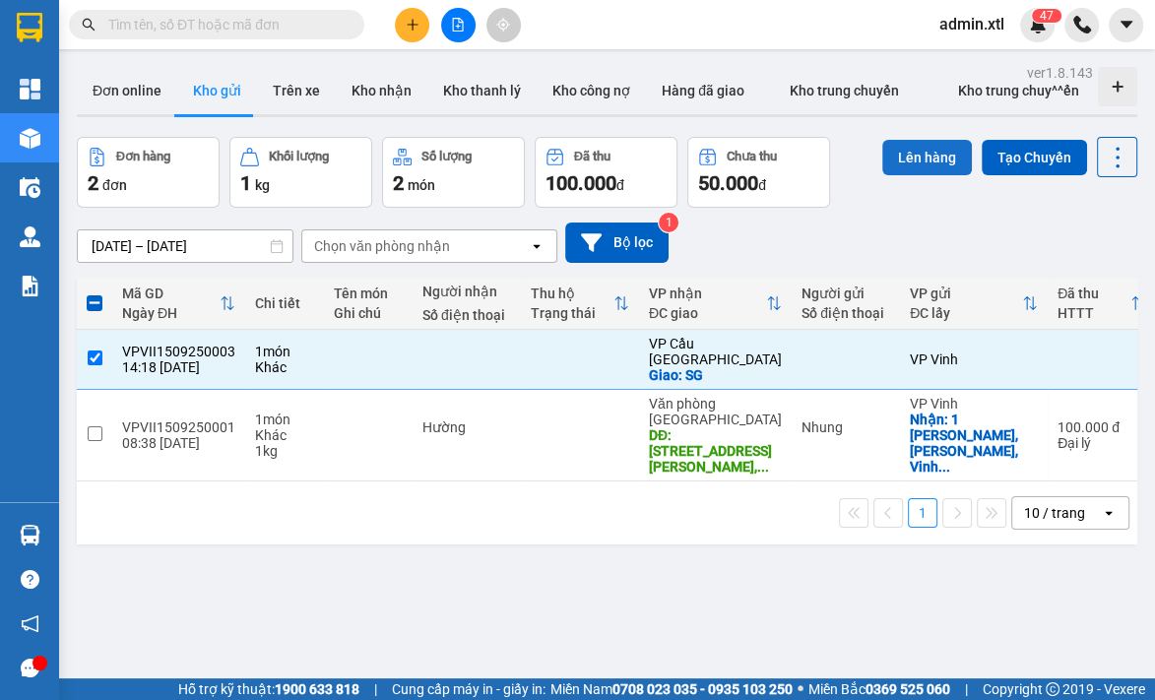
click at [922, 155] on button "Lên hàng" at bounding box center [927, 157] width 90 height 35
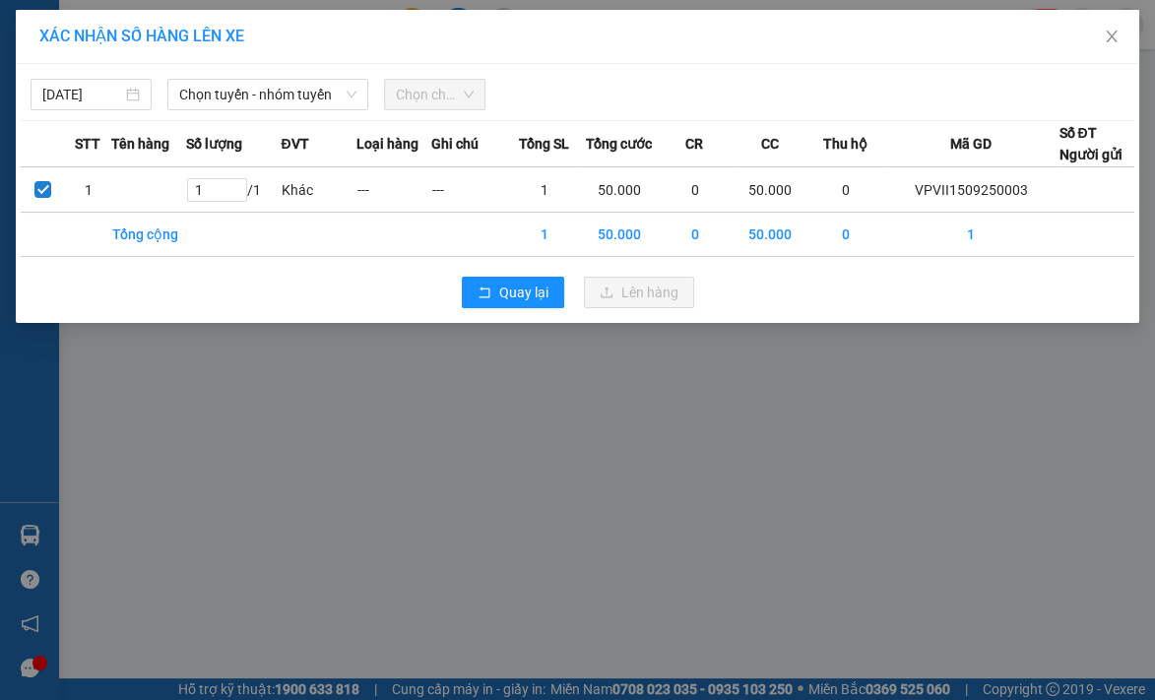
click at [794, 285] on div "Quay lại Lên hàng" at bounding box center [577, 292] width 1113 height 51
click at [304, 92] on span "Chọn tuyến - nhóm tuyến" at bounding box center [267, 95] width 176 height 30
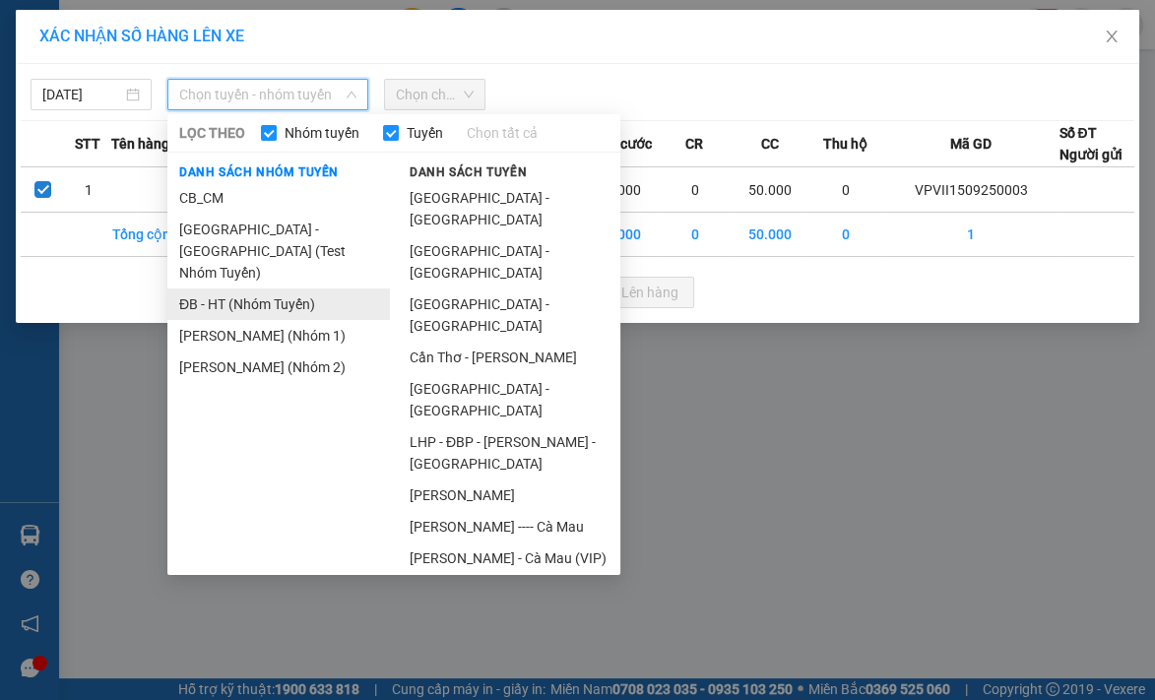
click at [299, 289] on li "ĐB - HT (Nhóm Tuyến)" at bounding box center [278, 303] width 222 height 31
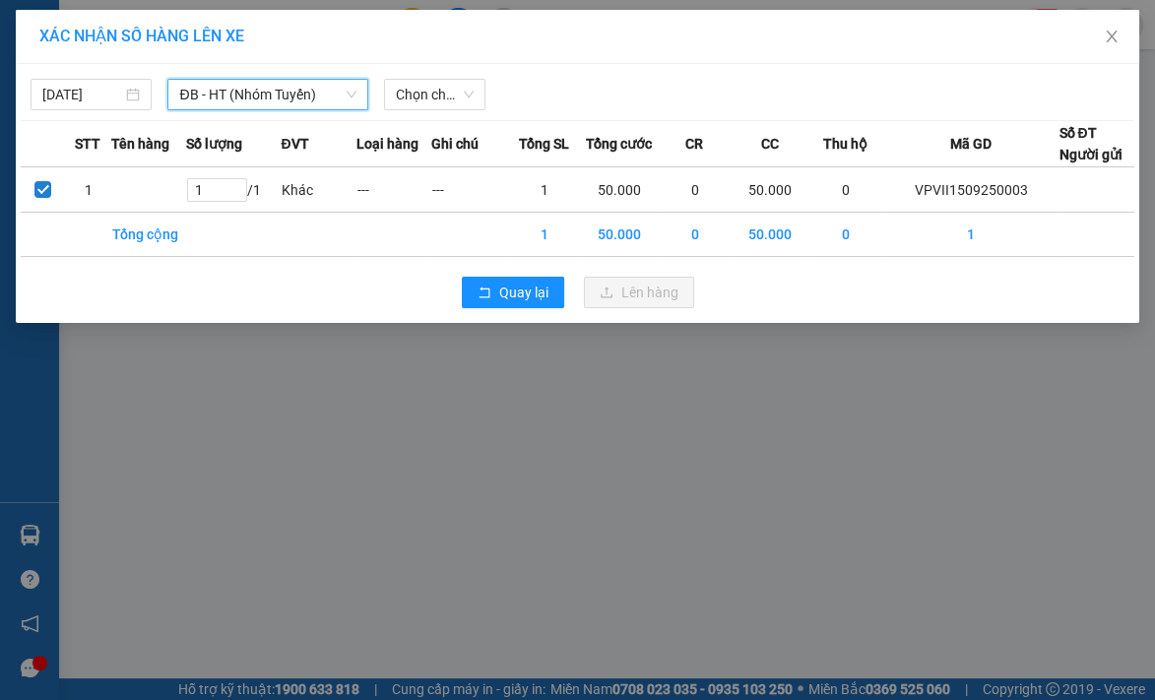
click at [959, 291] on div "Quay lại Lên hàng" at bounding box center [577, 292] width 1113 height 51
click at [490, 285] on button "Quay lại" at bounding box center [513, 292] width 102 height 31
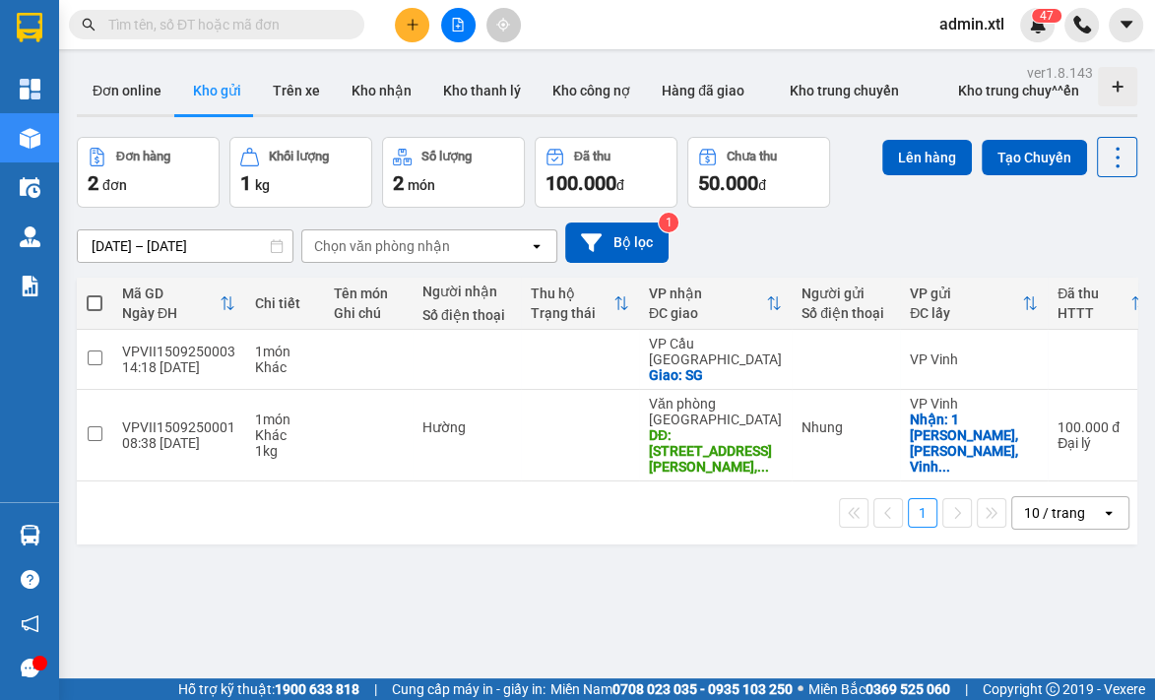
click at [822, 220] on div "[DATE] – [DATE] Press the down arrow key to interact with the calendar and sele…" at bounding box center [607, 243] width 1060 height 70
click at [1003, 264] on div "[DATE] – [DATE] Press the down arrow key to interact with the calendar and sele…" at bounding box center [607, 243] width 1060 height 70
click at [853, 238] on div "[DATE] – [DATE] Press the down arrow key to interact with the calendar and sele…" at bounding box center [607, 242] width 1060 height 40
click at [553, 341] on td at bounding box center [580, 360] width 118 height 60
checkbox input "true"
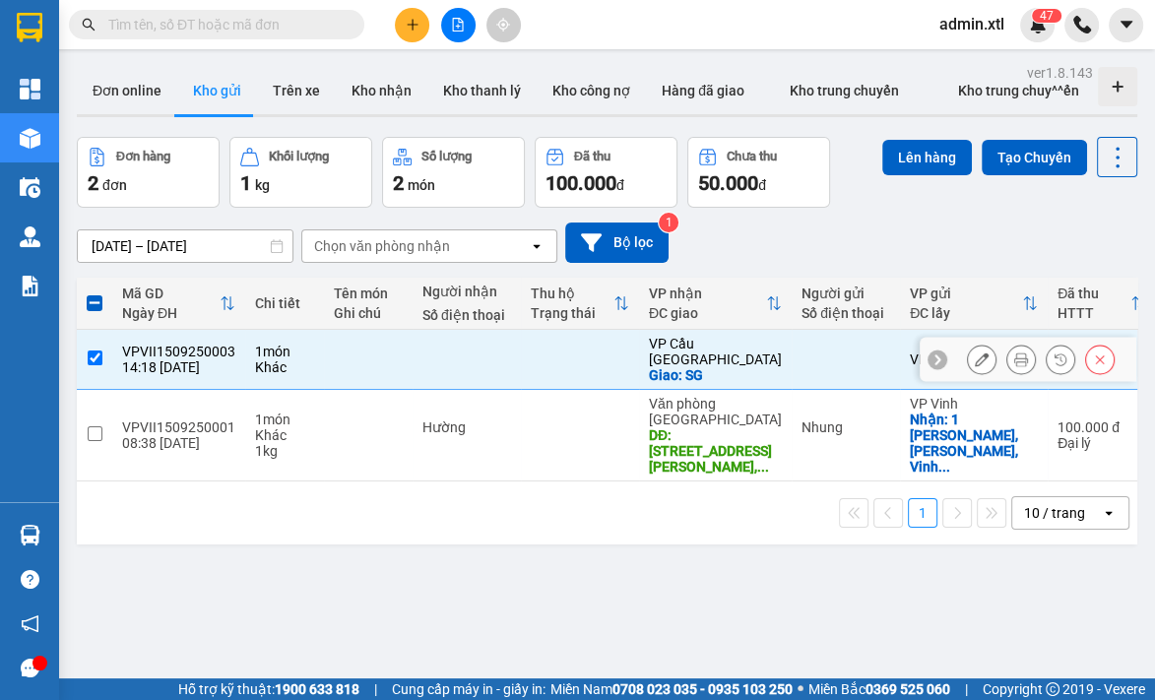
click at [972, 352] on button at bounding box center [982, 360] width 28 height 34
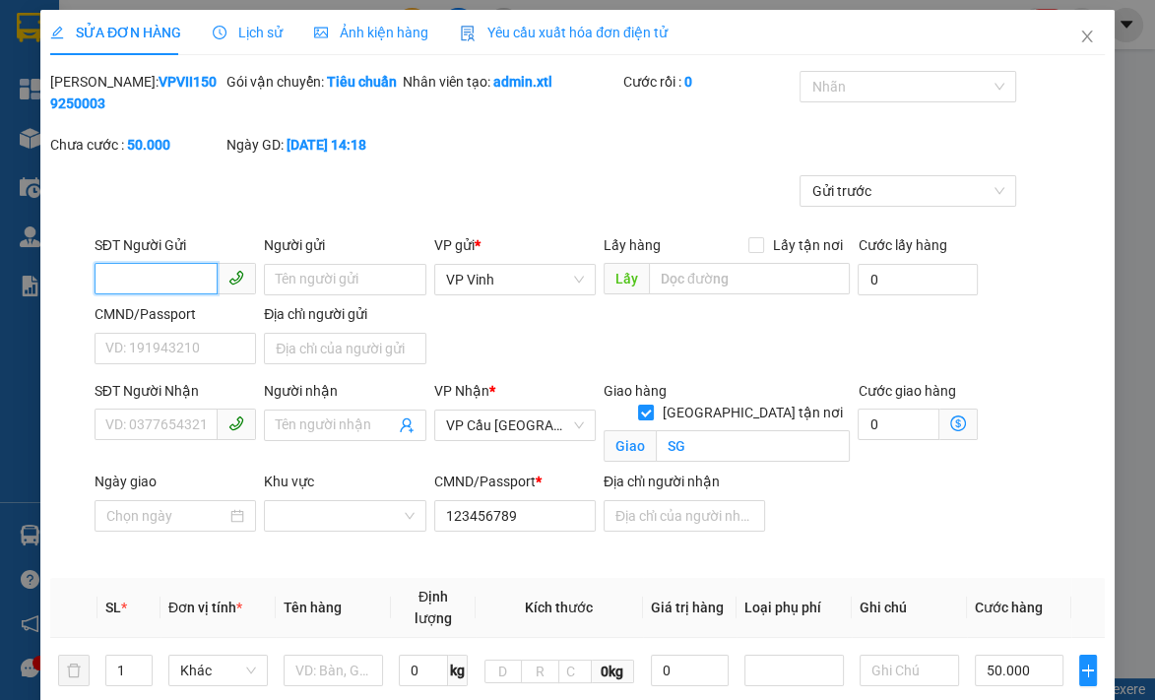
checkbox input "true"
type input "SG"
type input "123456789"
type input "50.000"
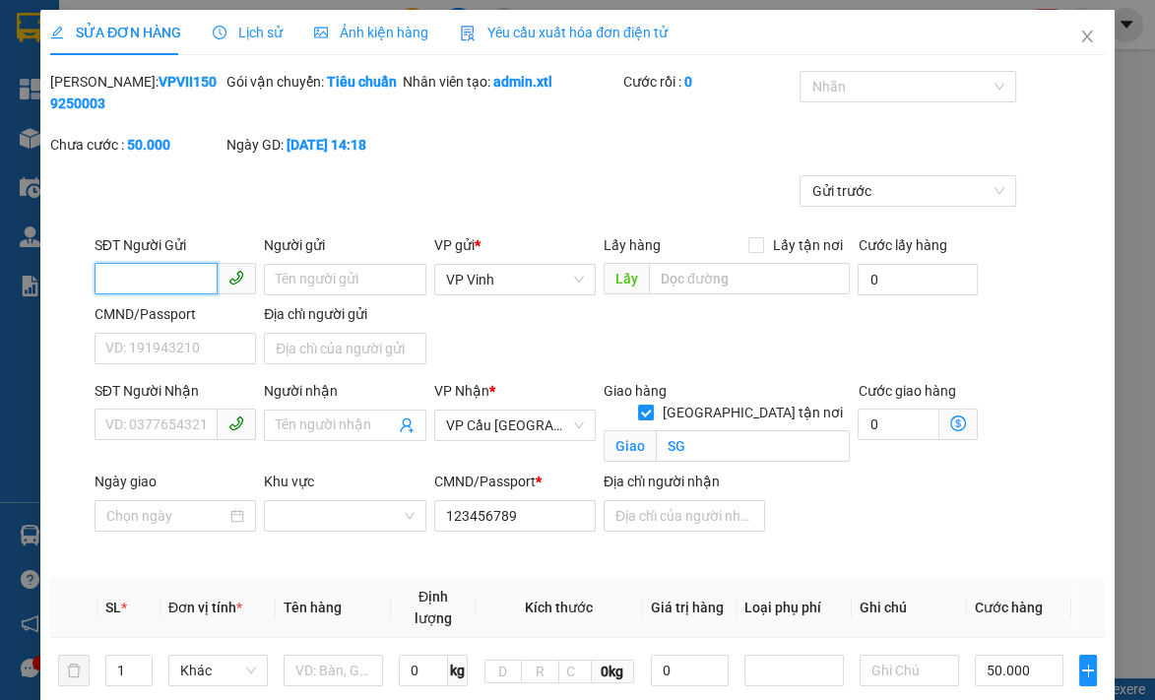
scroll to position [389, 0]
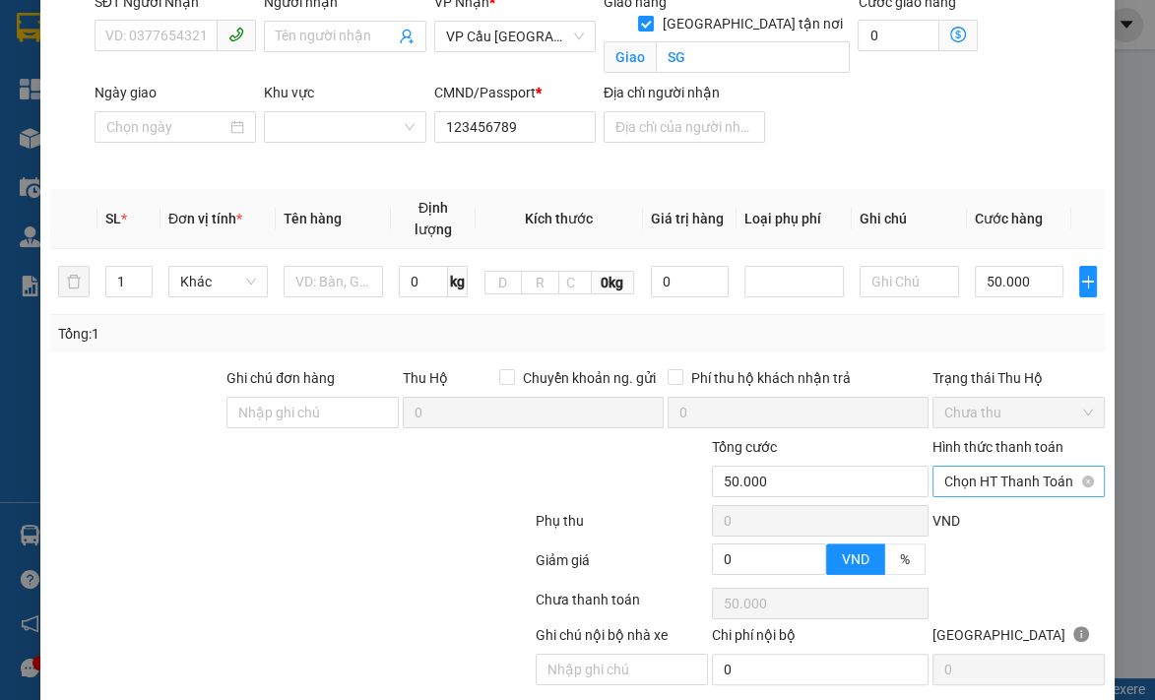
click at [1043, 477] on span "Chọn HT Thanh Toán" at bounding box center [1018, 482] width 149 height 30
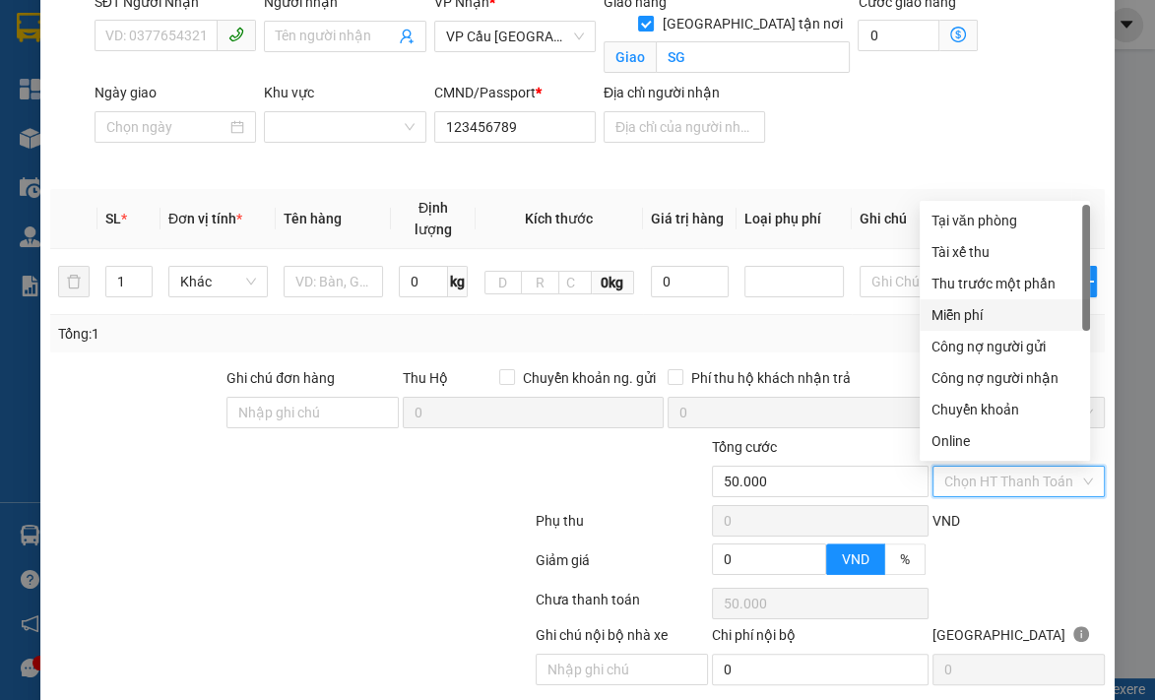
scroll to position [31, 0]
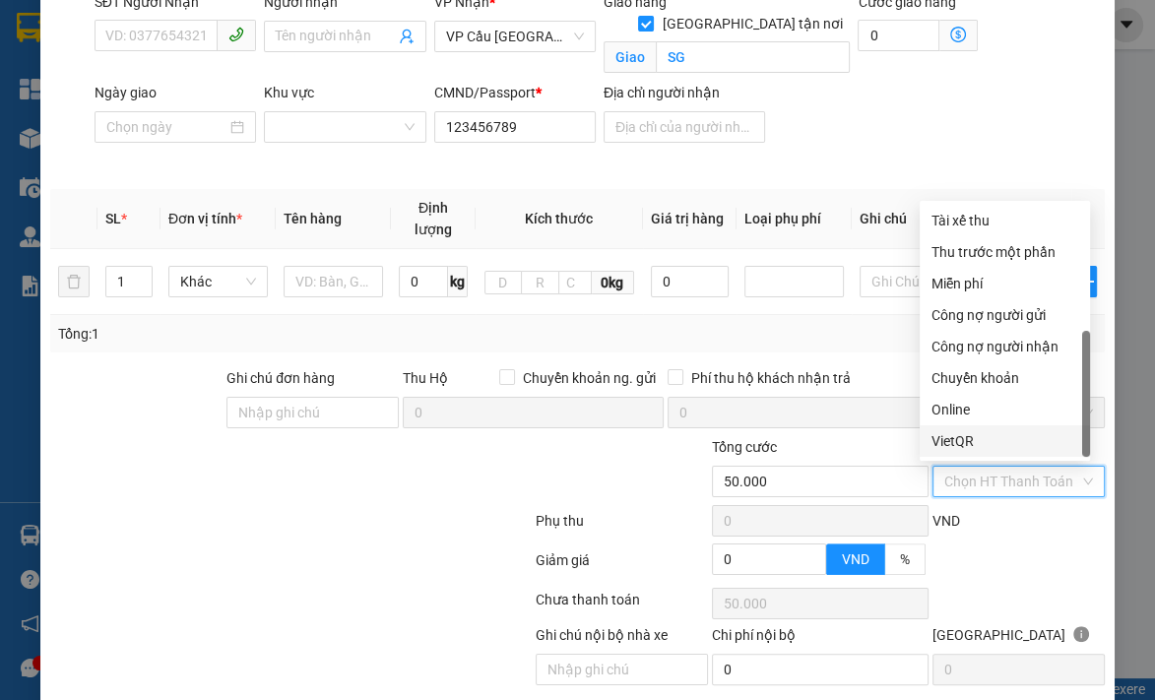
click at [966, 439] on div "VietQR" at bounding box center [1004, 441] width 147 height 22
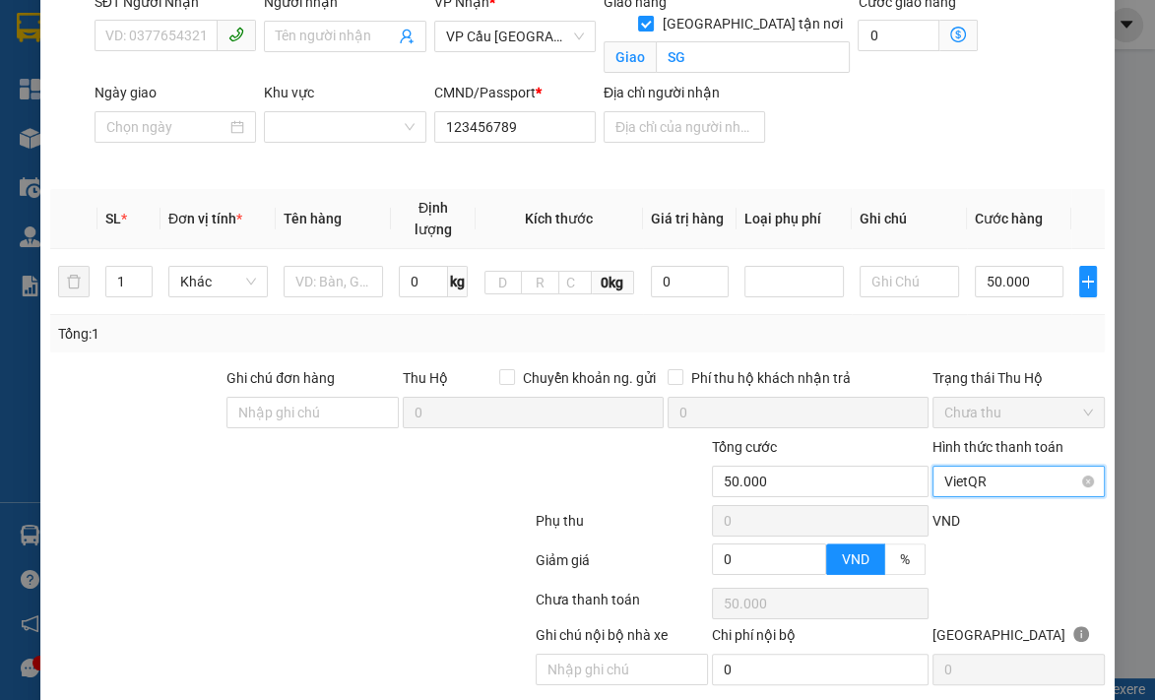
click at [996, 489] on span "VietQR" at bounding box center [1018, 482] width 149 height 30
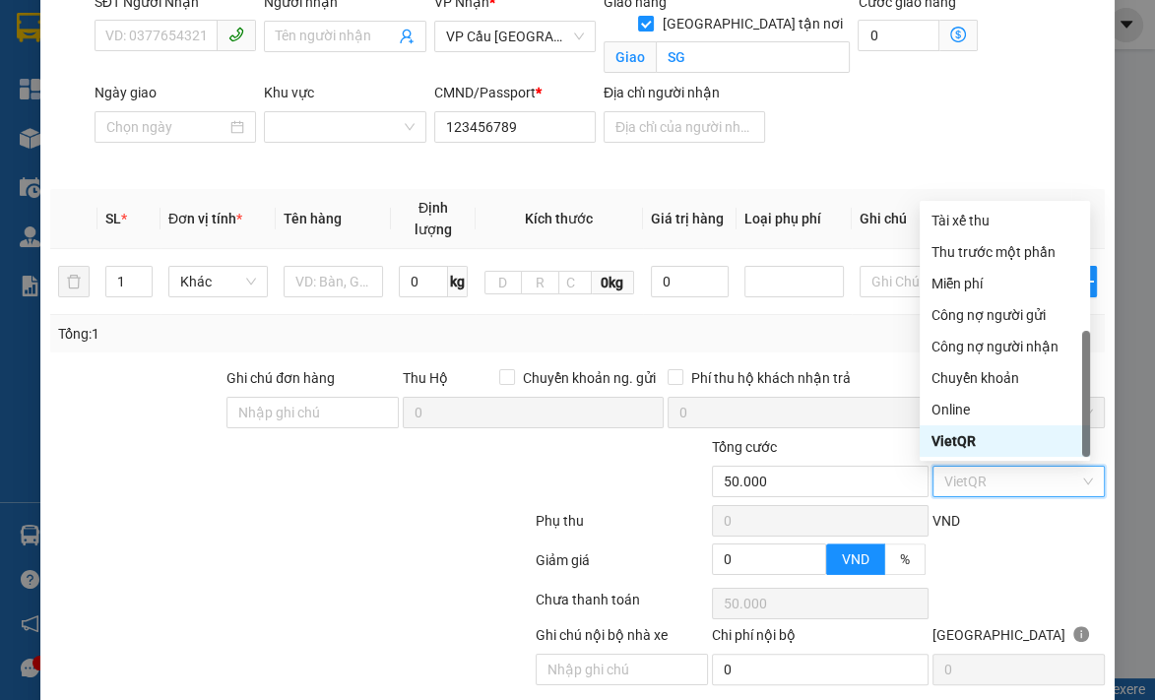
click at [971, 440] on div "VietQR" at bounding box center [1004, 441] width 147 height 22
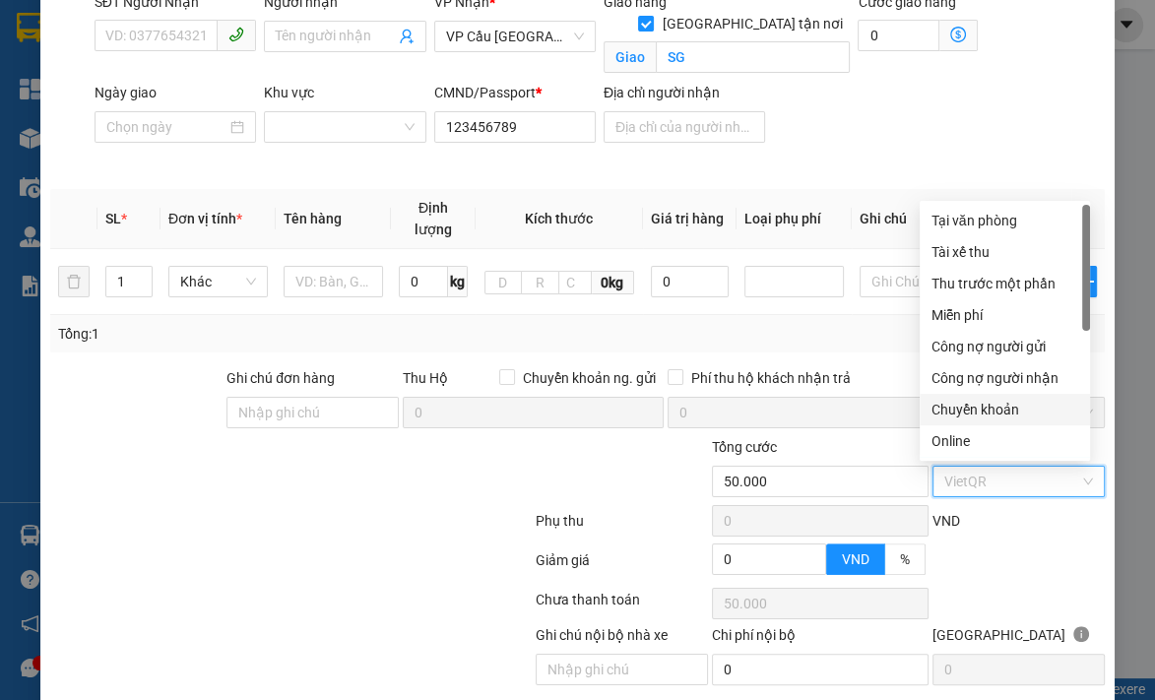
click at [1005, 411] on div "Chuyển khoản" at bounding box center [1004, 410] width 147 height 22
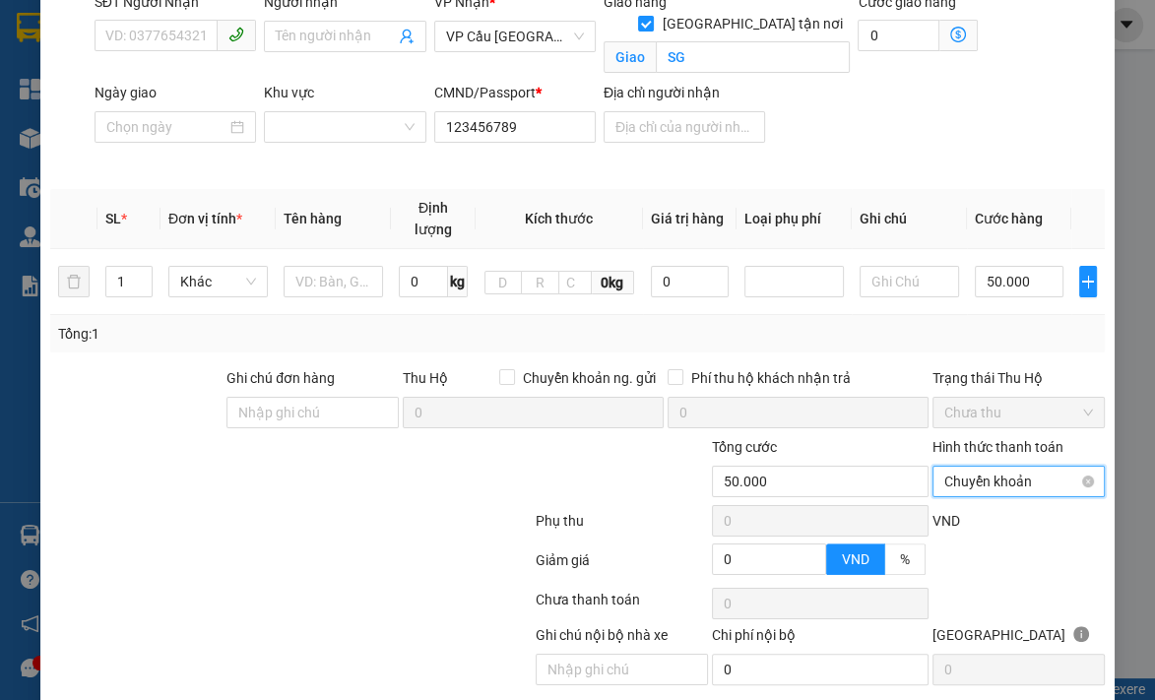
click at [982, 475] on span "Chuyển khoản" at bounding box center [1018, 482] width 149 height 30
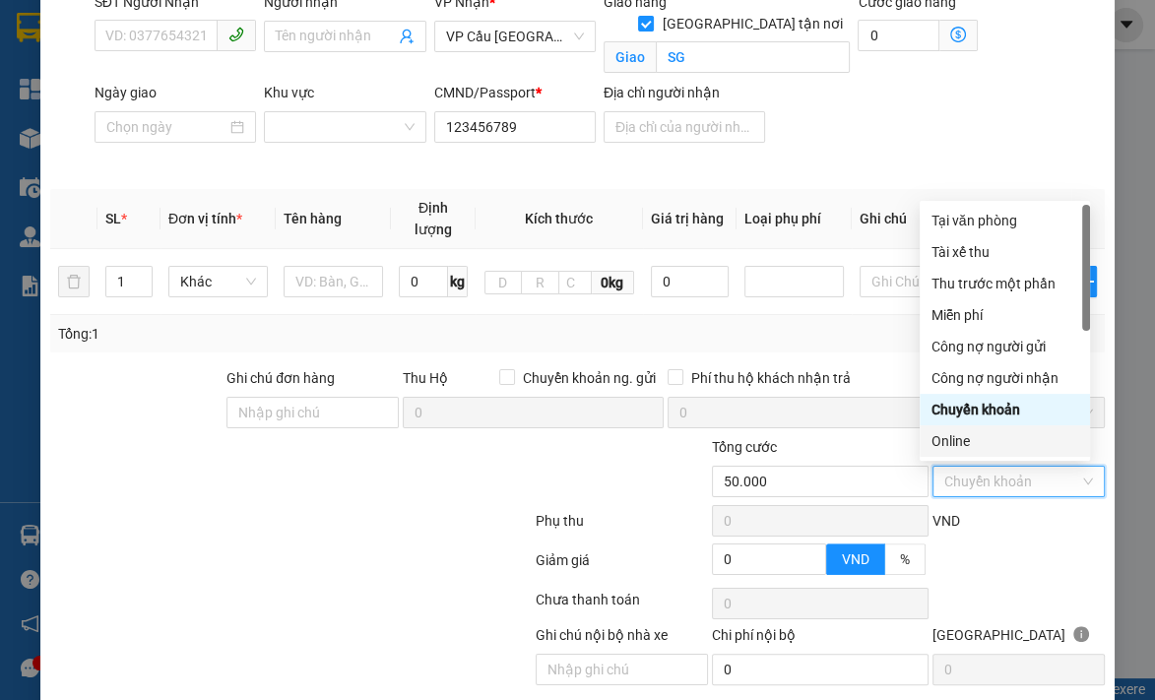
click at [990, 439] on div "Online" at bounding box center [1004, 441] width 147 height 22
type input "50.000"
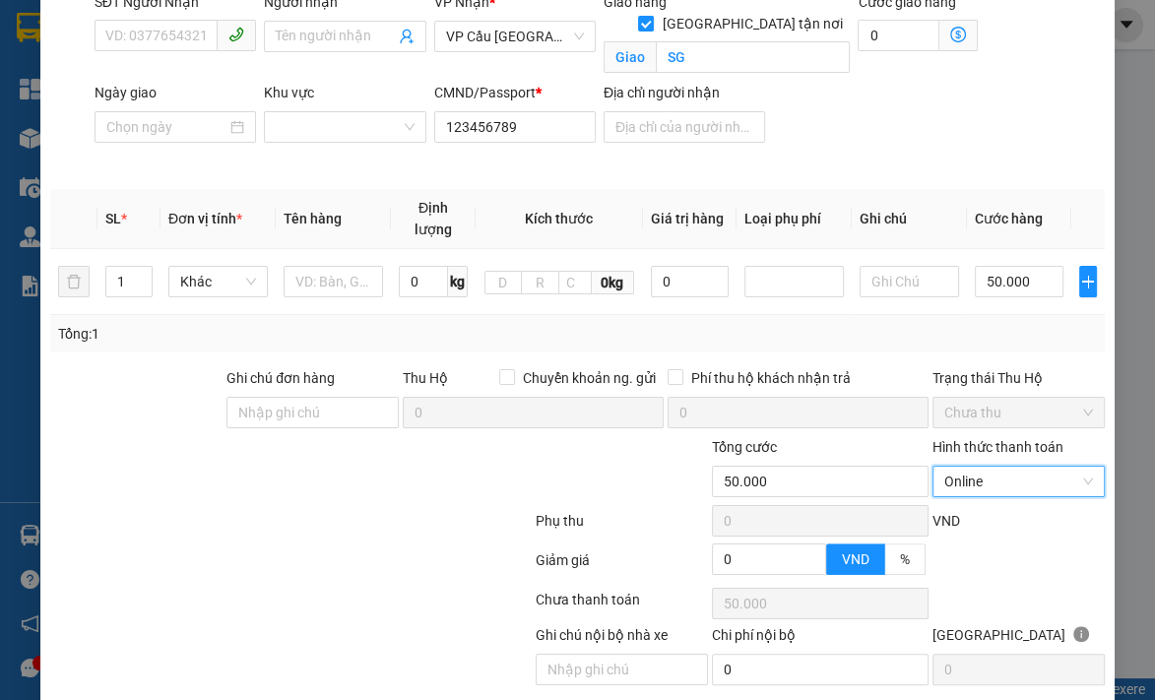
scroll to position [457, 0]
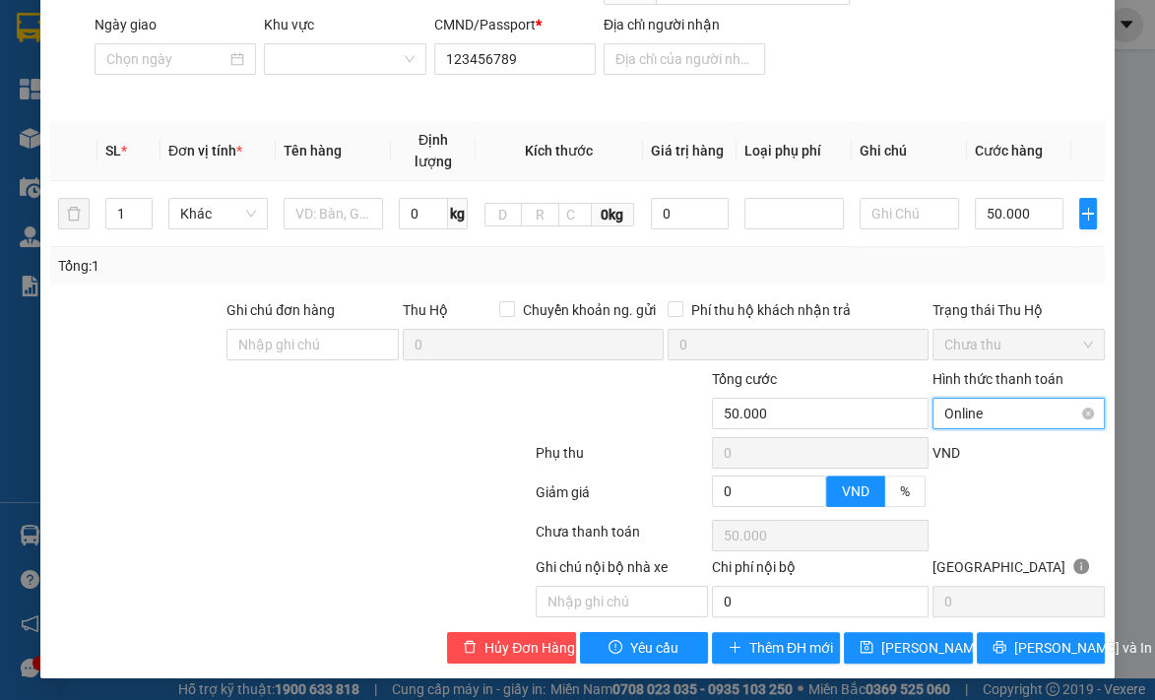
click at [989, 415] on span "Online" at bounding box center [1018, 414] width 149 height 30
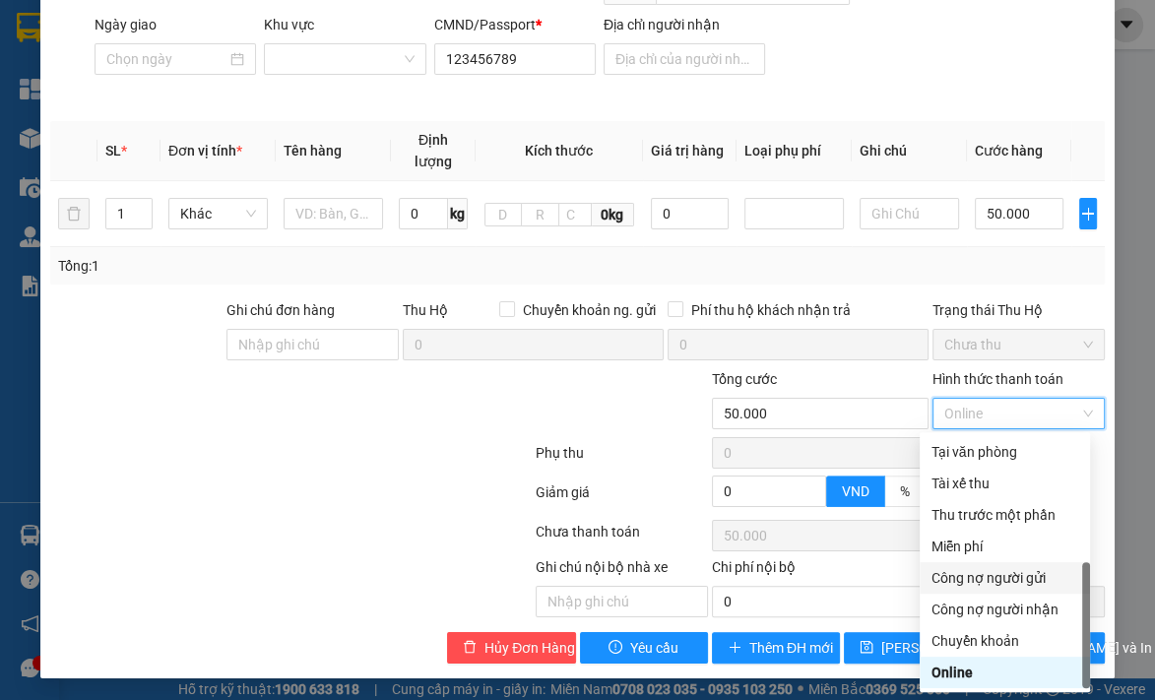
scroll to position [31, 0]
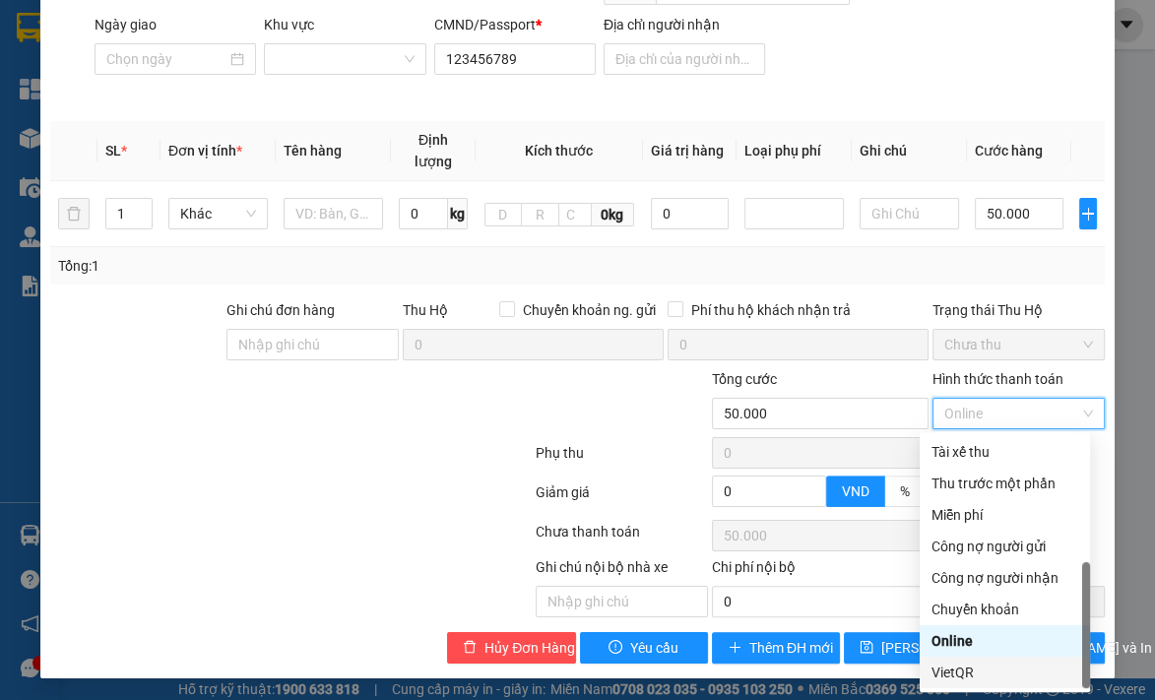
click at [976, 671] on div "VietQR" at bounding box center [1004, 672] width 147 height 22
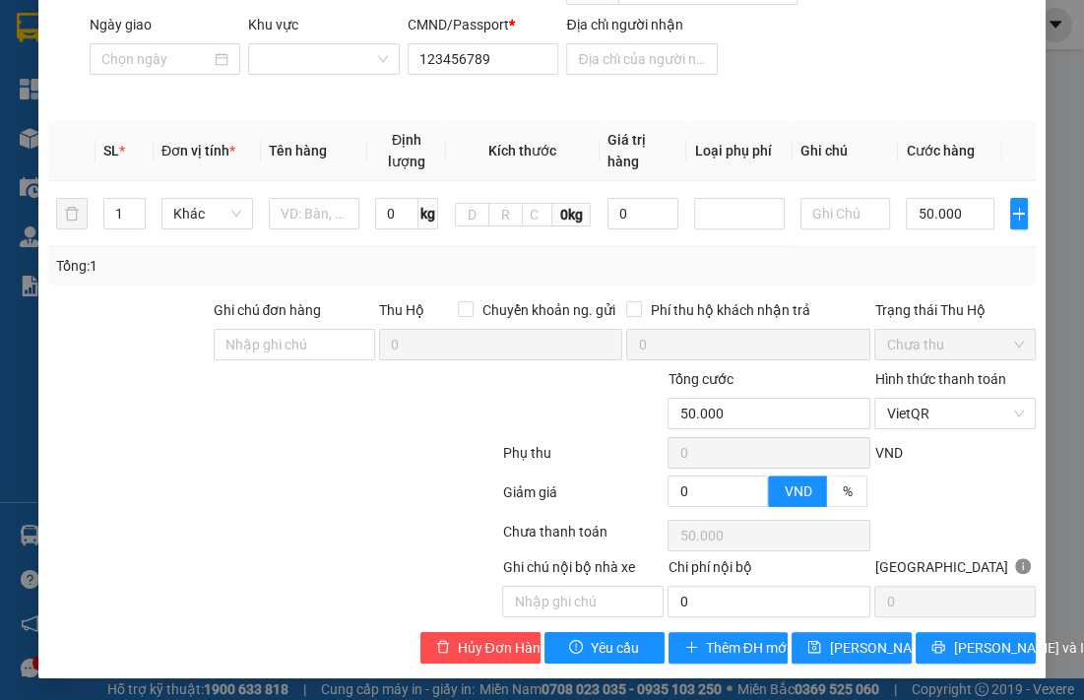
click at [998, 527] on div at bounding box center [954, 535] width 165 height 39
click at [848, 652] on span "[PERSON_NAME] thay đổi" at bounding box center [907, 648] width 157 height 22
